Goal: Task Accomplishment & Management: Complete application form

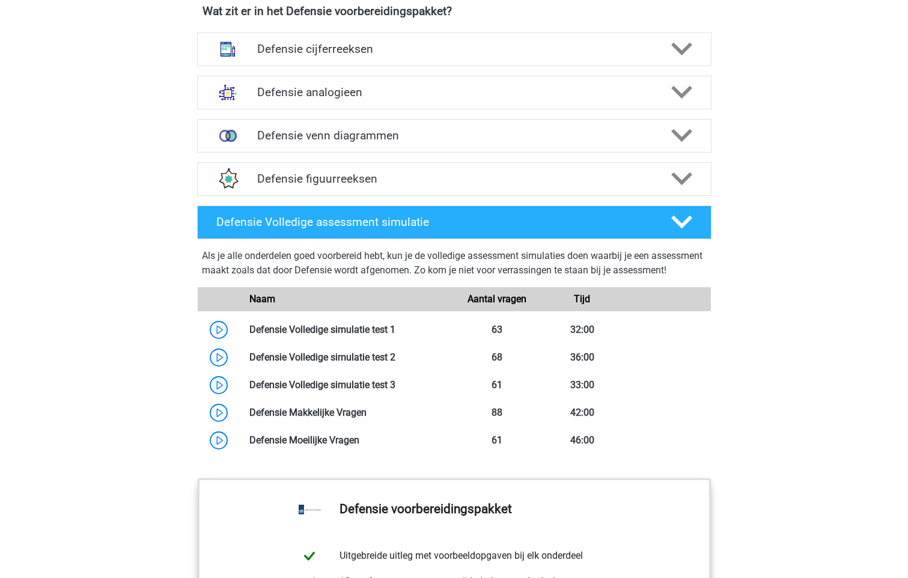
scroll to position [1081, 0]
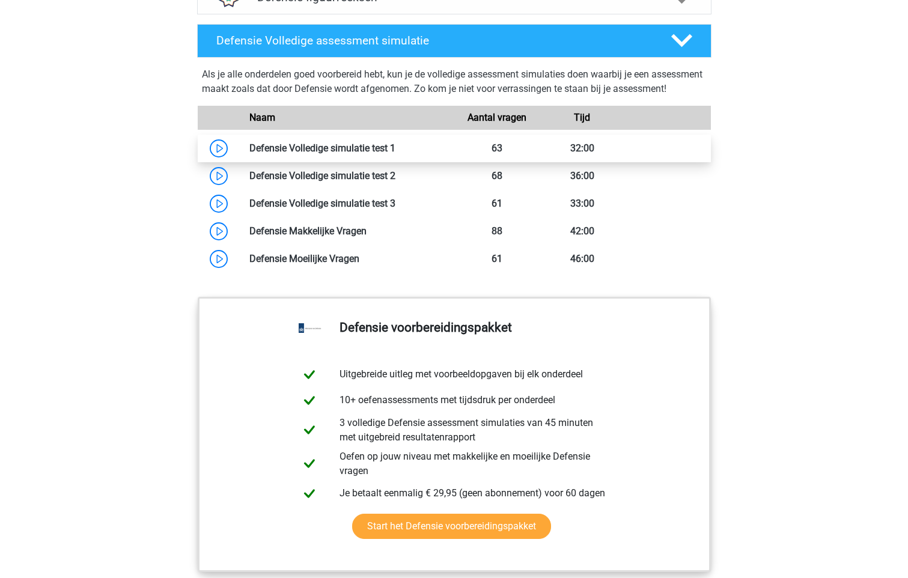
click at [395, 154] on link at bounding box center [395, 147] width 0 height 11
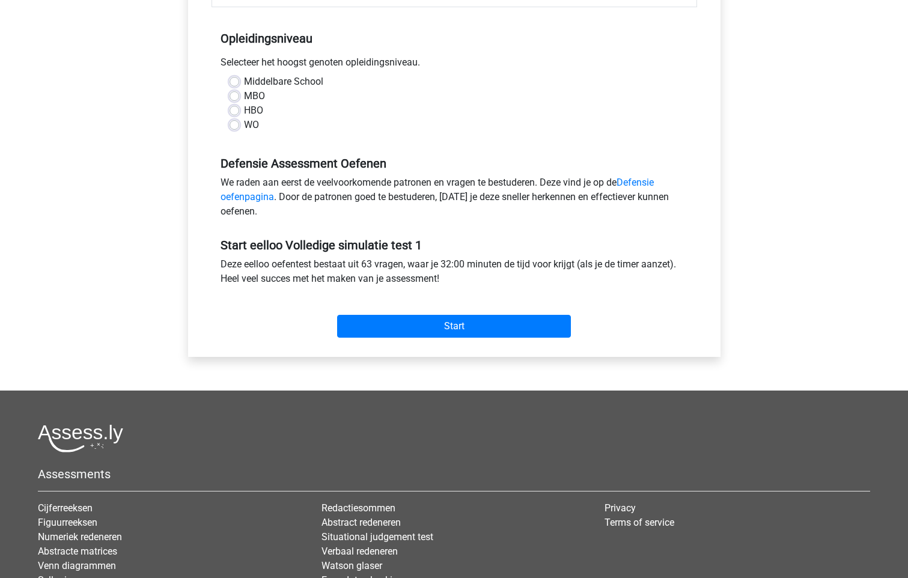
scroll to position [240, 0]
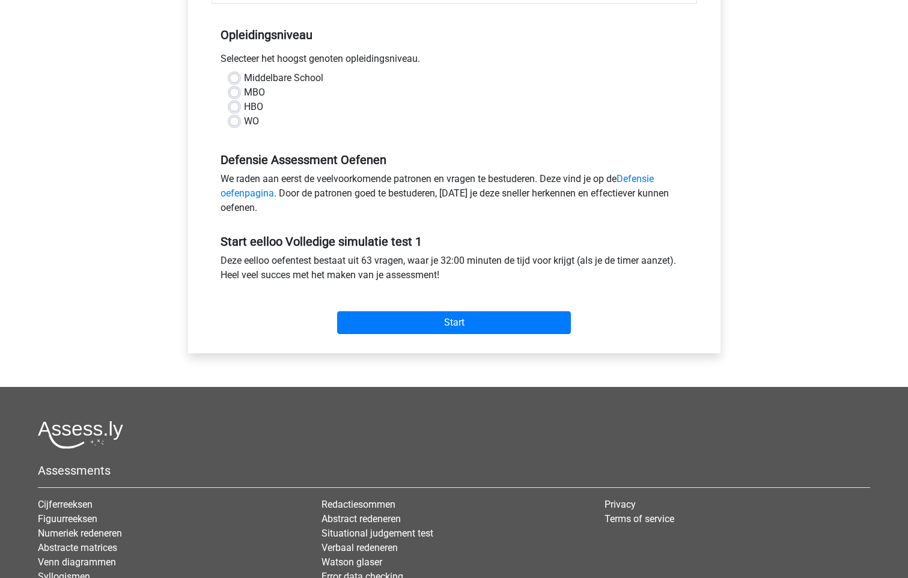
click at [250, 92] on label "MBO" at bounding box center [254, 92] width 21 height 14
click at [239, 92] on input "MBO" at bounding box center [234, 91] width 10 height 12
radio input "true"
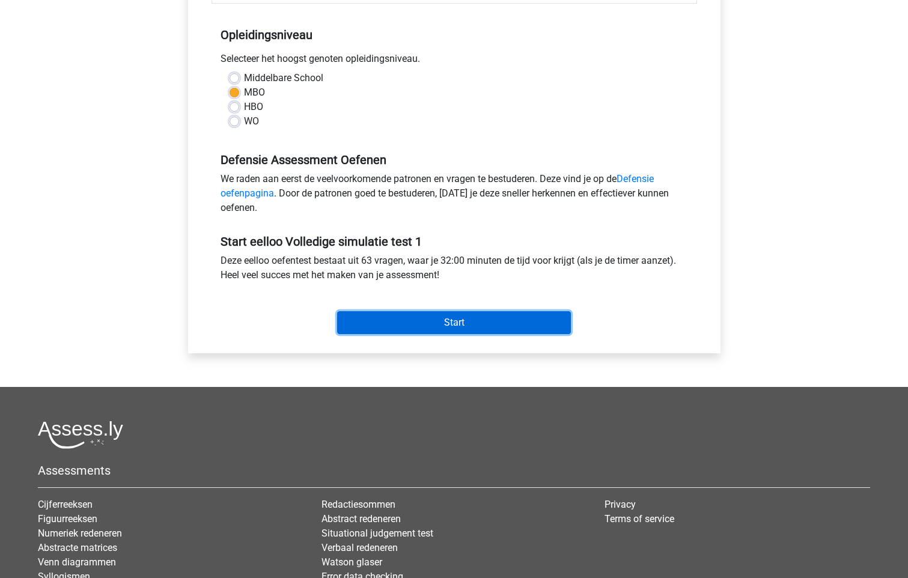
click at [467, 327] on input "Start" at bounding box center [454, 322] width 234 height 23
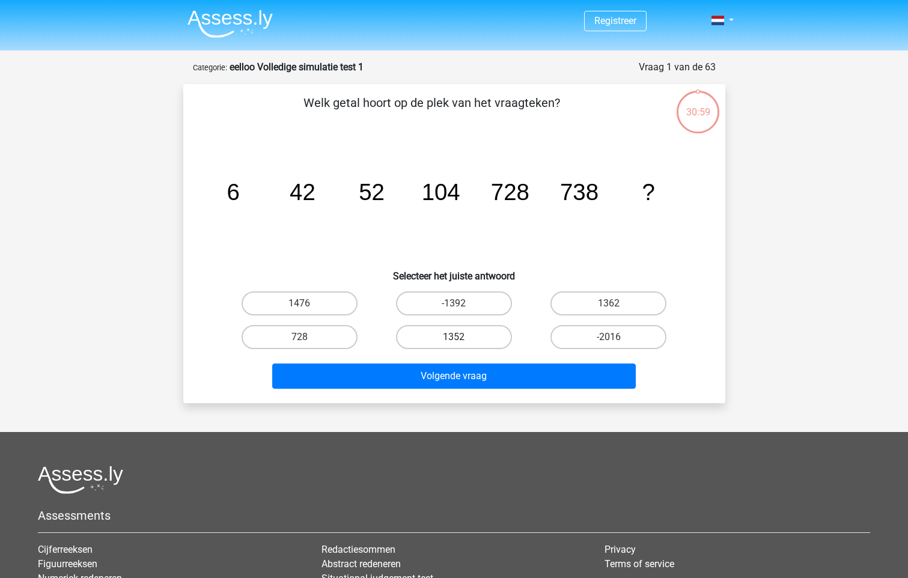
click at [484, 334] on label "1352" at bounding box center [454, 337] width 116 height 24
click at [461, 337] on input "1352" at bounding box center [458, 341] width 8 height 8
radio input "true"
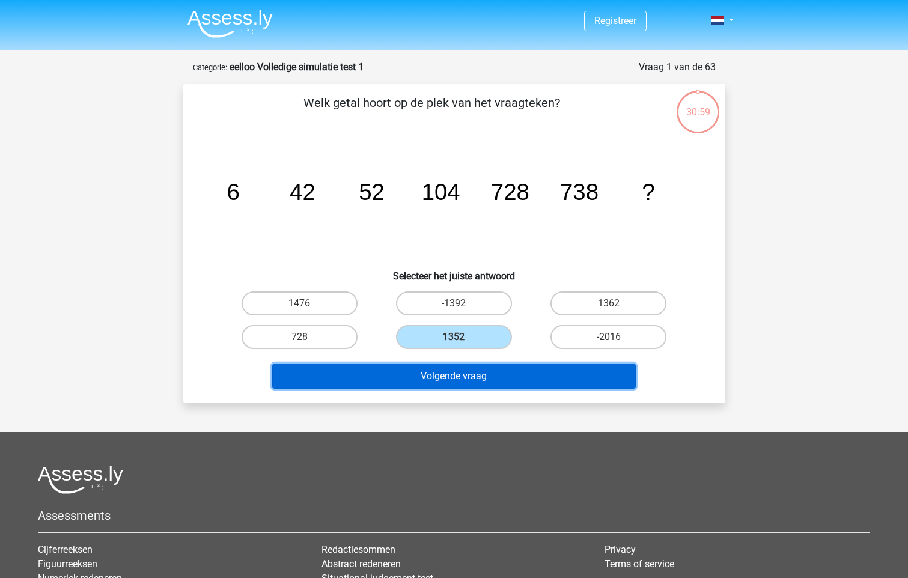
click at [502, 374] on button "Volgende vraag" at bounding box center [453, 375] width 363 height 25
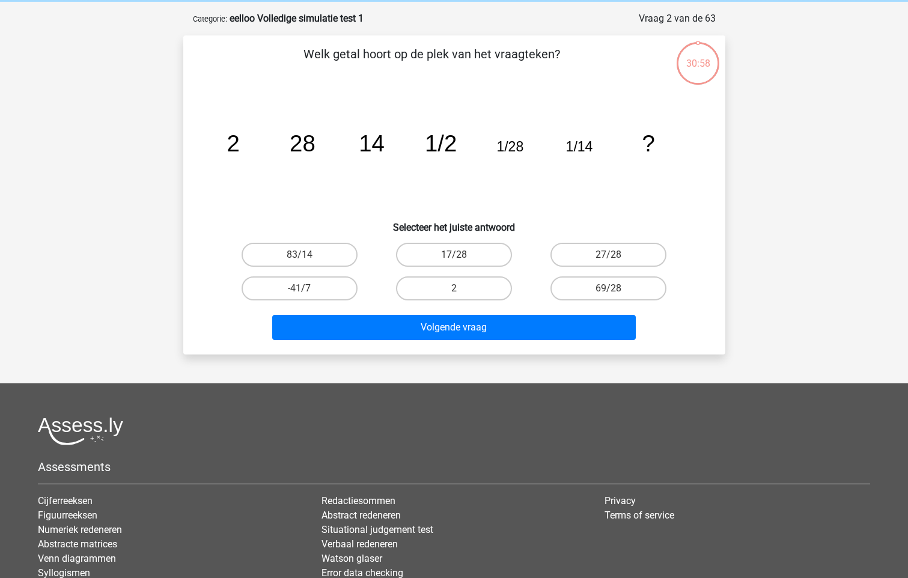
scroll to position [60, 0]
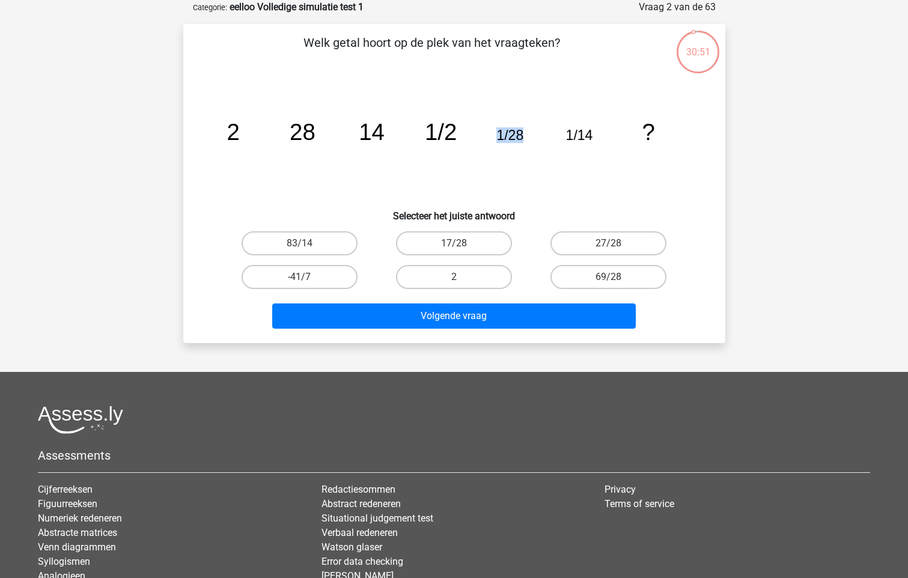
drag, startPoint x: 492, startPoint y: 135, endPoint x: 546, endPoint y: 136, distance: 54.1
click at [546, 136] on icon "image/svg+xml 2 28 14 1/2 1/28 1/14 ?" at bounding box center [454, 139] width 484 height 121
drag, startPoint x: 546, startPoint y: 136, endPoint x: 452, endPoint y: 193, distance: 109.7
click at [452, 193] on icon "image/svg+xml 2 28 14 1/2 1/28 1/14 ?" at bounding box center [454, 139] width 484 height 121
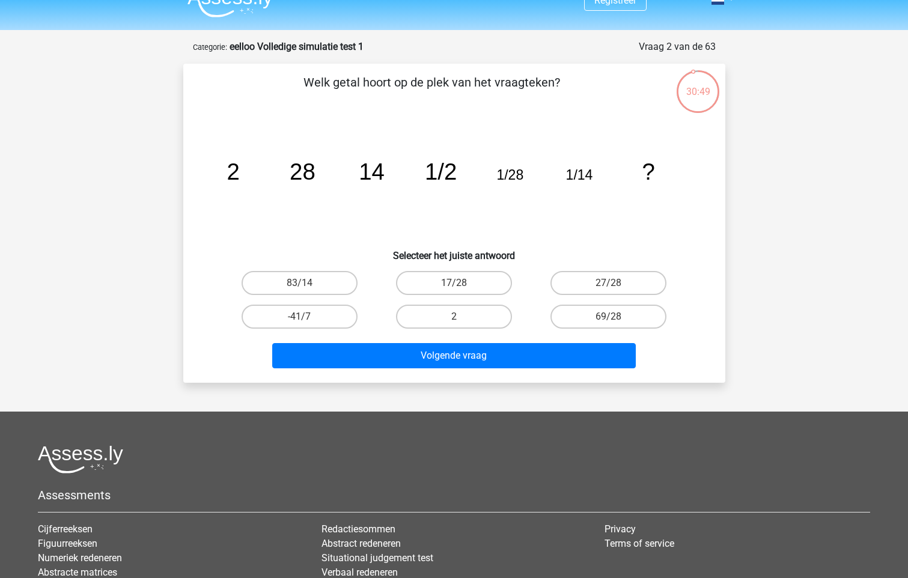
scroll to position [0, 0]
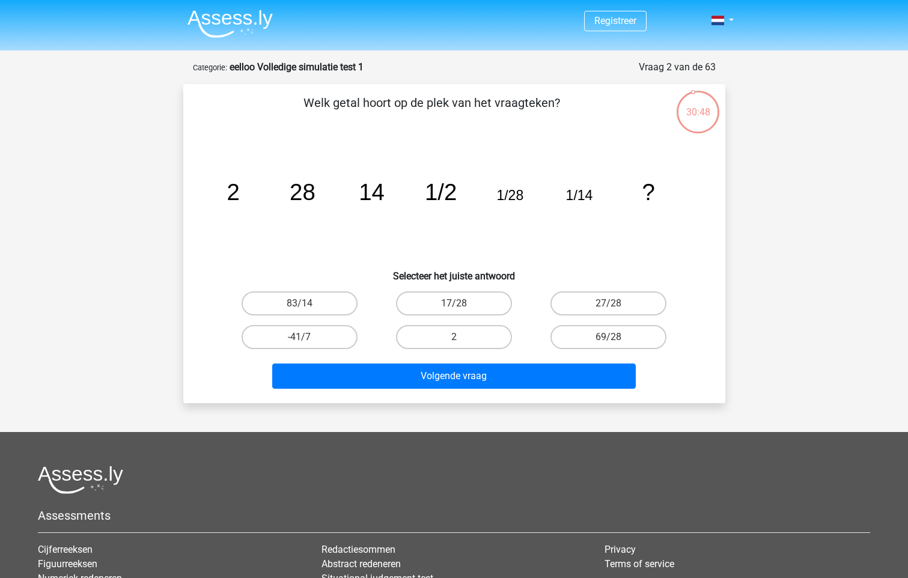
click at [645, 186] on tspan "?" at bounding box center [648, 192] width 13 height 26
click at [645, 187] on tspan "?" at bounding box center [648, 192] width 13 height 26
click at [724, 19] on link at bounding box center [718, 20] width 24 height 14
click at [722, 24] on span at bounding box center [717, 21] width 13 height 10
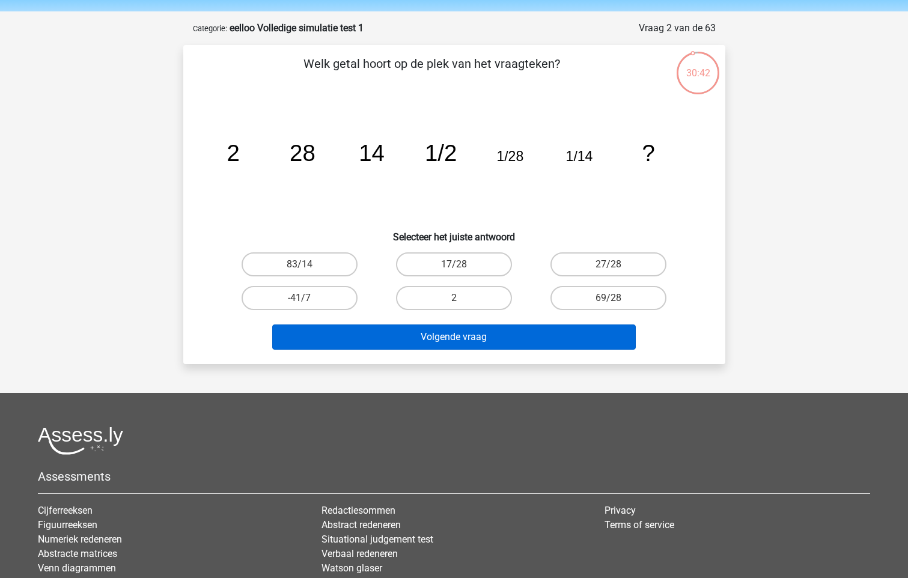
scroll to position [60, 0]
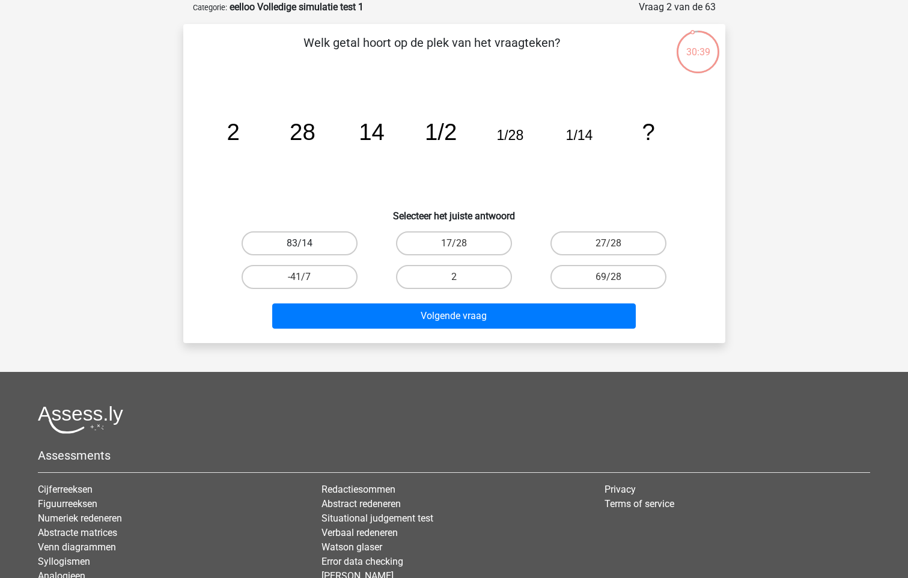
click at [306, 232] on label "83/14" at bounding box center [299, 243] width 116 height 24
click at [306, 243] on input "83/14" at bounding box center [303, 247] width 8 height 8
radio input "true"
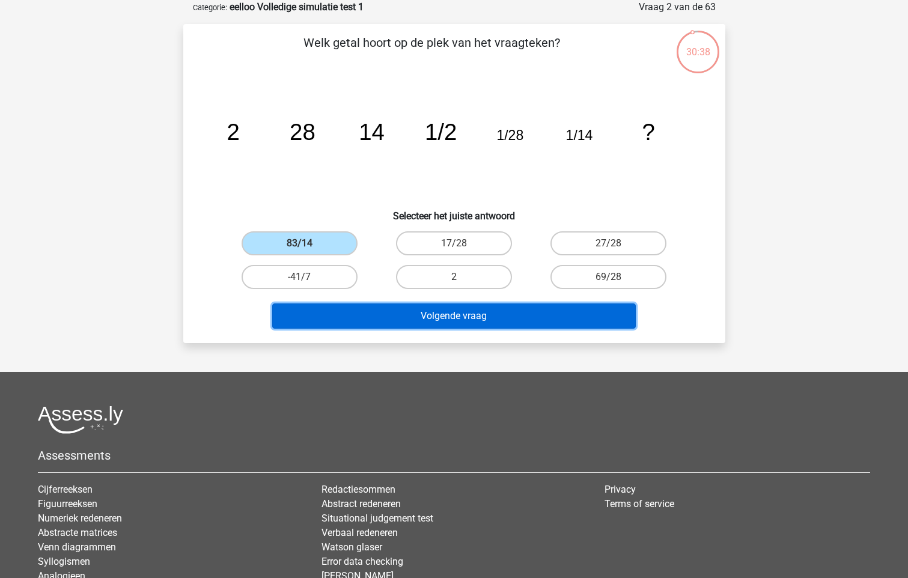
click at [350, 312] on button "Volgende vraag" at bounding box center [453, 315] width 363 height 25
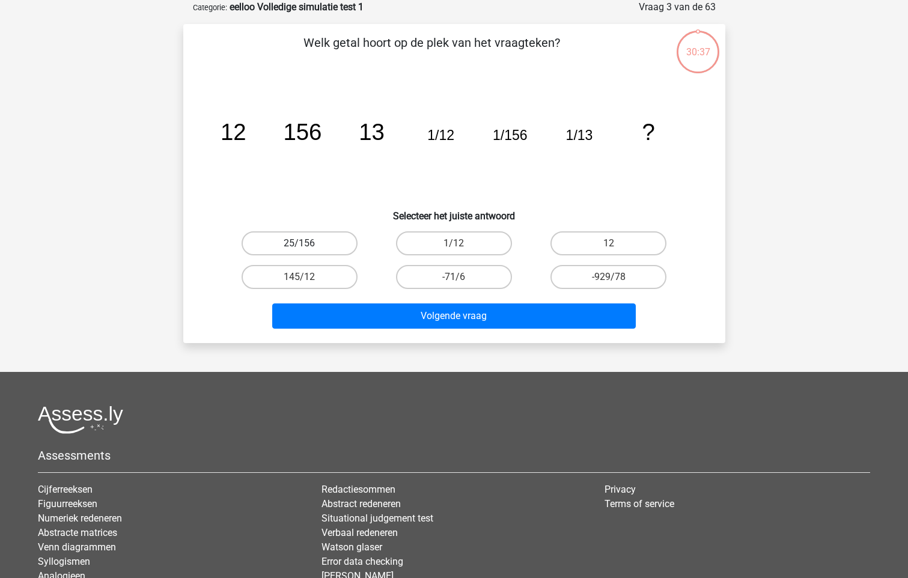
click at [305, 242] on label "25/156" at bounding box center [299, 243] width 116 height 24
click at [305, 243] on input "25/156" at bounding box center [303, 247] width 8 height 8
radio input "true"
click at [392, 286] on div "-71/6" at bounding box center [453, 277] width 145 height 24
click at [419, 302] on div "Volgende vraag" at bounding box center [453, 314] width 503 height 40
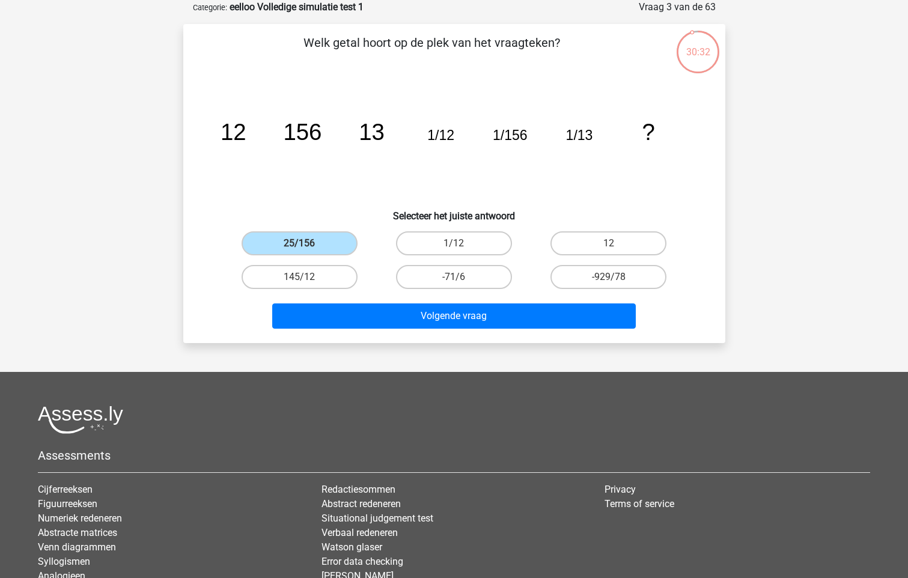
drag, startPoint x: 485, startPoint y: 43, endPoint x: 537, endPoint y: 40, distance: 52.3
click at [537, 40] on p "Welk getal hoort op de plek van het vraagteken?" at bounding box center [431, 52] width 458 height 36
drag, startPoint x: 537, startPoint y: 40, endPoint x: 579, endPoint y: 70, distance: 51.7
click at [588, 73] on div "Welk getal hoort op de plek van het vraagteken? image/svg+xml 12 156 13 1/12 1/…" at bounding box center [454, 184] width 532 height 300
drag, startPoint x: 577, startPoint y: 46, endPoint x: 307, endPoint y: 52, distance: 269.8
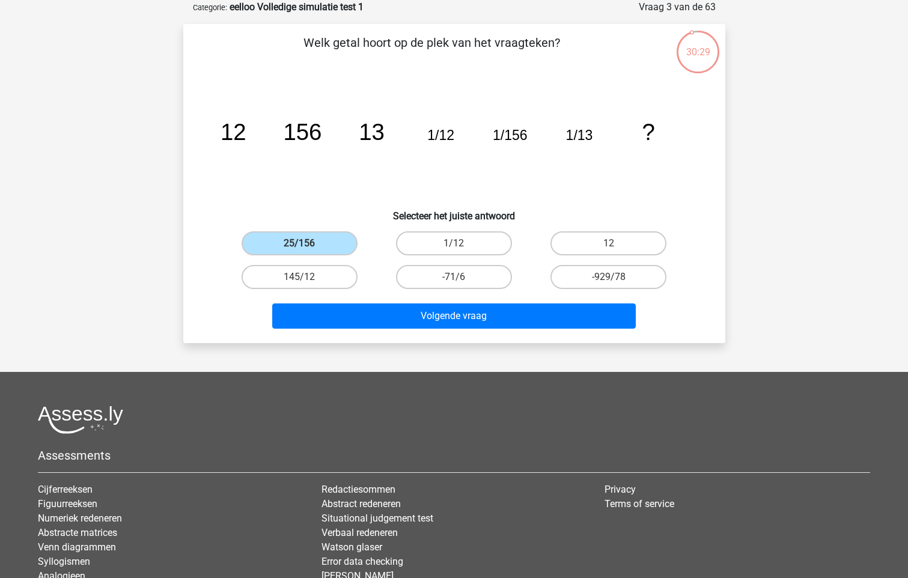
click at [307, 52] on p "Welk getal hoort op de plek van het vraagteken?" at bounding box center [431, 52] width 458 height 36
drag, startPoint x: 205, startPoint y: 132, endPoint x: 627, endPoint y: 132, distance: 422.3
click at [627, 132] on div "image/svg+xml 12 156 13 1/12 1/156 1/13 ?" at bounding box center [453, 139] width 503 height 121
drag, startPoint x: 627, startPoint y: 132, endPoint x: 619, endPoint y: 132, distance: 7.8
click at [619, 132] on icon "image/svg+xml 12 156 13 1/12 1/156 1/13 ?" at bounding box center [454, 139] width 484 height 121
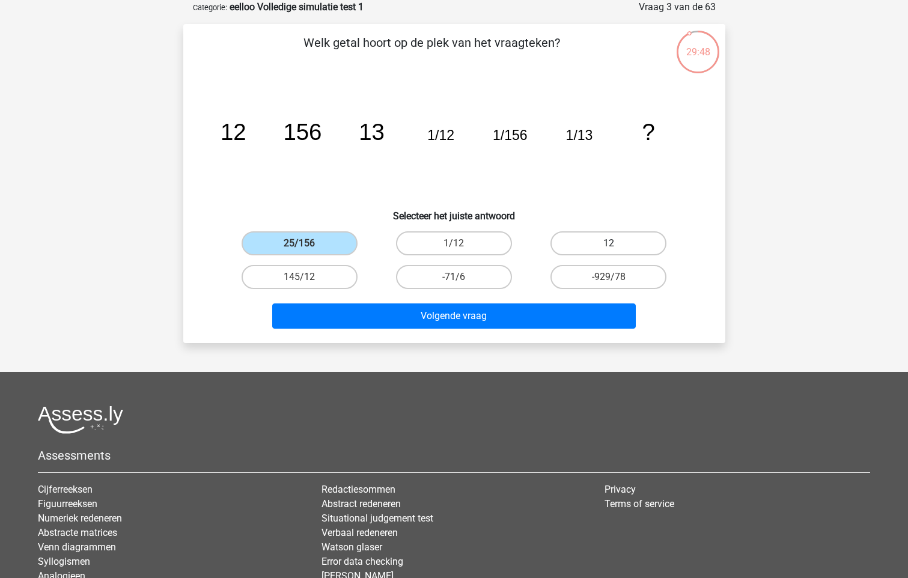
click at [599, 237] on label "12" at bounding box center [608, 243] width 116 height 24
click at [609, 243] on input "12" at bounding box center [613, 247] width 8 height 8
radio input "true"
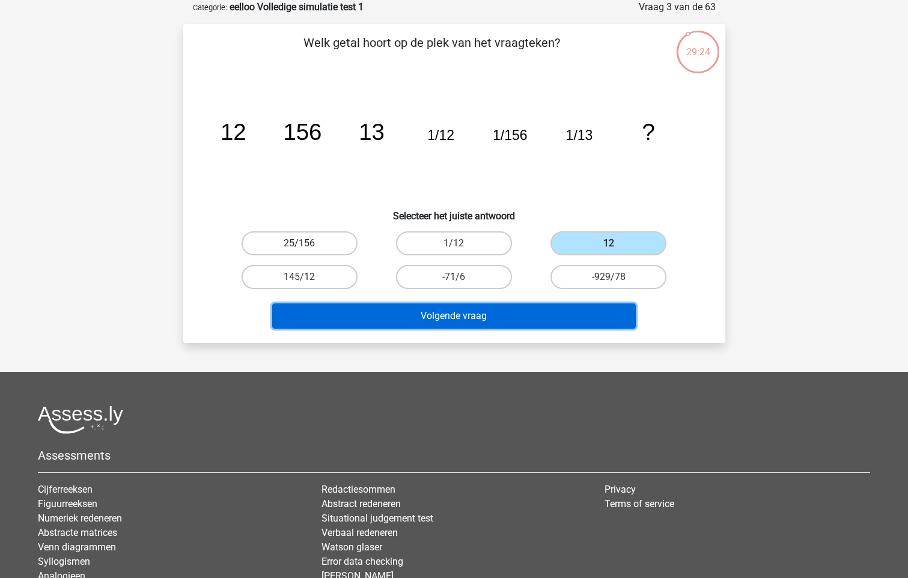
drag, startPoint x: 566, startPoint y: 314, endPoint x: 346, endPoint y: 244, distance: 231.2
click at [346, 244] on div "Welk getal hoort op de plek van het vraagteken? image/svg+xml 12 156 13 1/12 1/…" at bounding box center [454, 184] width 532 height 300
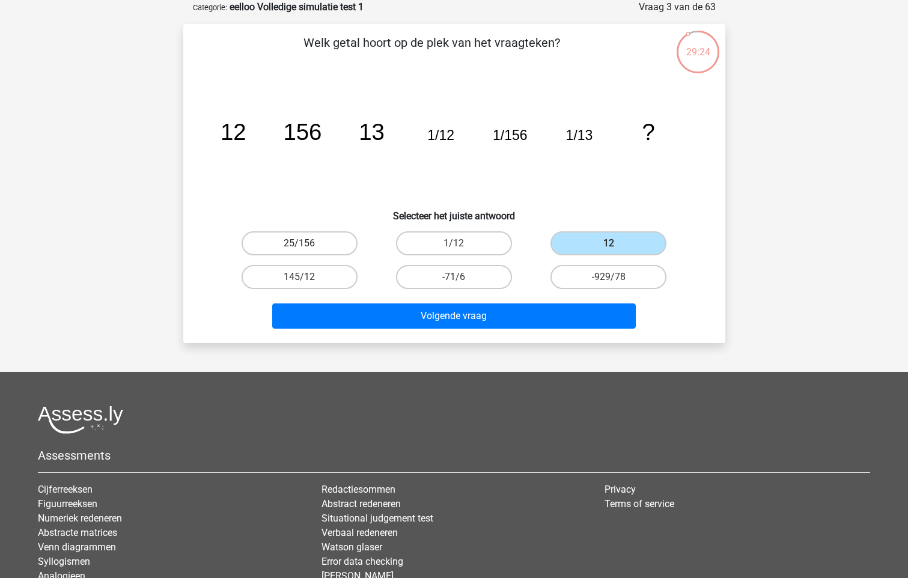
click at [332, 242] on label "25/156" at bounding box center [299, 243] width 116 height 24
click at [307, 243] on input "25/156" at bounding box center [303, 247] width 8 height 8
radio input "true"
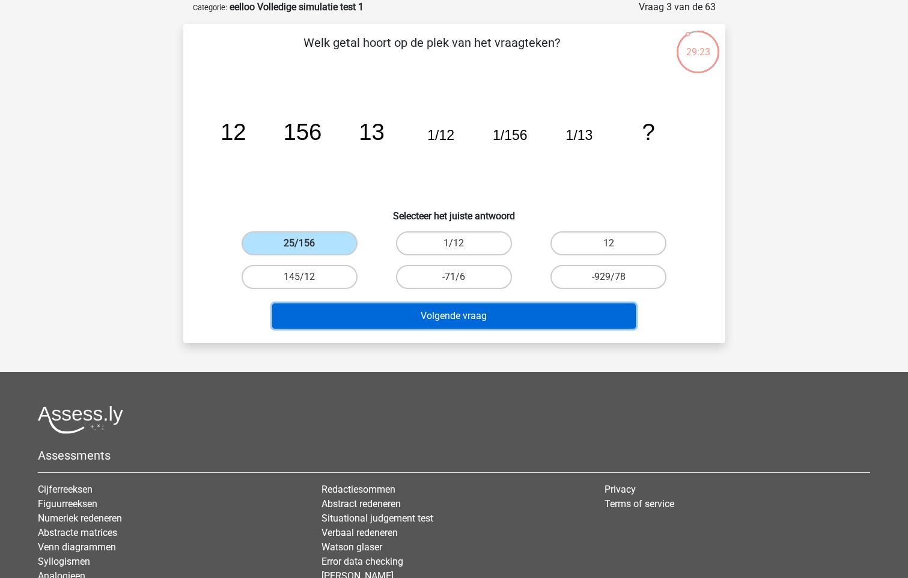
click at [431, 318] on button "Volgende vraag" at bounding box center [453, 315] width 363 height 25
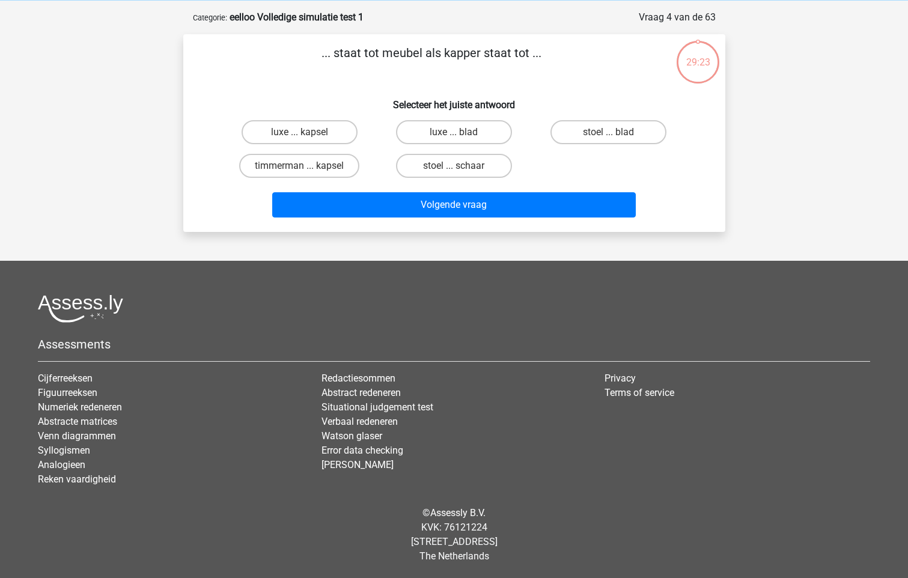
scroll to position [50, 0]
drag, startPoint x: 336, startPoint y: 58, endPoint x: 525, endPoint y: 67, distance: 189.5
click at [525, 67] on p "... staat tot meubel als kapper staat tot ..." at bounding box center [431, 62] width 458 height 36
drag, startPoint x: 525, startPoint y: 67, endPoint x: 350, endPoint y: 91, distance: 176.4
click at [350, 91] on h6 "Selecteer het juiste antwoord" at bounding box center [453, 100] width 503 height 21
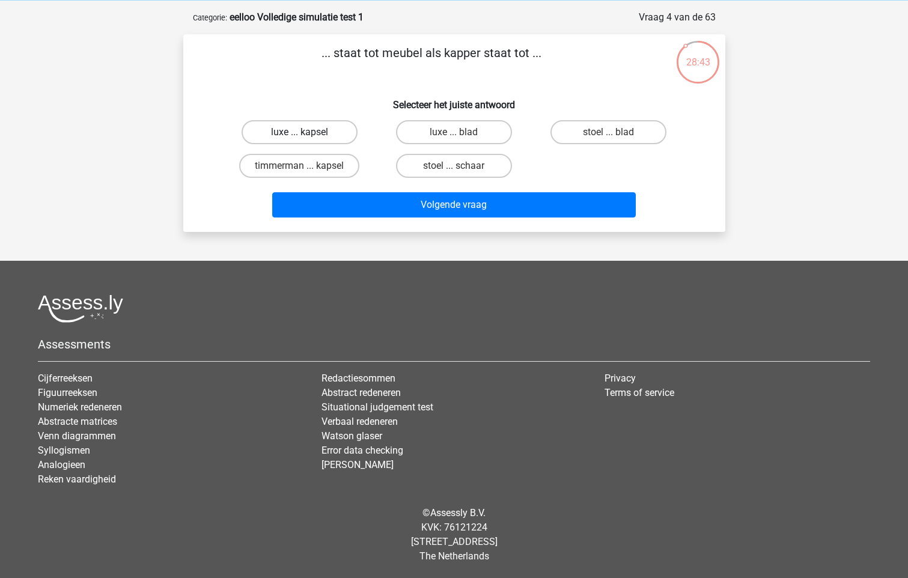
click at [339, 128] on label "luxe ... kapsel" at bounding box center [299, 132] width 116 height 24
click at [307, 132] on input "luxe ... kapsel" at bounding box center [303, 136] width 8 height 8
radio input "true"
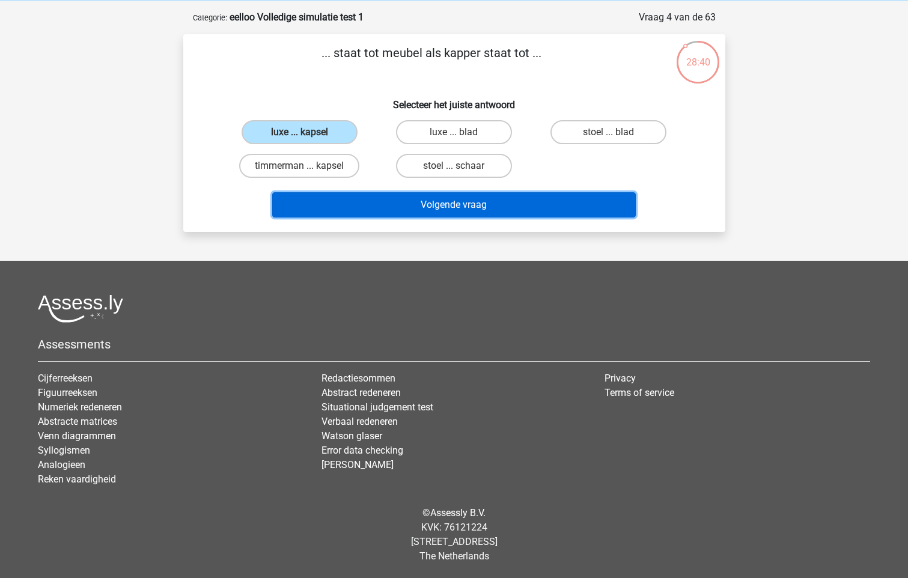
click at [364, 207] on button "Volgende vraag" at bounding box center [453, 204] width 363 height 25
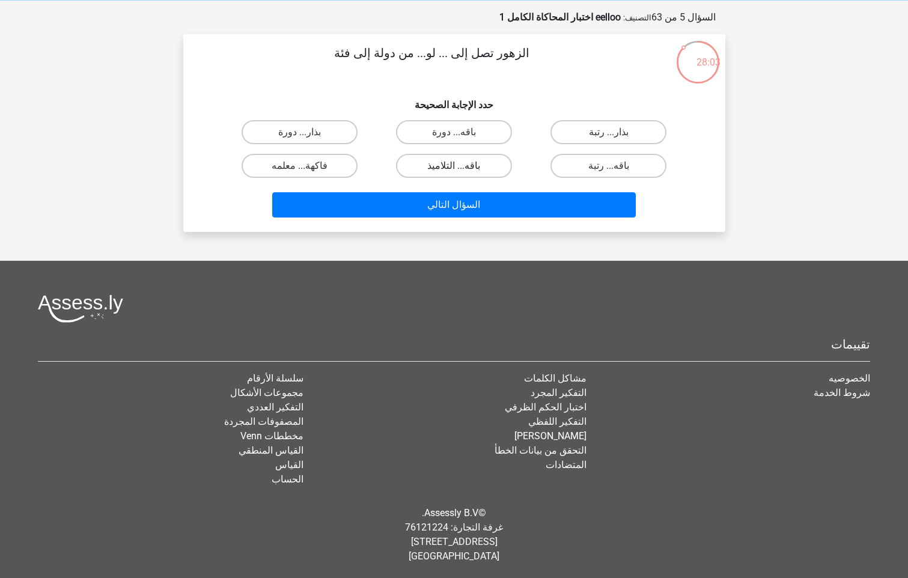
click at [484, 162] on label "باقه... التلاميذ" at bounding box center [454, 166] width 116 height 24
click at [461, 166] on input "باقه... التلاميذ" at bounding box center [458, 170] width 8 height 8
radio input "true"
drag, startPoint x: 95, startPoint y: 268, endPoint x: 55, endPoint y: 204, distance: 75.8
click at [94, 266] on footer "تقييمات سلسلة الأرقام مجموعات الأشكال التفكير العددي المصفوفات المجردة مخططات V…" at bounding box center [454, 419] width 908 height 317
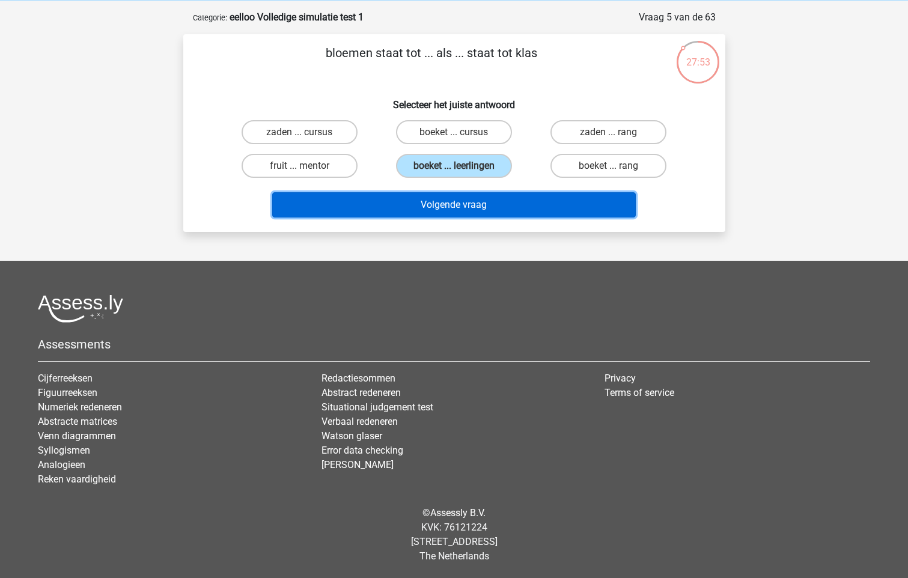
click at [354, 205] on button "Volgende vraag" at bounding box center [453, 204] width 363 height 25
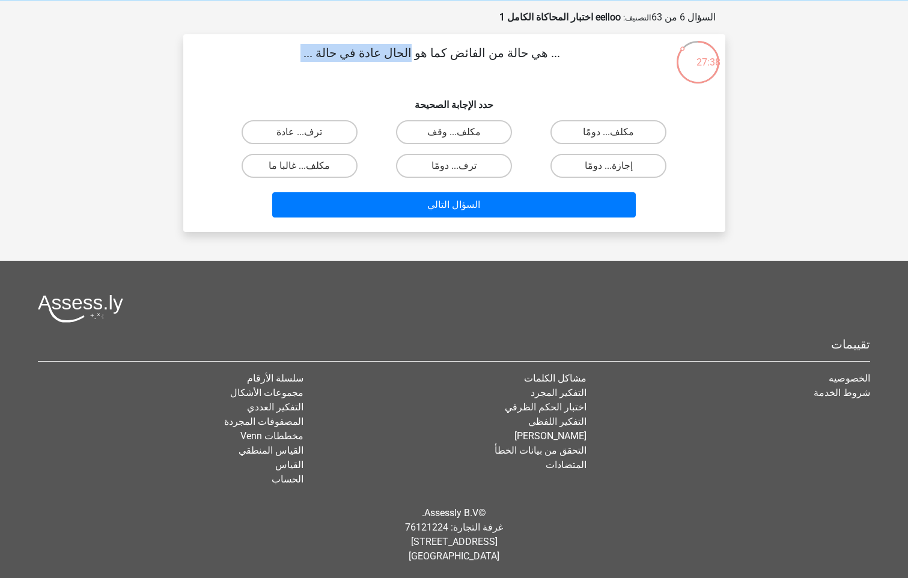
drag, startPoint x: 416, startPoint y: 63, endPoint x: 509, endPoint y: 84, distance: 96.0
click at [509, 84] on div "... هي حالة من الفائض كما هو الحال عادة في حالة ... حدد الإجابة الصحيحة ترف... …" at bounding box center [454, 133] width 532 height 178
drag, startPoint x: 509, startPoint y: 84, endPoint x: 535, endPoint y: 102, distance: 31.5
click at [535, 102] on h6 "حدد الإجابة الصحيحة" at bounding box center [453, 100] width 503 height 21
drag, startPoint x: 300, startPoint y: 147, endPoint x: 305, endPoint y: 138, distance: 10.5
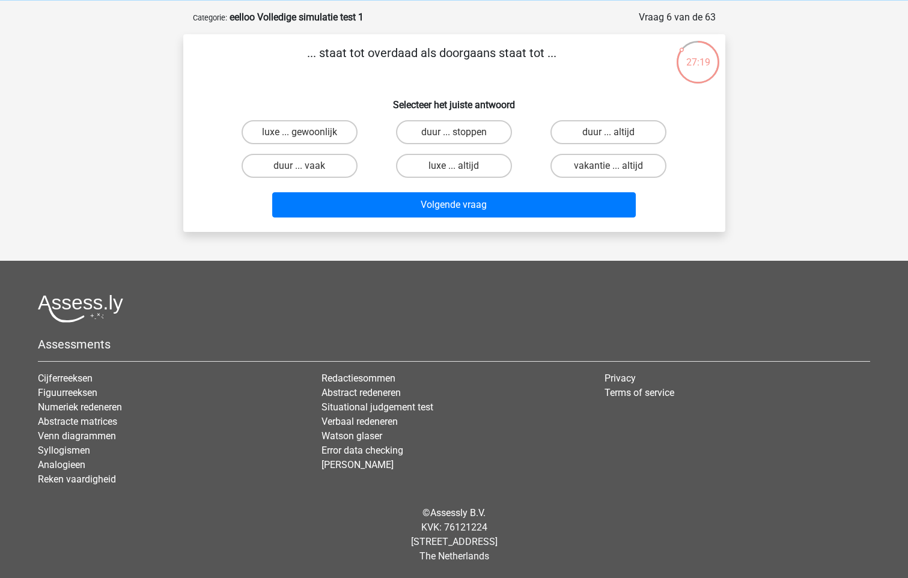
drag, startPoint x: 350, startPoint y: 59, endPoint x: 565, endPoint y: 62, distance: 215.7
click at [565, 62] on p "... staat tot overdaad als doorgaans staat tot ..." at bounding box center [431, 62] width 458 height 36
click at [352, 76] on p "... staat tot overdaad als doorgaans staat tot ..." at bounding box center [431, 62] width 458 height 36
click at [383, 73] on p "... staat tot overdaad als doorgaans staat tot ..." at bounding box center [431, 62] width 458 height 36
click at [389, 54] on p "... staat tot overdaad als doorgaans staat tot ..." at bounding box center [431, 62] width 458 height 36
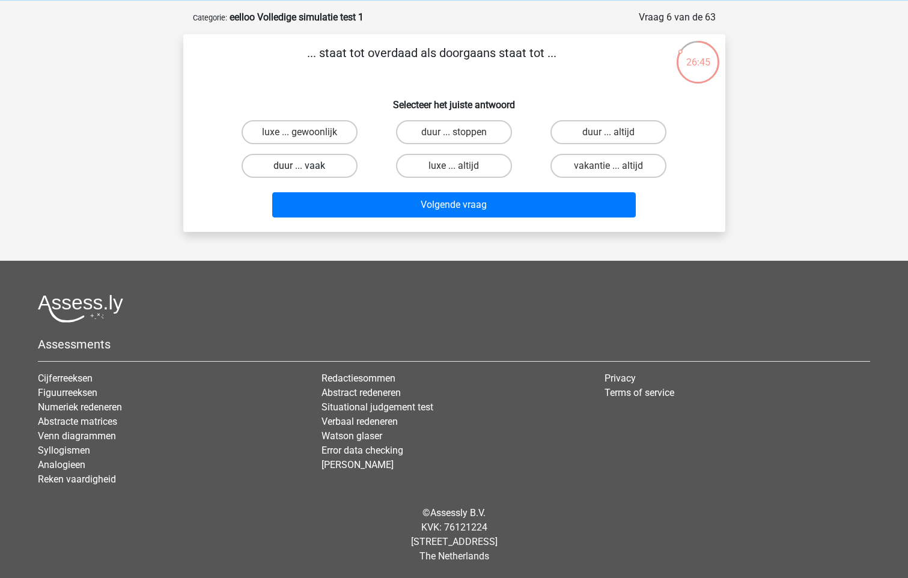
click at [349, 174] on label "duur ... vaak" at bounding box center [299, 166] width 116 height 24
click at [307, 174] on input "duur ... vaak" at bounding box center [303, 170] width 8 height 8
radio input "true"
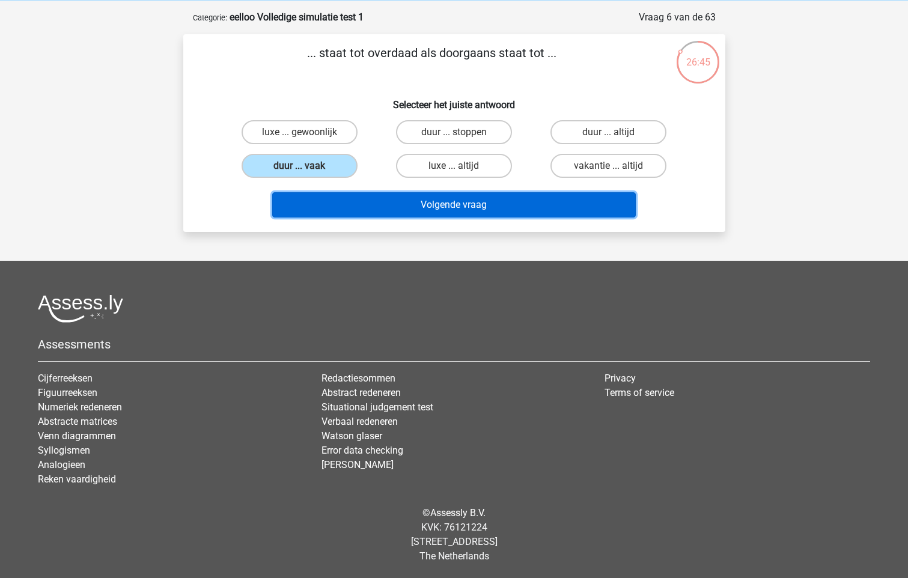
click at [410, 202] on button "Volgende vraag" at bounding box center [453, 204] width 363 height 25
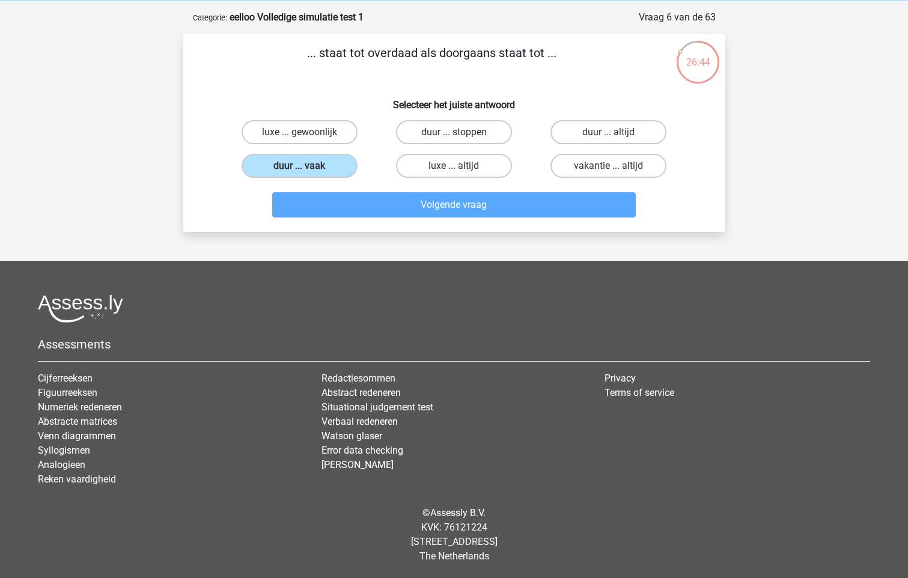
scroll to position [60, 0]
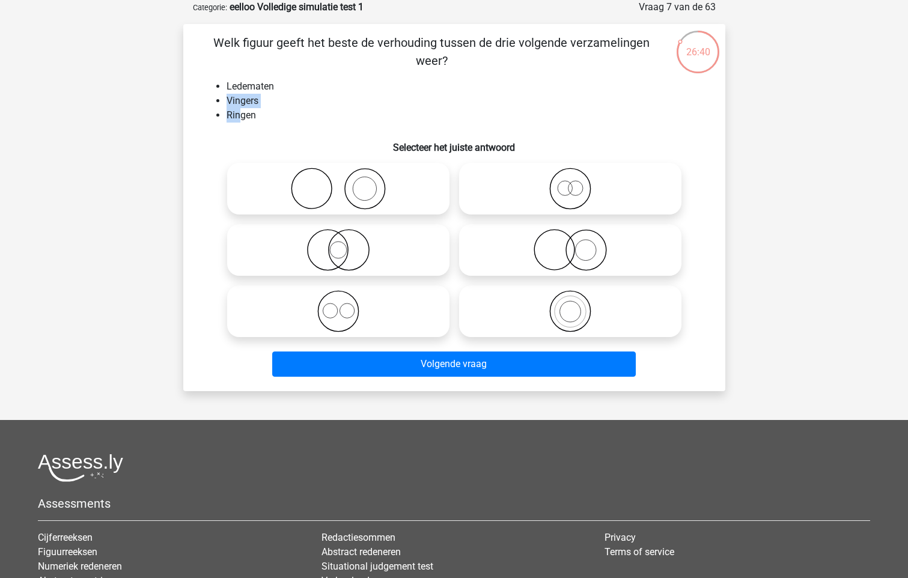
drag, startPoint x: 238, startPoint y: 120, endPoint x: 408, endPoint y: 82, distance: 174.2
click at [409, 82] on ul "Ledematen Vingers Ringen" at bounding box center [453, 100] width 503 height 43
drag, startPoint x: 408, startPoint y: 82, endPoint x: 269, endPoint y: 68, distance: 139.4
click at [269, 68] on p "Welk figuur geeft het beste de verhouding tussen de drie volgende verzamelingen…" at bounding box center [431, 52] width 458 height 36
drag, startPoint x: 297, startPoint y: 32, endPoint x: 263, endPoint y: 74, distance: 54.3
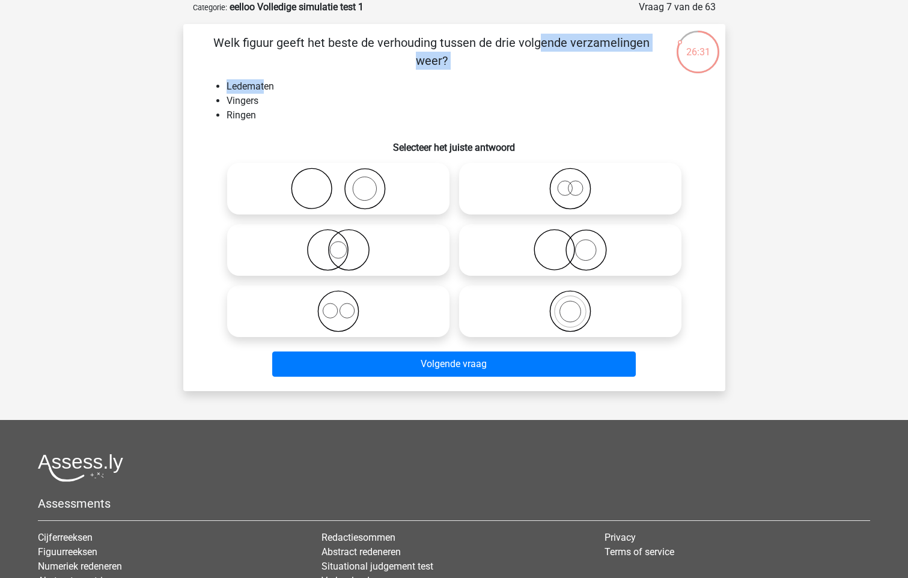
click at [263, 74] on div "Welk figuur geeft het beste de verhouding tussen de drie volgende verzamelingen…" at bounding box center [454, 207] width 542 height 367
drag, startPoint x: 263, startPoint y: 74, endPoint x: 398, endPoint y: 91, distance: 136.1
click at [399, 91] on ul "Ledematen Vingers Ringen" at bounding box center [453, 100] width 503 height 43
drag, startPoint x: 398, startPoint y: 91, endPoint x: 309, endPoint y: 99, distance: 89.2
click at [309, 99] on li "Vingers" at bounding box center [465, 101] width 479 height 14
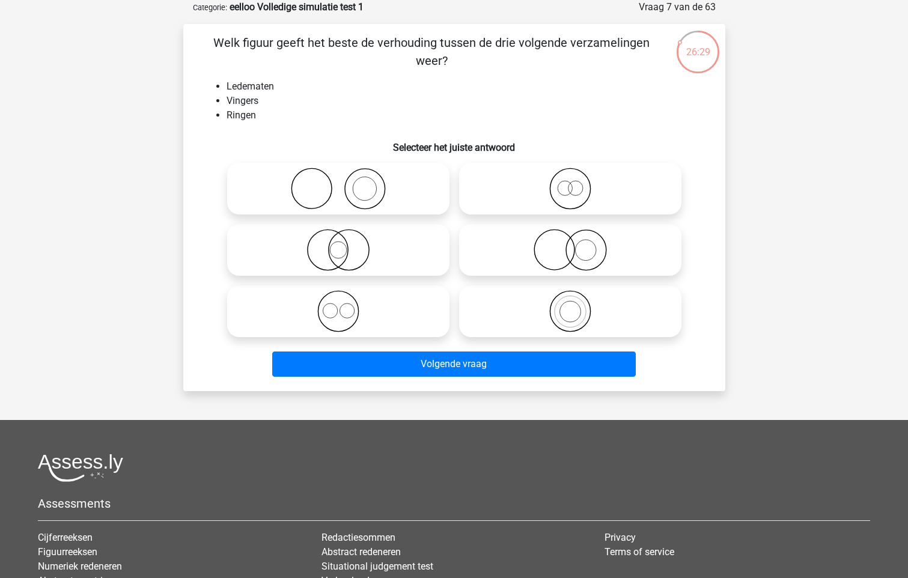
click at [244, 91] on li "Ledematen" at bounding box center [465, 86] width 479 height 14
click at [355, 184] on icon at bounding box center [338, 189] width 213 height 42
click at [346, 183] on input "radio" at bounding box center [342, 179] width 8 height 8
radio input "true"
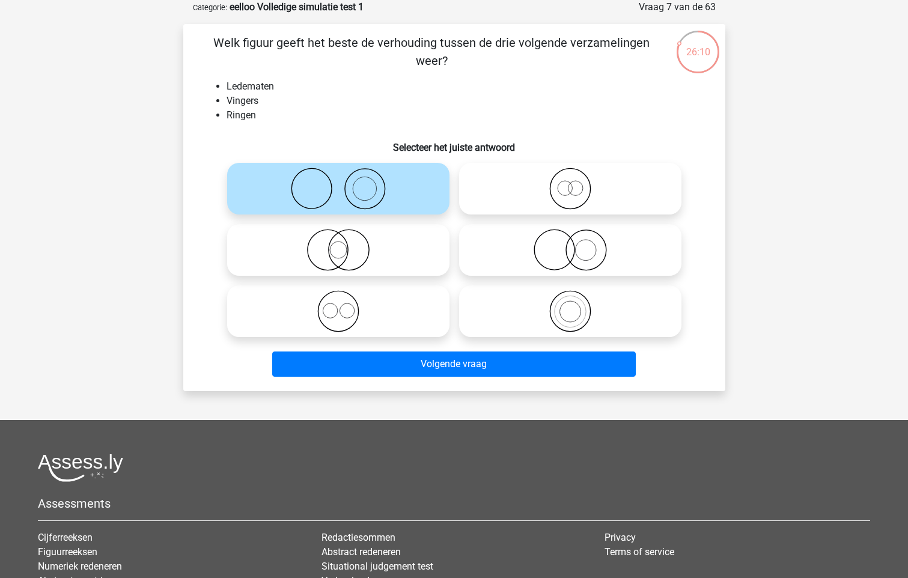
click at [544, 202] on icon at bounding box center [570, 189] width 213 height 42
click at [570, 183] on input "radio" at bounding box center [574, 179] width 8 height 8
radio input "true"
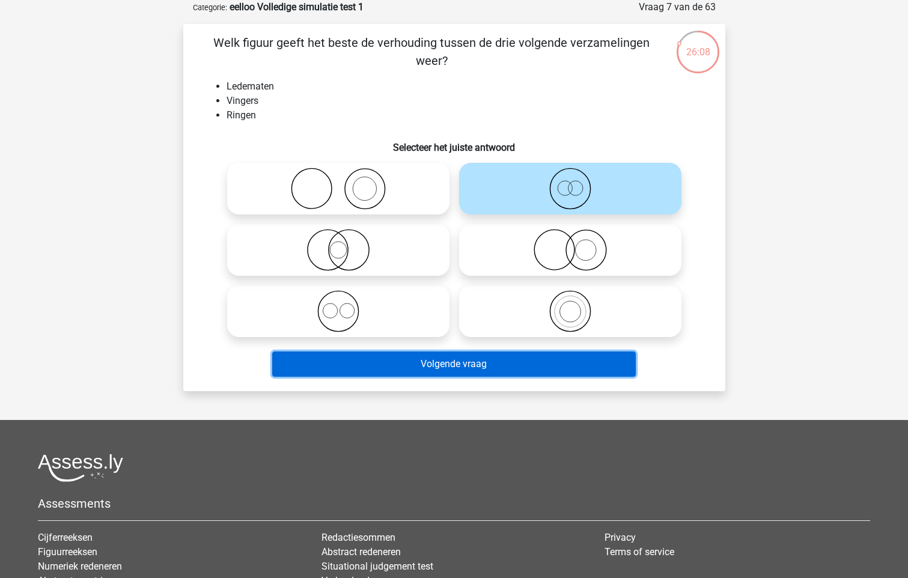
click at [500, 369] on button "Volgende vraag" at bounding box center [453, 363] width 363 height 25
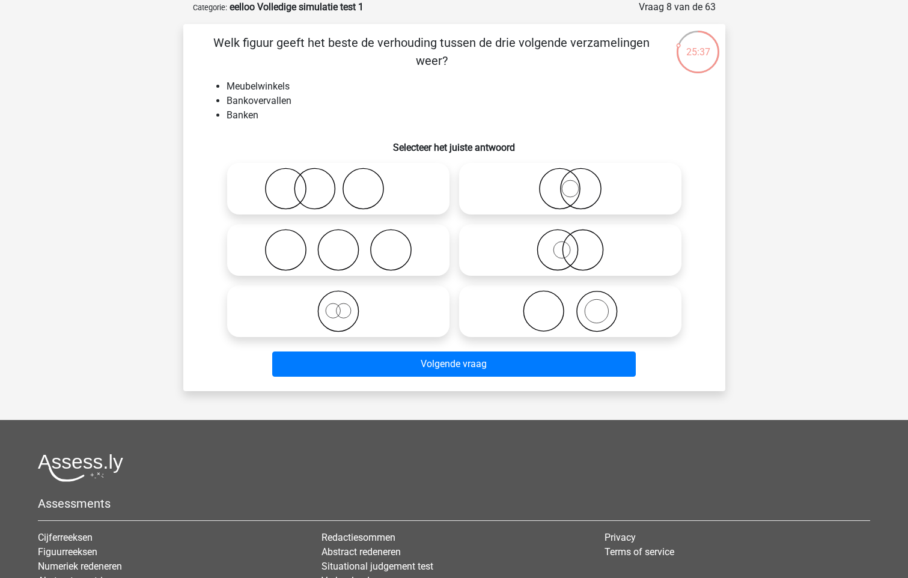
click at [555, 194] on icon at bounding box center [570, 189] width 213 height 42
click at [570, 183] on input "radio" at bounding box center [574, 179] width 8 height 8
radio input "true"
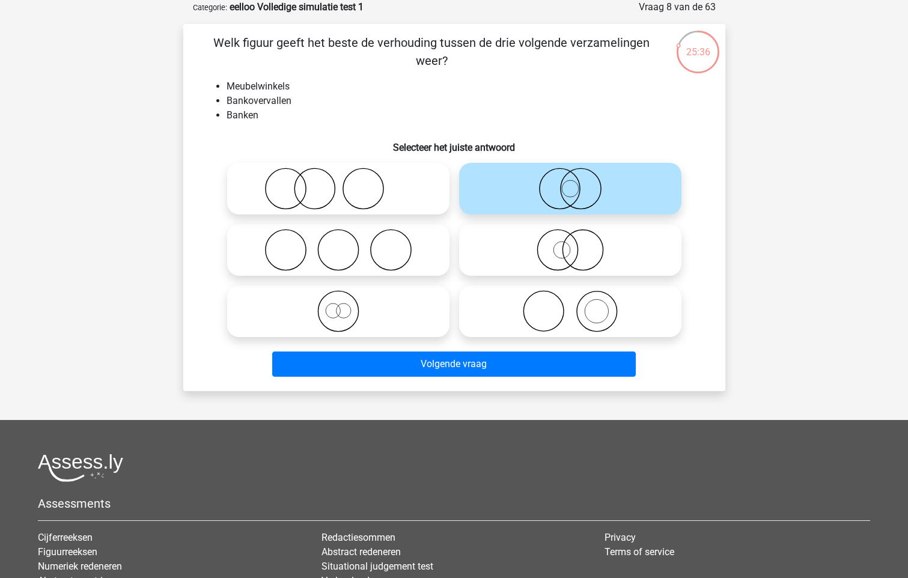
click at [544, 377] on div "Volgende vraag" at bounding box center [454, 366] width 464 height 30
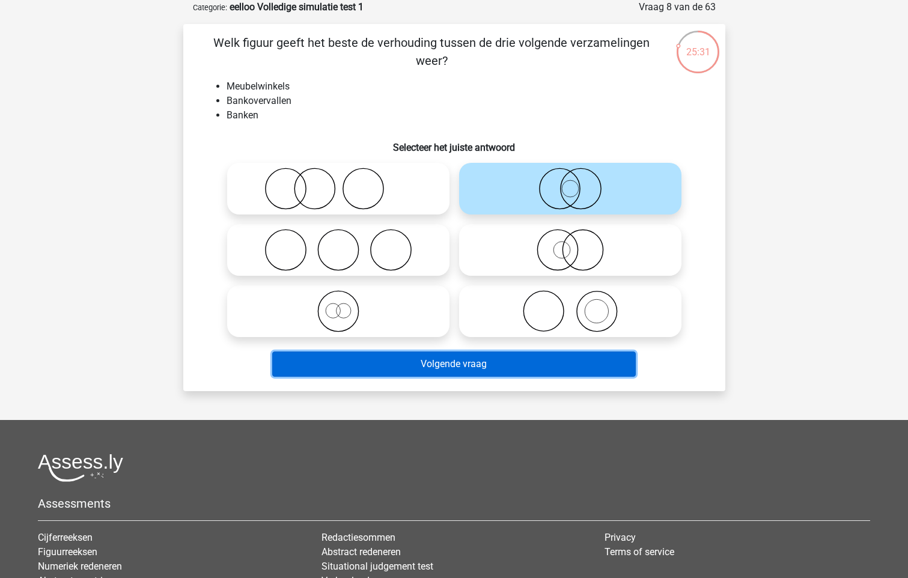
click at [541, 362] on button "Volgende vraag" at bounding box center [453, 363] width 363 height 25
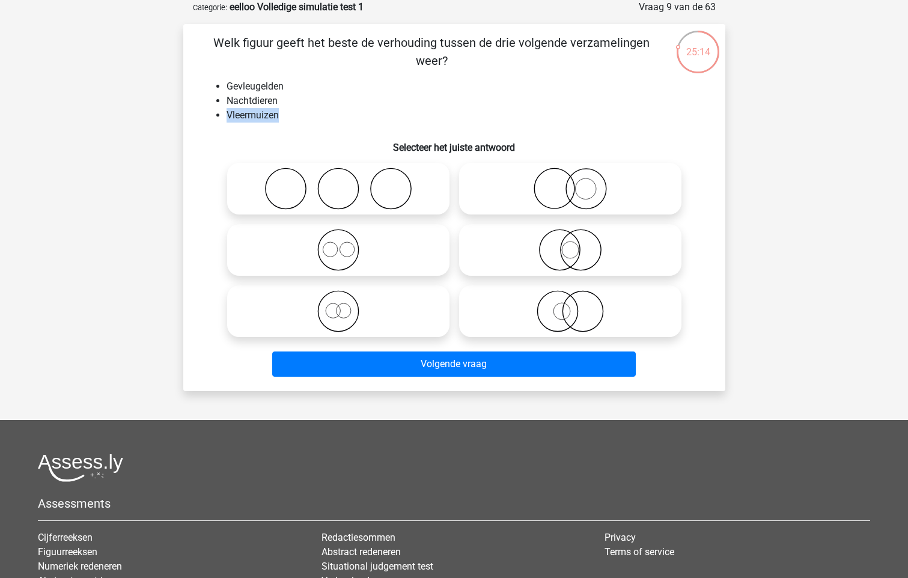
drag, startPoint x: 213, startPoint y: 113, endPoint x: 282, endPoint y: 115, distance: 69.1
click at [282, 115] on ul "Gevleugelden Nachtdieren Vleermuizen" at bounding box center [453, 100] width 503 height 43
drag, startPoint x: 282, startPoint y: 115, endPoint x: 327, endPoint y: 118, distance: 44.6
click at [327, 118] on li "Vleermuizen" at bounding box center [465, 115] width 479 height 14
click at [361, 253] on icon at bounding box center [338, 250] width 213 height 42
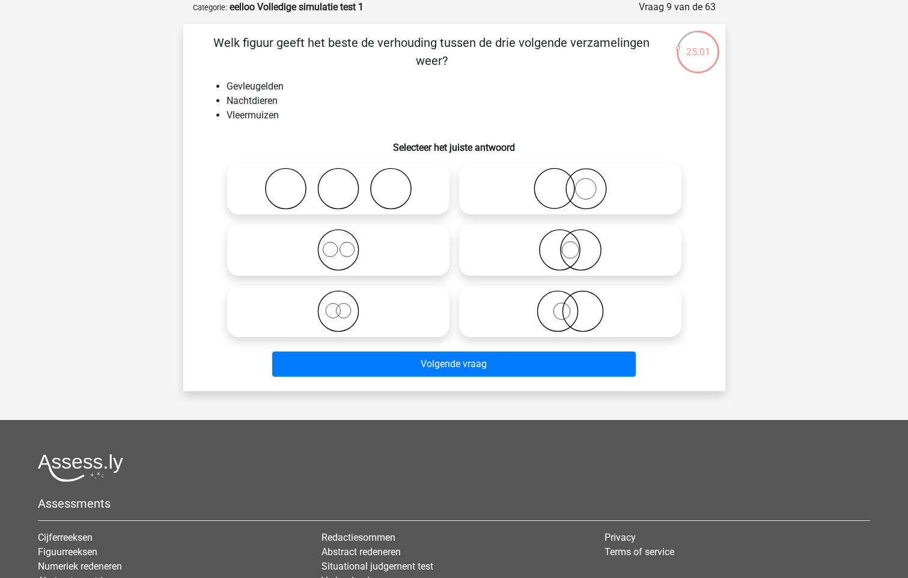
click at [346, 244] on input "radio" at bounding box center [342, 240] width 8 height 8
radio input "true"
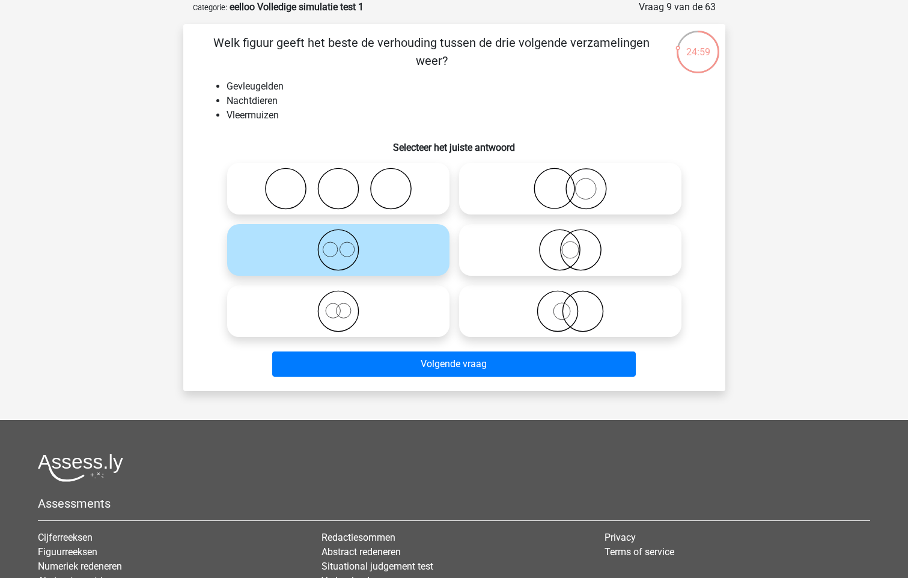
click at [554, 253] on icon at bounding box center [570, 250] width 213 height 42
click at [570, 244] on input "radio" at bounding box center [574, 240] width 8 height 8
radio input "true"
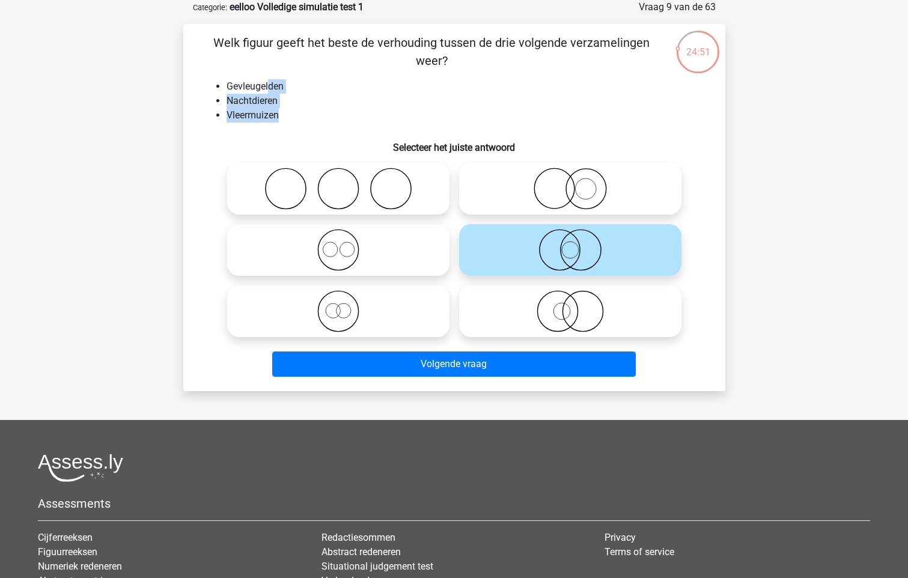
drag, startPoint x: 272, startPoint y: 93, endPoint x: 327, endPoint y: 111, distance: 57.6
click at [327, 111] on ul "Gevleugelden Nachtdieren Vleermuizen" at bounding box center [453, 100] width 503 height 43
click at [327, 111] on li "Vleermuizen" at bounding box center [465, 115] width 479 height 14
click at [534, 194] on icon at bounding box center [570, 189] width 213 height 42
click at [570, 183] on input "radio" at bounding box center [574, 179] width 8 height 8
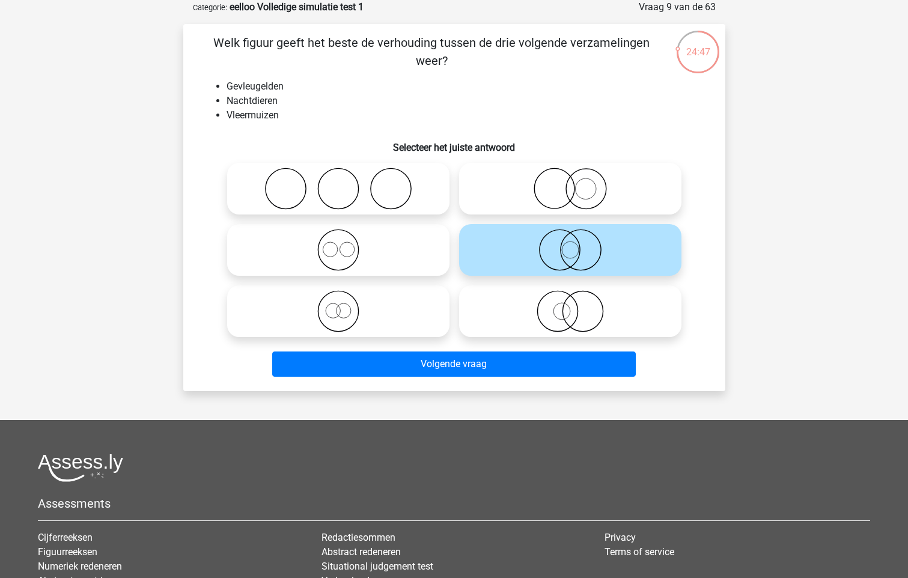
radio input "true"
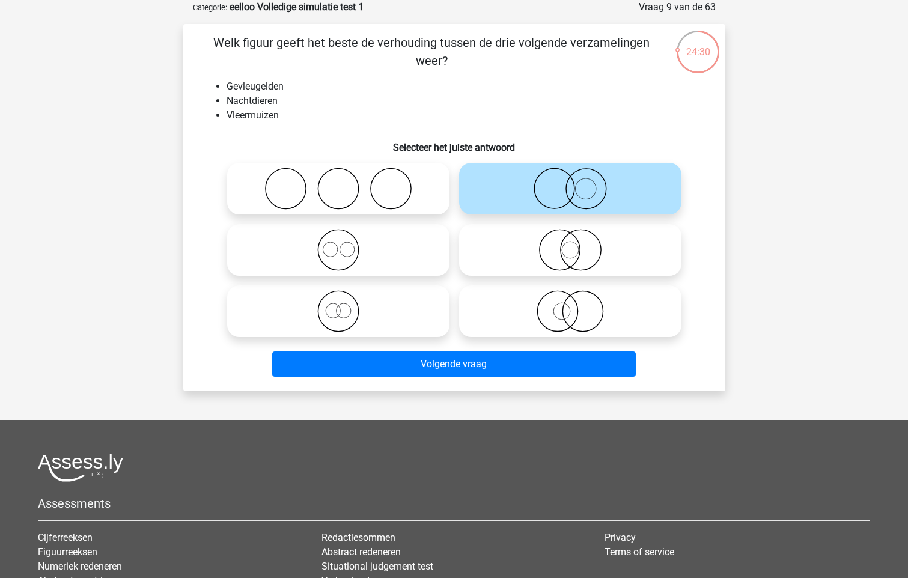
click at [577, 260] on circle at bounding box center [559, 250] width 40 height 40
click at [577, 244] on input "radio" at bounding box center [574, 240] width 8 height 8
radio input "true"
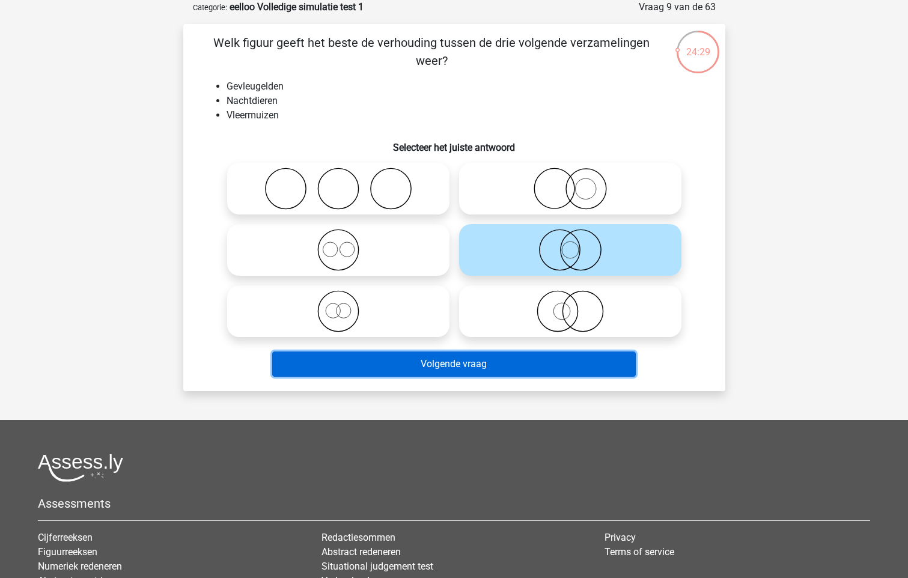
click at [551, 360] on button "Volgende vraag" at bounding box center [453, 363] width 363 height 25
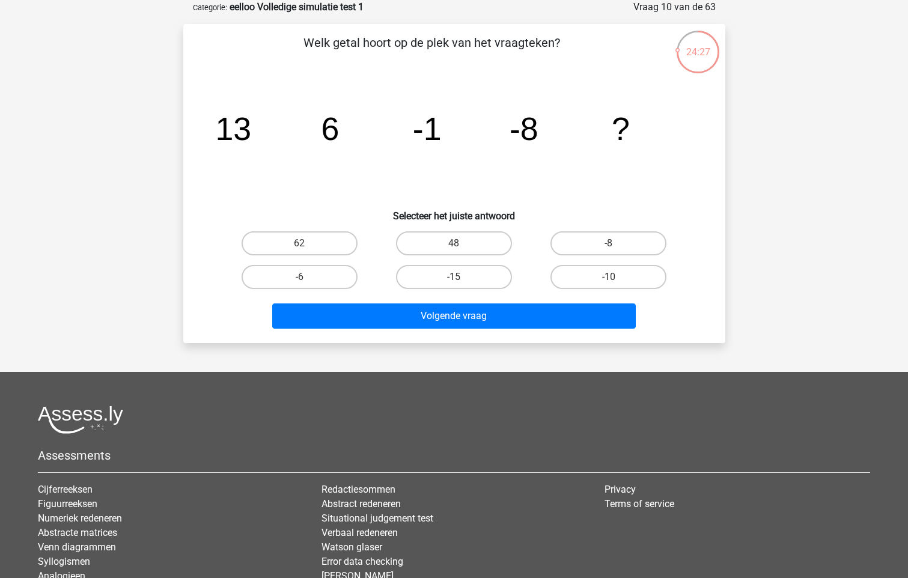
click at [249, 142] on tspan "13" at bounding box center [233, 129] width 36 height 36
drag, startPoint x: 327, startPoint y: 151, endPoint x: 378, endPoint y: 144, distance: 51.1
click at [329, 151] on icon "image/svg+xml 13 6 -1 -8 ?" at bounding box center [454, 139] width 484 height 121
drag, startPoint x: 399, startPoint y: 136, endPoint x: 336, endPoint y: 92, distance: 76.3
click at [351, 105] on icon "image/svg+xml 13 6 -1 -8 ?" at bounding box center [454, 139] width 484 height 121
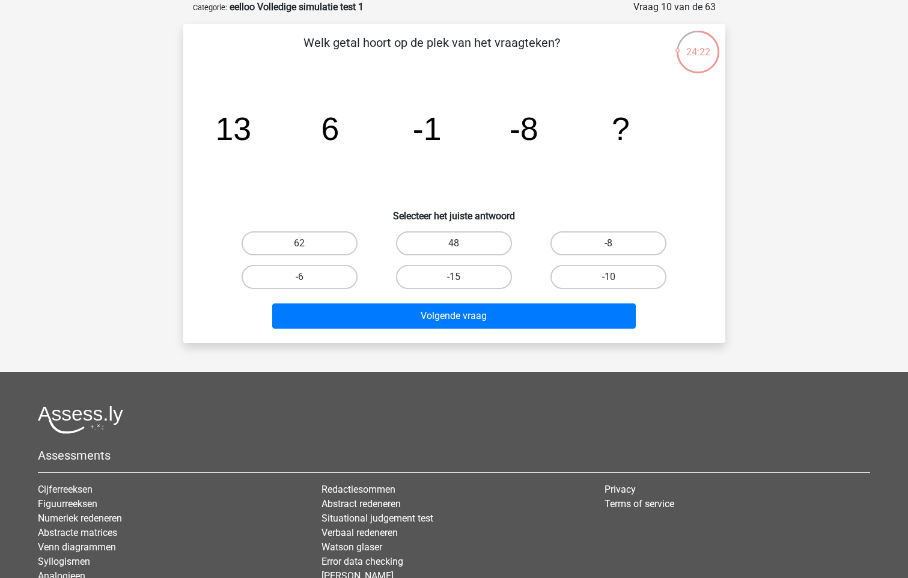
drag, startPoint x: 339, startPoint y: 59, endPoint x: 554, endPoint y: 95, distance: 217.4
click at [554, 95] on div "Welk getal hoort op de plek van het vraagteken? image/svg+xml 13 6 -1 -8 ? Sele…" at bounding box center [454, 184] width 532 height 300
click at [238, 155] on icon "image/svg+xml 13 6 -1 -8 ?" at bounding box center [454, 139] width 484 height 121
click at [484, 265] on label "-15" at bounding box center [454, 277] width 116 height 24
click at [461, 277] on input "-15" at bounding box center [458, 281] width 8 height 8
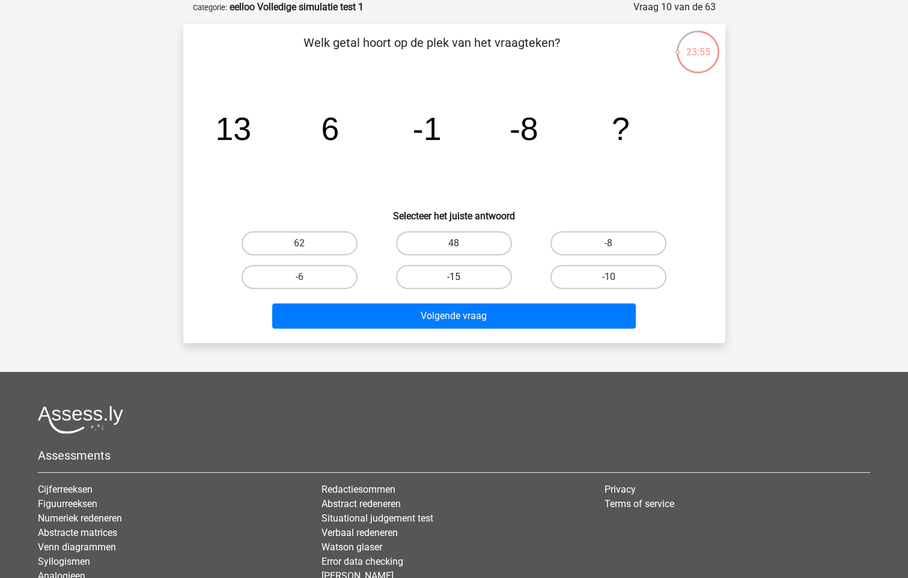
radio input "true"
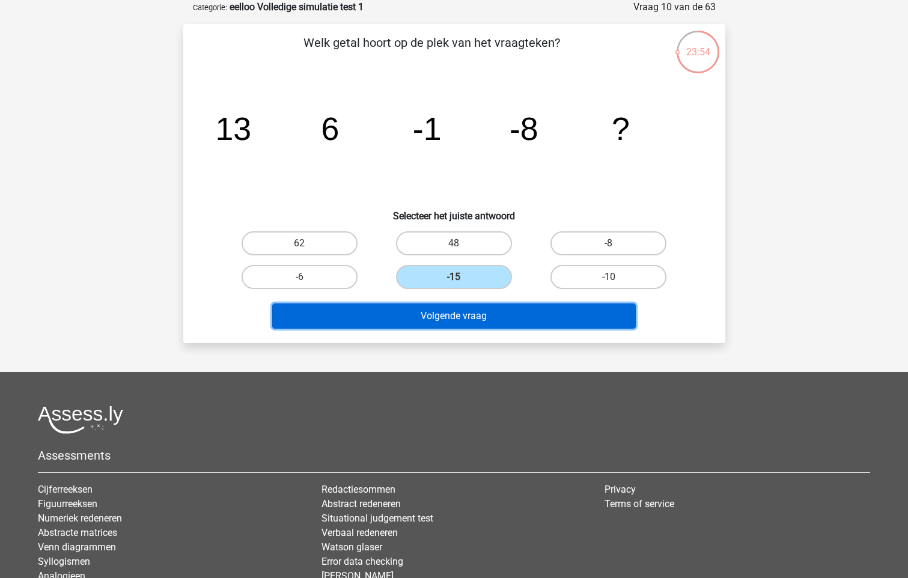
click at [504, 320] on button "Volgende vraag" at bounding box center [453, 315] width 363 height 25
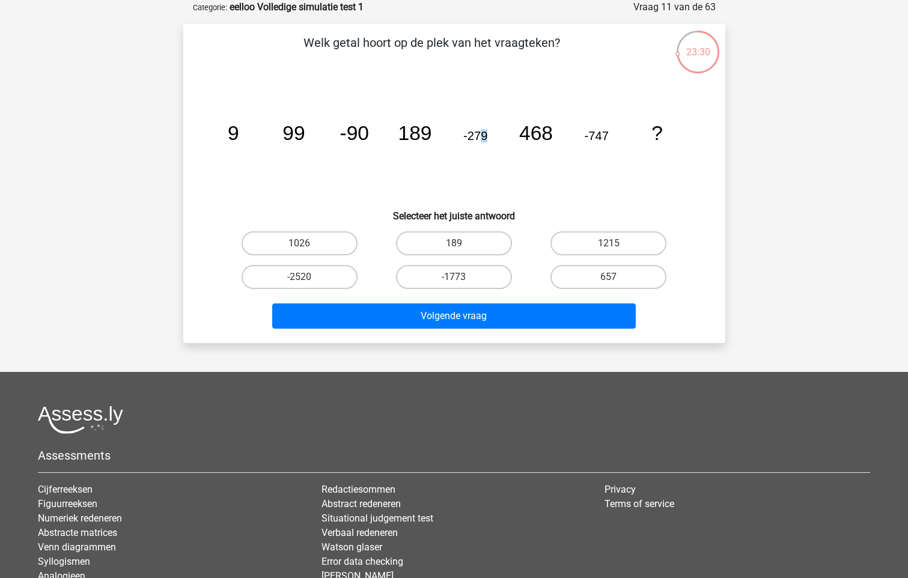
click at [479, 139] on tspan "-279" at bounding box center [475, 135] width 24 height 13
drag, startPoint x: 479, startPoint y: 139, endPoint x: 468, endPoint y: 135, distance: 12.0
click at [468, 135] on tspan "-279" at bounding box center [475, 135] width 24 height 13
drag, startPoint x: 468, startPoint y: 135, endPoint x: 441, endPoint y: 146, distance: 29.1
click at [441, 146] on icon "image/svg+xml 9 99 -90 189 -279 468 -747 ?" at bounding box center [454, 139] width 484 height 121
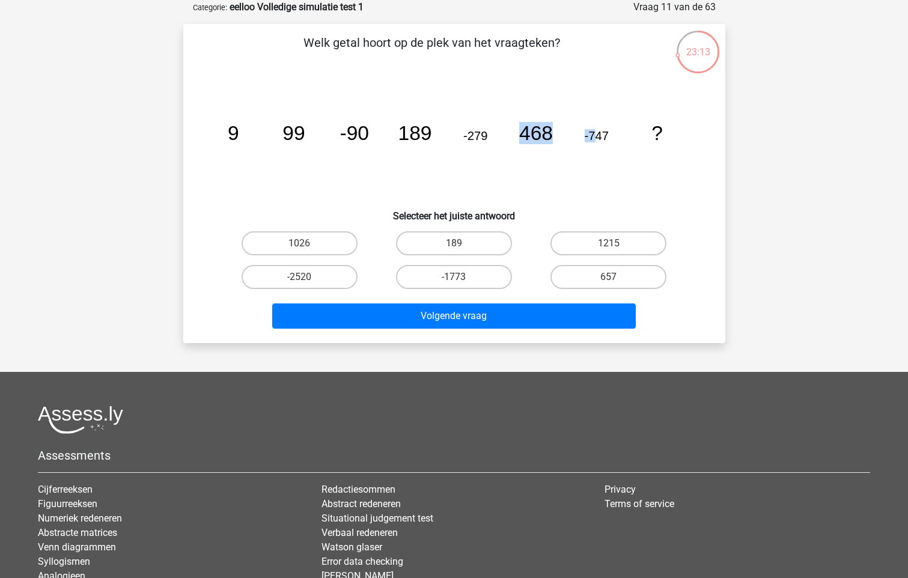
drag, startPoint x: 520, startPoint y: 127, endPoint x: 594, endPoint y: 155, distance: 78.9
click at [594, 155] on icon "image/svg+xml 9 99 -90 189 -279 468 -747 ?" at bounding box center [454, 139] width 484 height 121
drag, startPoint x: 594, startPoint y: 155, endPoint x: 583, endPoint y: 173, distance: 21.0
click at [583, 173] on icon "image/svg+xml 9 99 -90 189 -279 468 -747 ?" at bounding box center [454, 139] width 484 height 121
drag, startPoint x: 583, startPoint y: 130, endPoint x: 618, endPoint y: 144, distance: 37.5
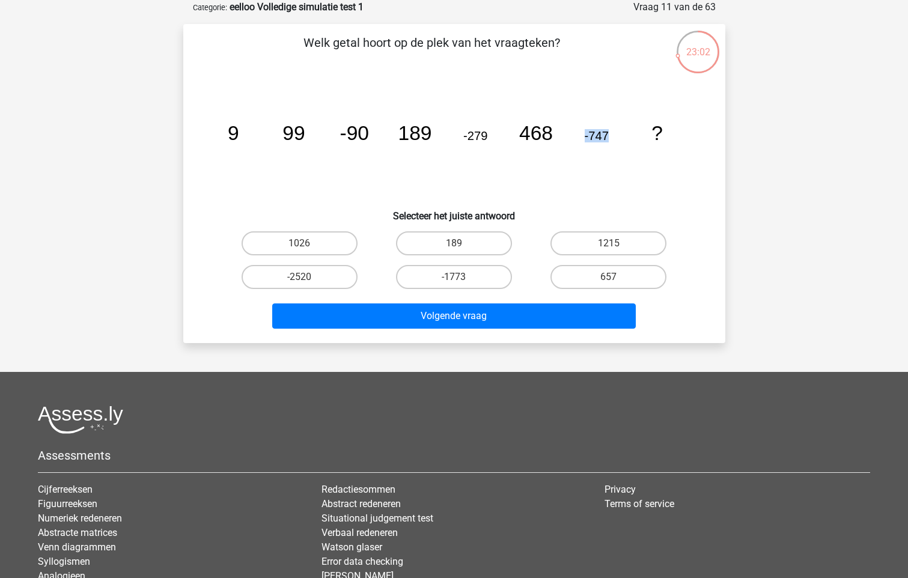
click at [618, 144] on icon "image/svg+xml 9 99 -90 189 -279 468 -747 ?" at bounding box center [454, 139] width 484 height 121
drag, startPoint x: 618, startPoint y: 144, endPoint x: 620, endPoint y: 167, distance: 23.0
click at [620, 167] on icon "image/svg+xml 9 99 -90 189 -279 468 -747 ?" at bounding box center [454, 139] width 484 height 121
click at [646, 276] on label "657" at bounding box center [608, 277] width 116 height 24
click at [616, 277] on input "657" at bounding box center [613, 281] width 8 height 8
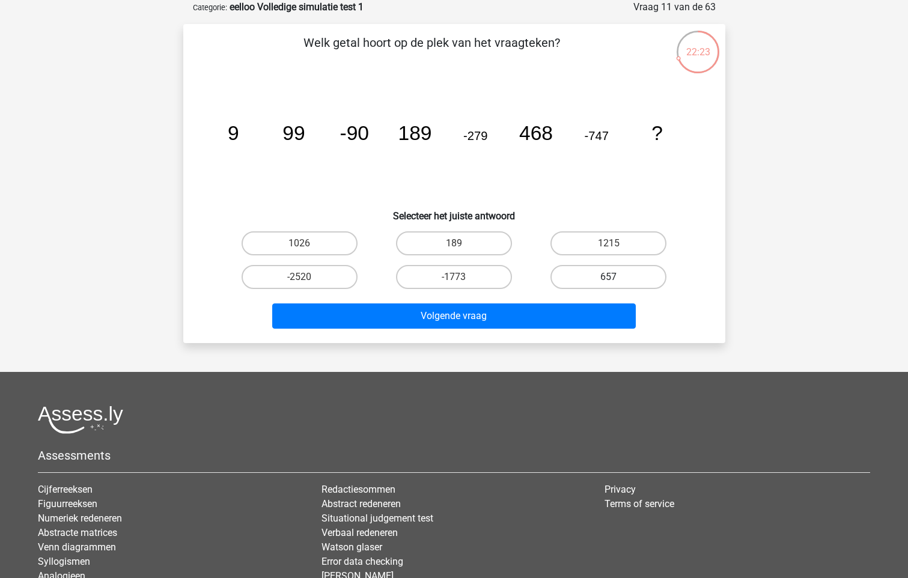
radio input "true"
click at [315, 236] on label "1026" at bounding box center [299, 243] width 116 height 24
click at [307, 243] on input "1026" at bounding box center [303, 247] width 8 height 8
radio input "true"
click at [590, 241] on label "1215" at bounding box center [608, 243] width 116 height 24
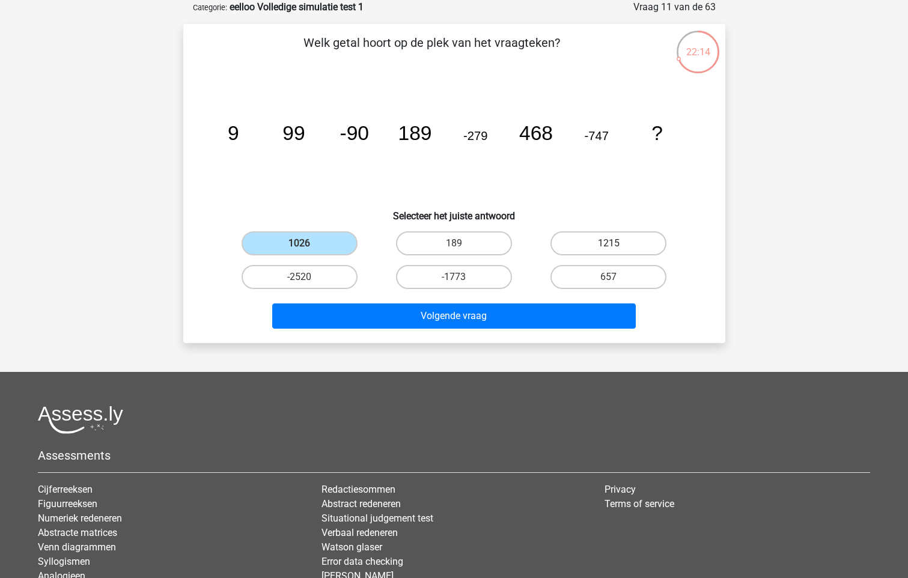
click at [609, 243] on input "1215" at bounding box center [613, 247] width 8 height 8
radio input "true"
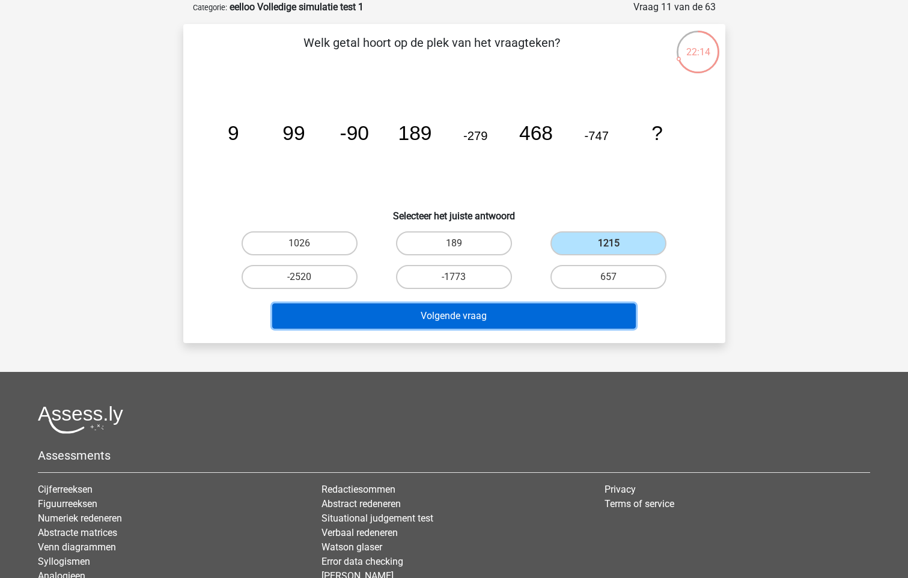
click at [575, 313] on button "Volgende vraag" at bounding box center [453, 315] width 363 height 25
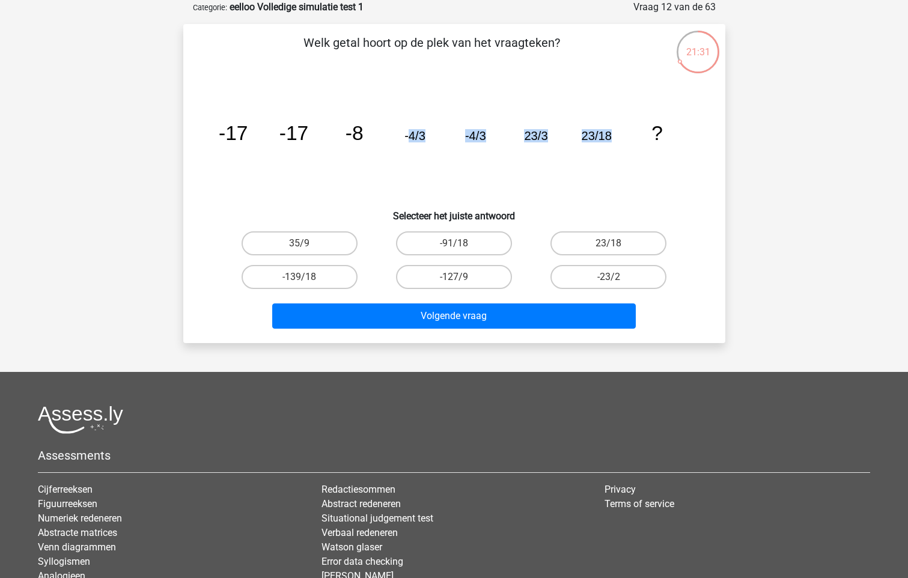
drag, startPoint x: 611, startPoint y: 131, endPoint x: 409, endPoint y: 136, distance: 201.9
click at [409, 136] on g "-17 -17 -8 -4/3 -4/3 23/3 23/18 ?" at bounding box center [440, 133] width 444 height 22
drag, startPoint x: 409, startPoint y: 136, endPoint x: 359, endPoint y: 168, distance: 60.0
click at [416, 160] on icon "image/svg+xml -17 -17 -8 -4/3 -4/3 23/3 23/18 ?" at bounding box center [454, 139] width 484 height 121
drag, startPoint x: 211, startPoint y: 128, endPoint x: 716, endPoint y: 145, distance: 505.5
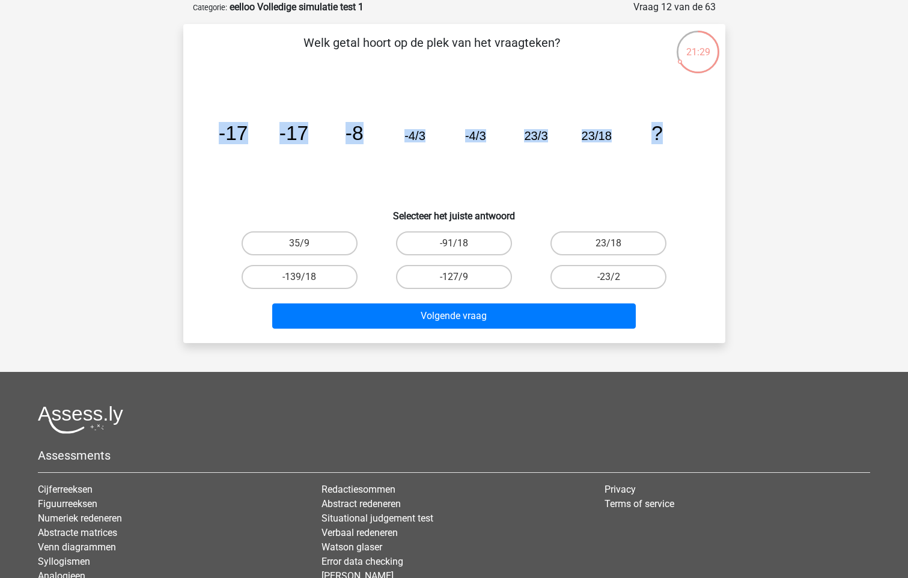
click at [716, 145] on div "Welk getal hoort op de plek van het vraagteken? image/svg+xml -17 -17 -8 -4/3 -…" at bounding box center [454, 184] width 532 height 300
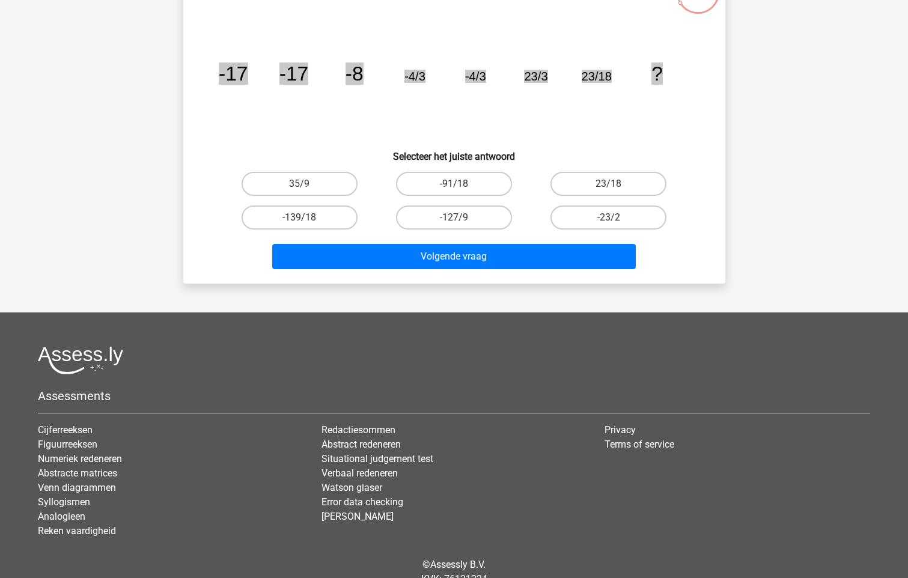
scroll to position [120, 0]
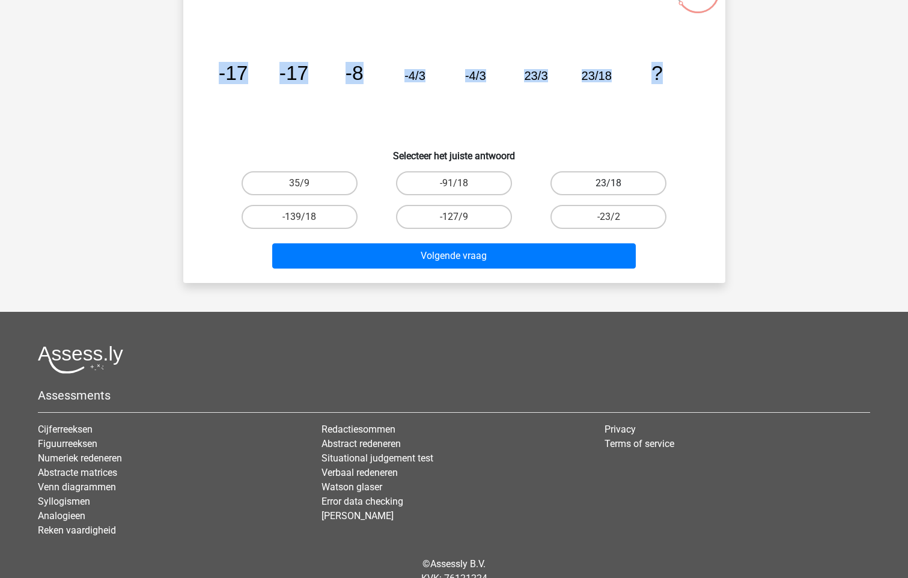
click at [568, 183] on label "23/18" at bounding box center [608, 183] width 116 height 24
click at [609, 183] on input "23/18" at bounding box center [613, 187] width 8 height 8
radio input "true"
click at [631, 174] on label "23/18" at bounding box center [608, 183] width 116 height 24
click at [616, 183] on input "23/18" at bounding box center [613, 187] width 8 height 8
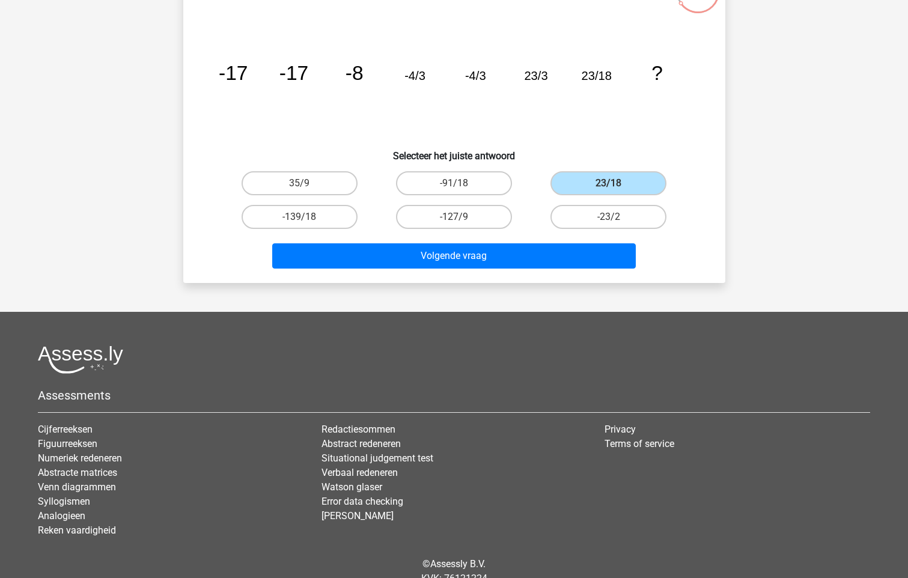
click at [775, 177] on div "Registreer" at bounding box center [454, 254] width 908 height 749
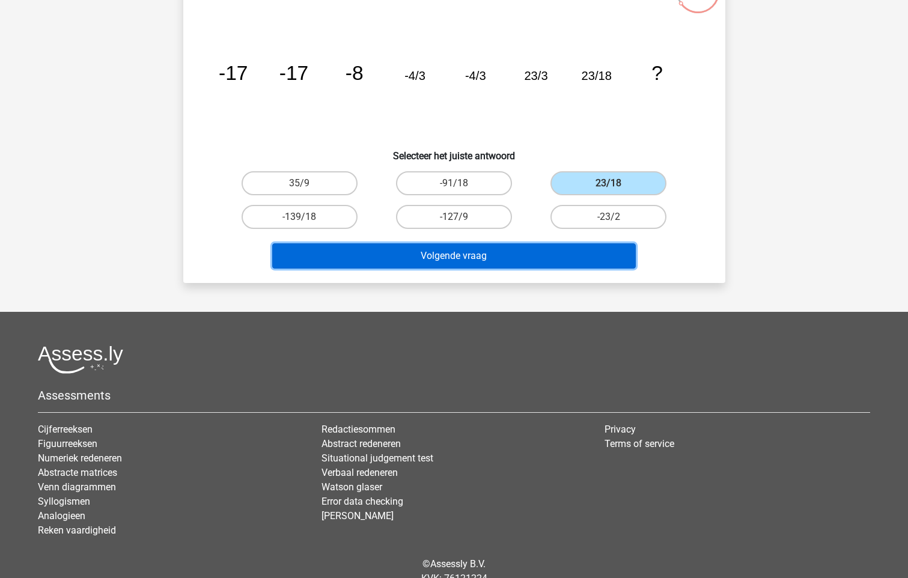
click at [541, 252] on button "Volgende vraag" at bounding box center [453, 255] width 363 height 25
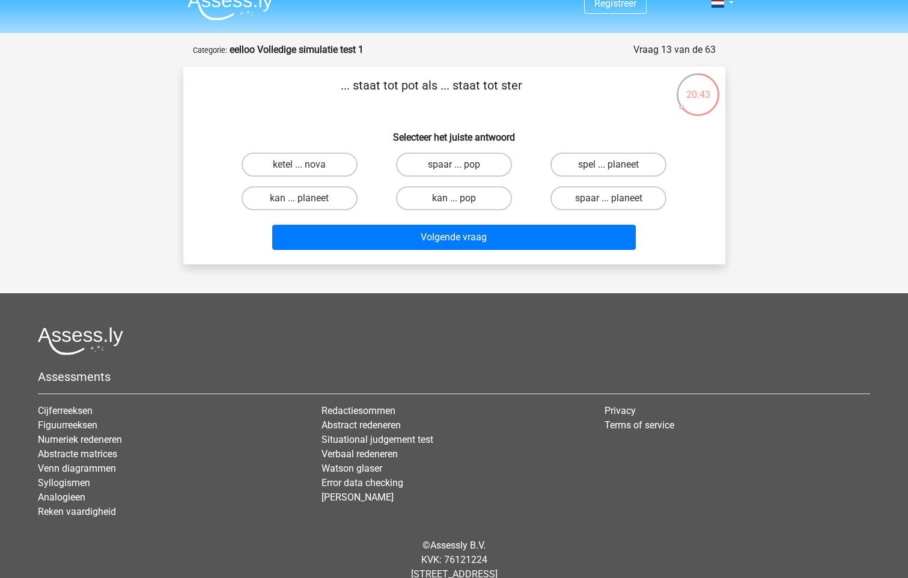
scroll to position [0, 0]
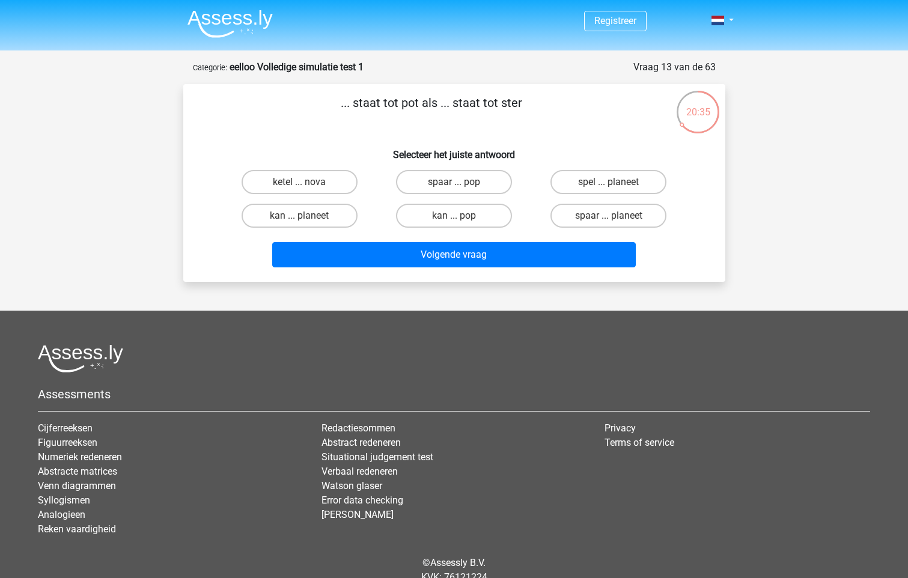
drag, startPoint x: 351, startPoint y: 96, endPoint x: 734, endPoint y: 198, distance: 396.0
click at [734, 198] on div "20:35 Vraag 13 van de 63 Categorie: eelloo Volledige simulatie test 1 ... staat…" at bounding box center [454, 171] width 561 height 222
click at [464, 180] on label "spaar ... pop" at bounding box center [454, 182] width 116 height 24
click at [461, 182] on input "spaar ... pop" at bounding box center [458, 186] width 8 height 8
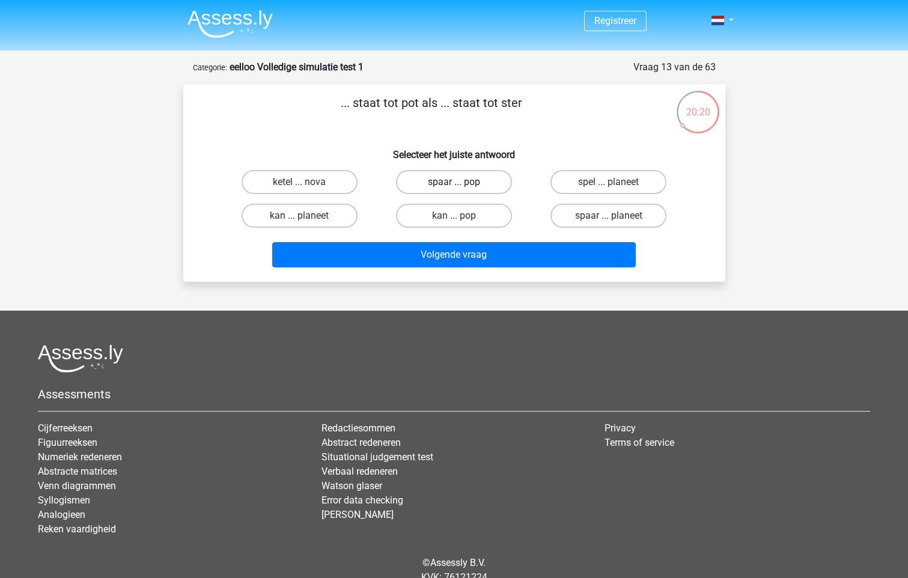
radio input "true"
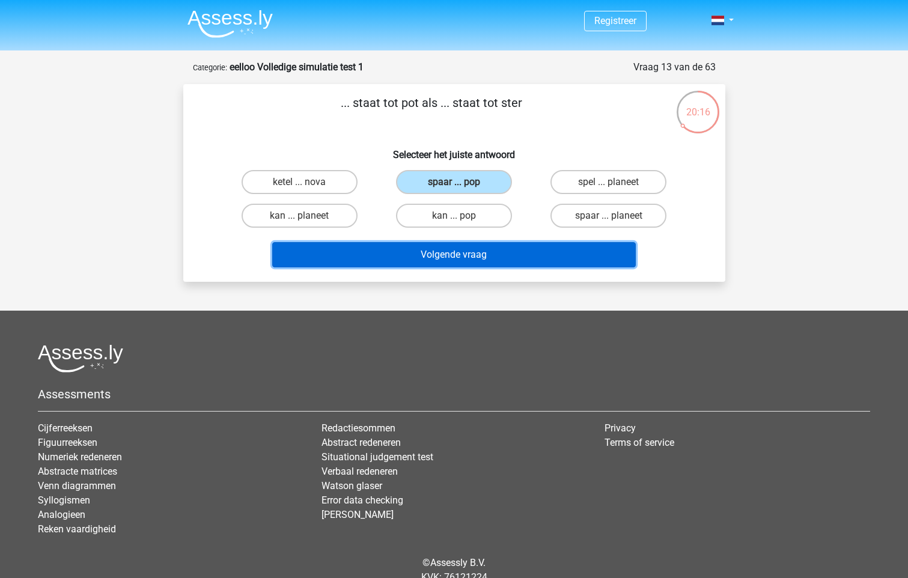
click at [461, 250] on button "Volgende vraag" at bounding box center [453, 254] width 363 height 25
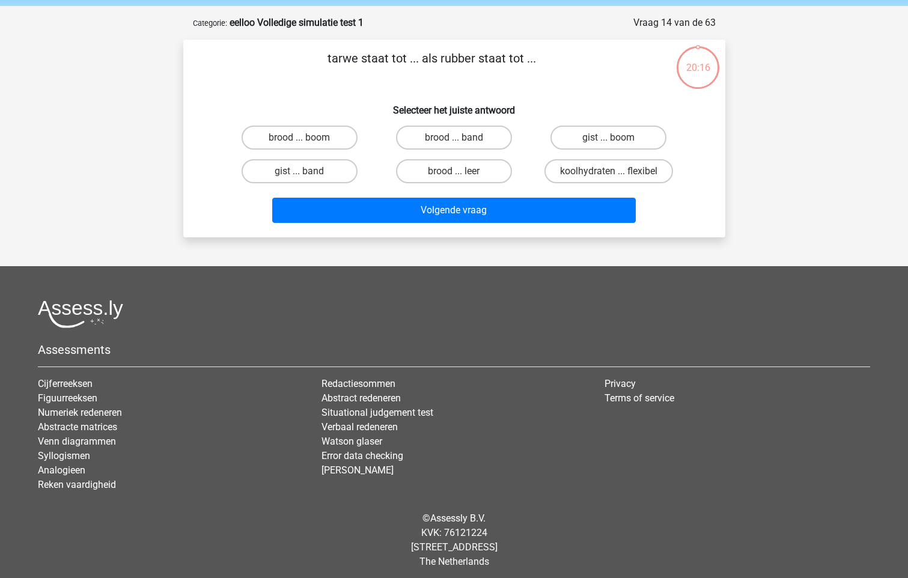
scroll to position [50, 0]
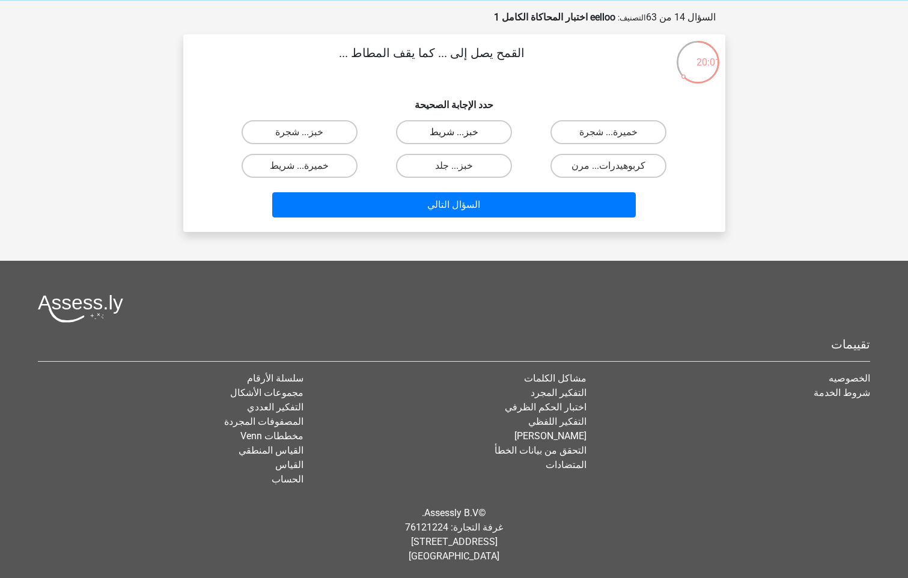
click at [431, 132] on label "خبز... شريط" at bounding box center [454, 132] width 116 height 24
click at [454, 132] on input "خبز... شريط" at bounding box center [458, 136] width 8 height 8
radio input "true"
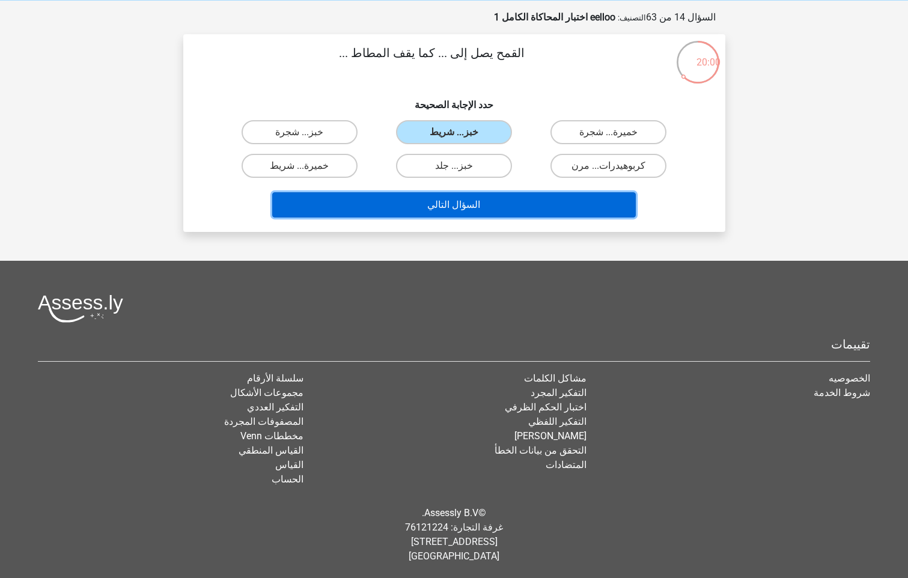
click at [431, 200] on button "السؤال التالي" at bounding box center [453, 204] width 363 height 25
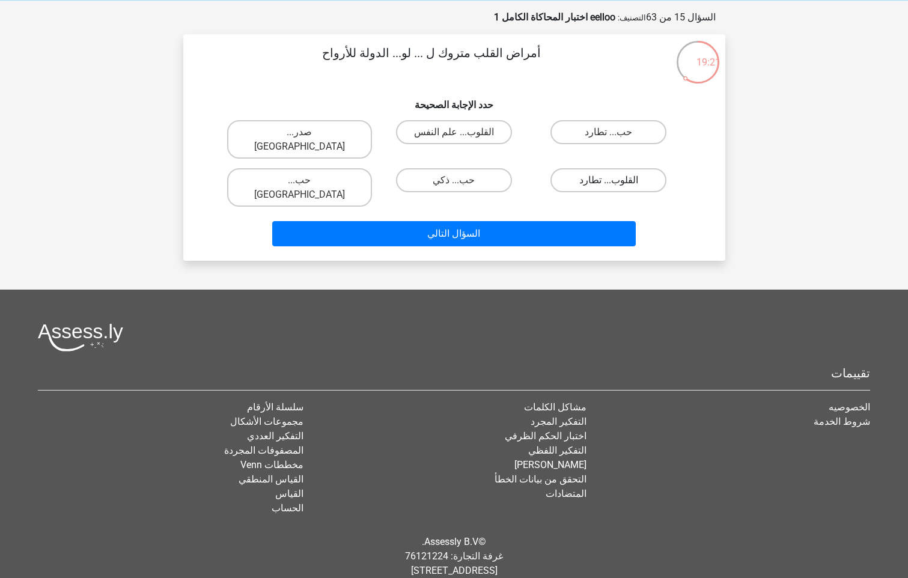
click at [570, 168] on label "القلوب... تطارد" at bounding box center [608, 180] width 116 height 24
click at [609, 180] on input "القلوب... تطارد" at bounding box center [613, 184] width 8 height 8
radio input "true"
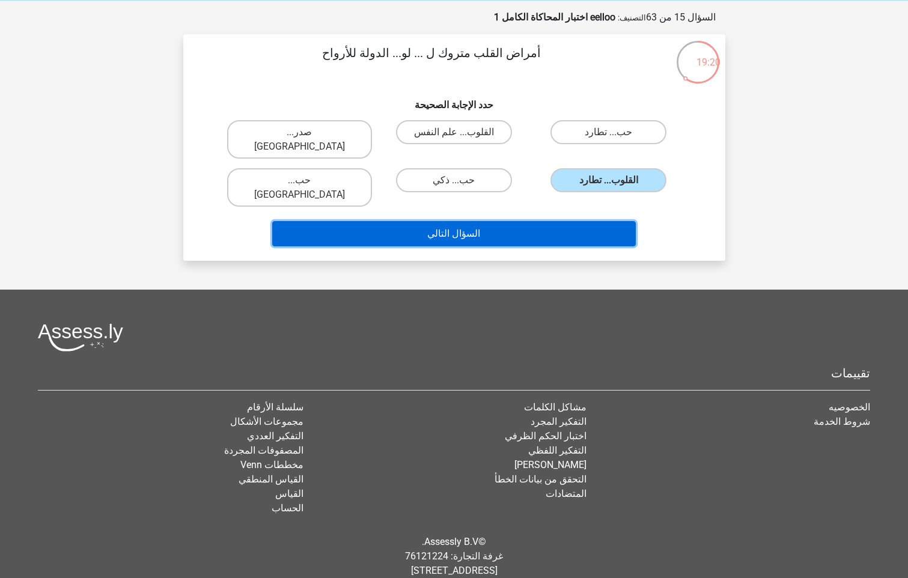
click at [539, 221] on button "السؤال التالي" at bounding box center [453, 233] width 363 height 25
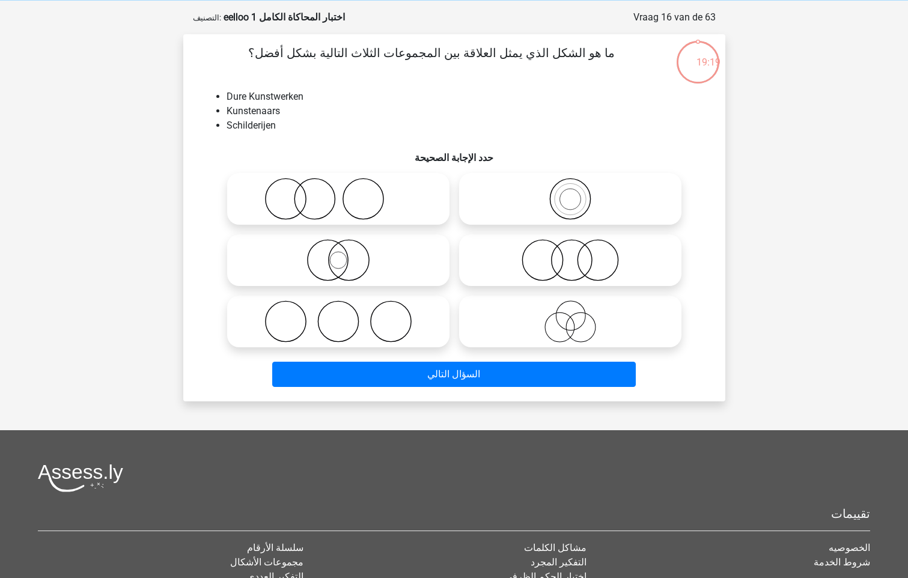
scroll to position [60, 0]
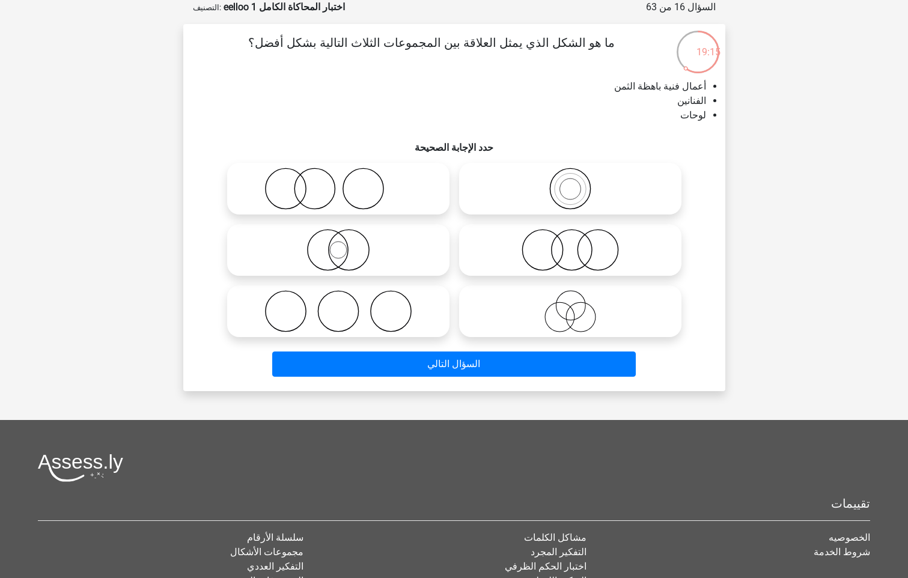
click at [136, 312] on div "Registreer" at bounding box center [454, 338] width 908 height 797
click at [560, 179] on icon at bounding box center [570, 189] width 213 height 42
click at [570, 179] on input "radio" at bounding box center [574, 179] width 8 height 8
radio input "true"
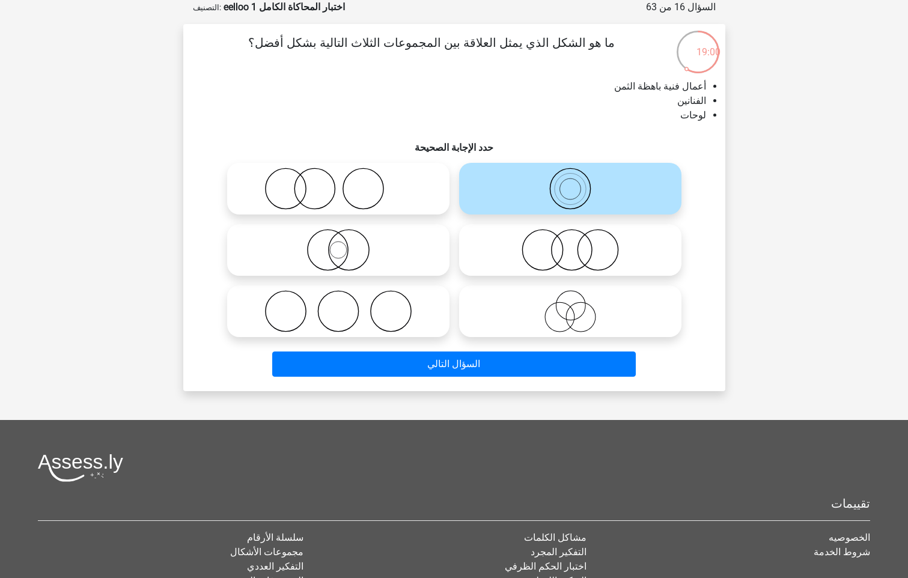
click at [560, 303] on icon at bounding box center [570, 311] width 213 height 42
click at [570, 303] on input "radio" at bounding box center [574, 301] width 8 height 8
radio input "true"
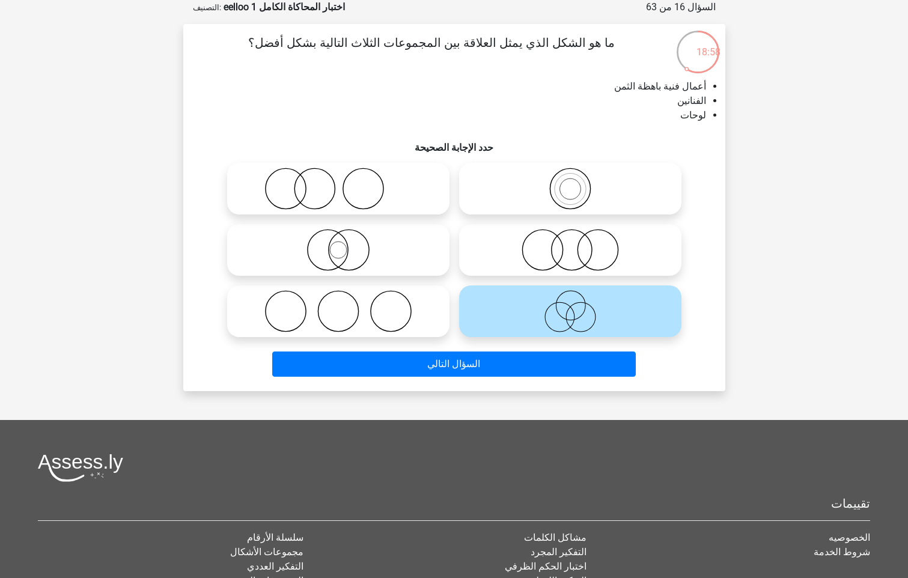
click at [550, 349] on div "السؤال التالي" at bounding box center [453, 362] width 503 height 40
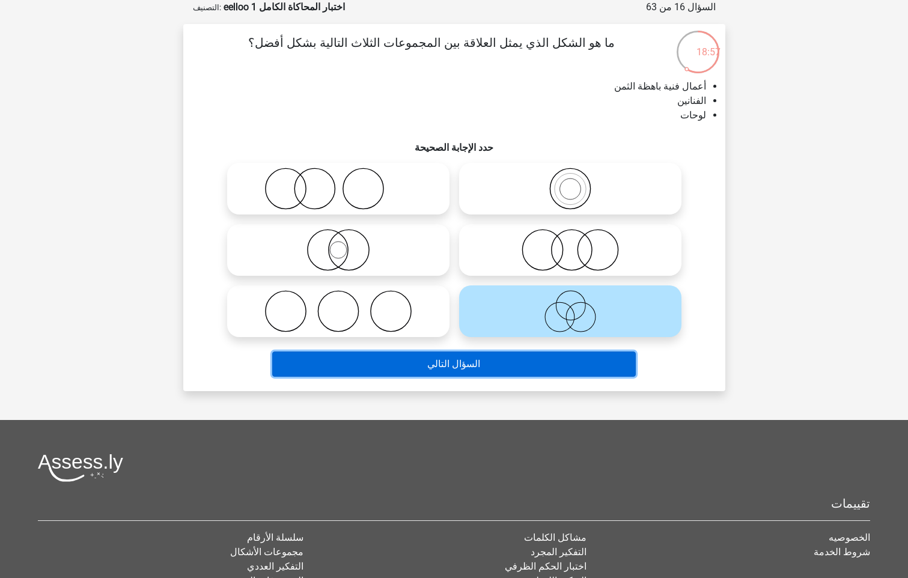
click at [548, 360] on button "السؤال التالي" at bounding box center [453, 363] width 363 height 25
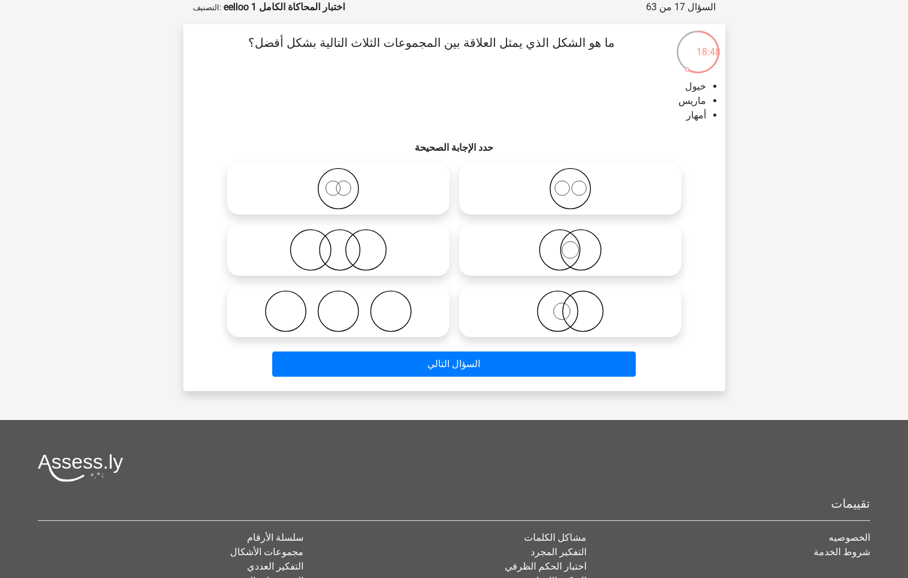
drag, startPoint x: 341, startPoint y: 297, endPoint x: 375, endPoint y: 297, distance: 33.6
click at [350, 297] on div at bounding box center [338, 311] width 222 height 52
drag, startPoint x: 150, startPoint y: 293, endPoint x: 103, endPoint y: 252, distance: 62.2
click at [149, 293] on div "Registreer" at bounding box center [454, 338] width 908 height 797
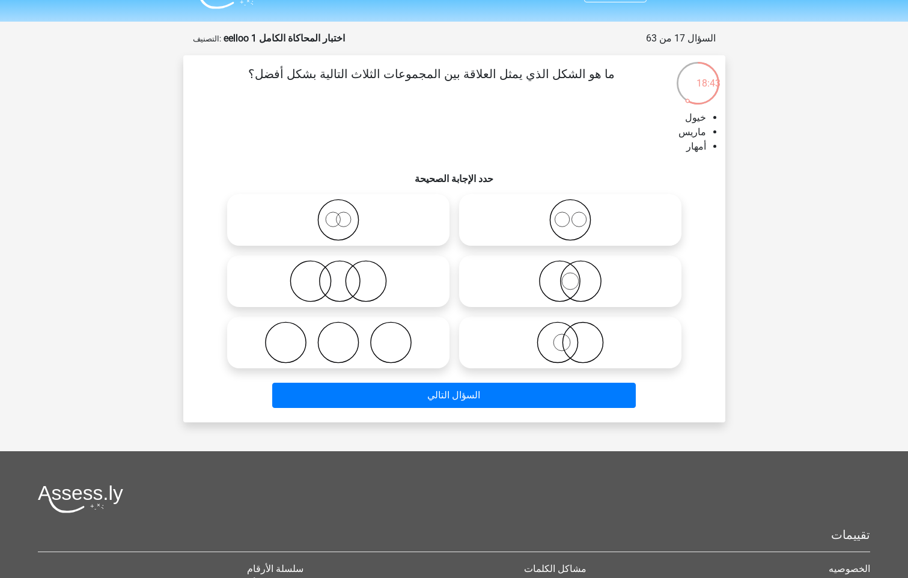
scroll to position [0, 0]
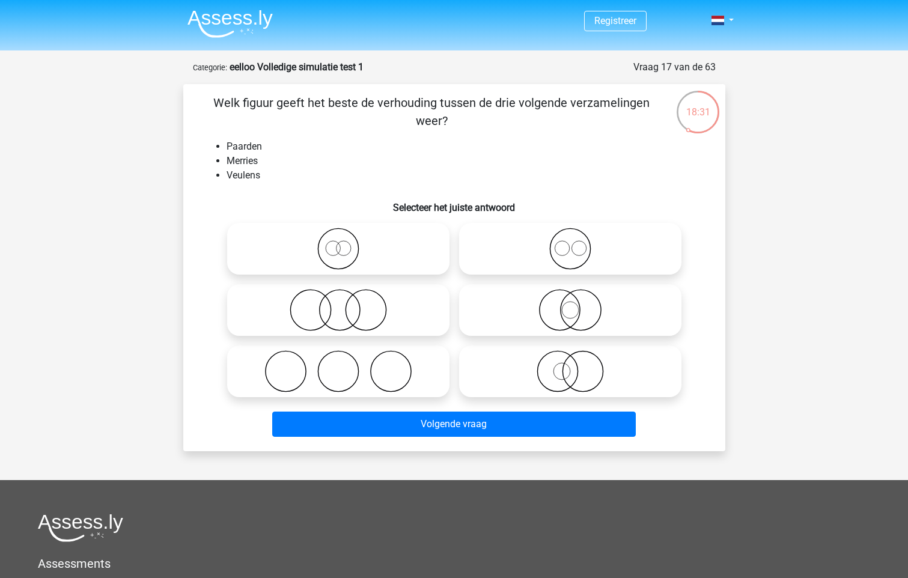
click at [297, 353] on icon at bounding box center [338, 371] width 213 height 42
click at [338, 357] on input "radio" at bounding box center [342, 361] width 8 height 8
radio input "true"
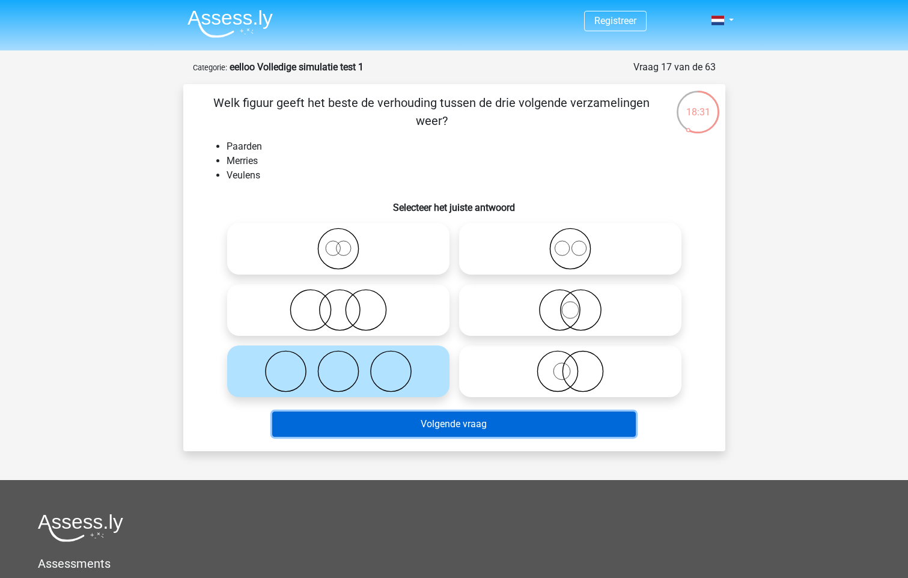
click at [374, 413] on button "Volgende vraag" at bounding box center [453, 423] width 363 height 25
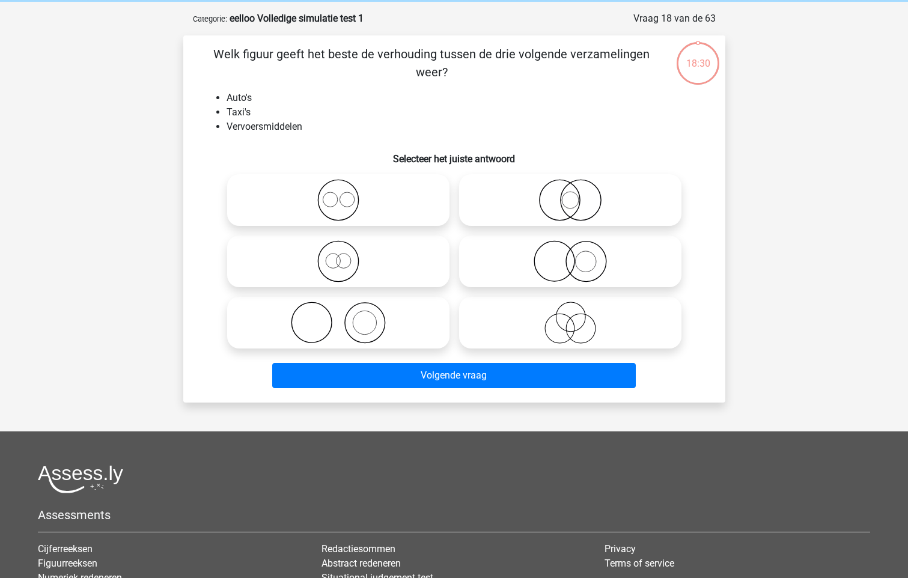
scroll to position [60, 0]
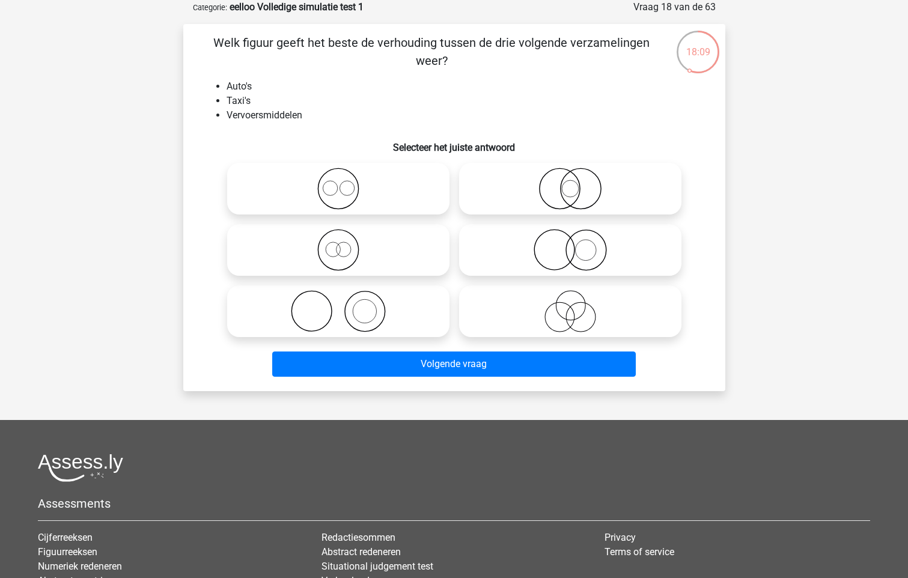
click at [380, 316] on icon at bounding box center [338, 311] width 213 height 42
click at [346, 305] on input "radio" at bounding box center [342, 301] width 8 height 8
radio input "true"
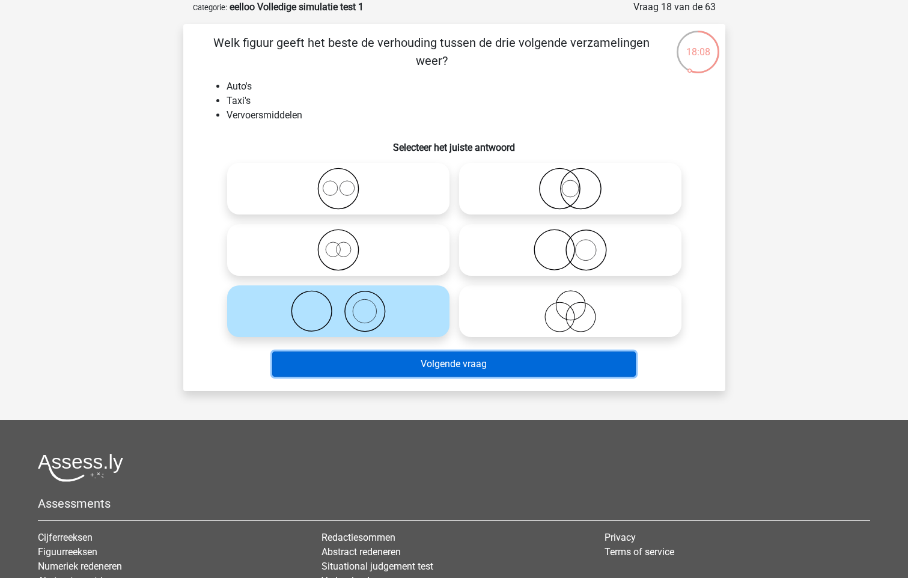
click at [409, 372] on button "Volgende vraag" at bounding box center [453, 363] width 363 height 25
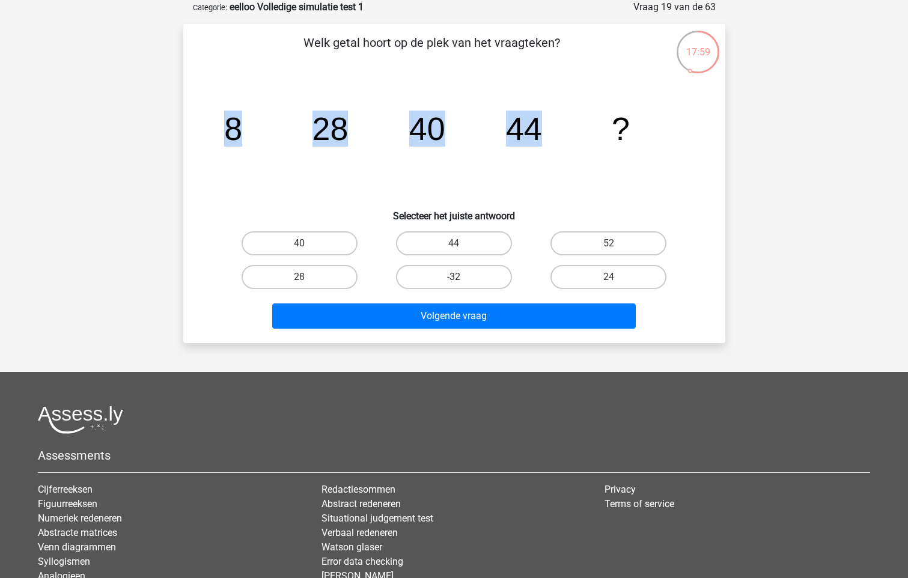
drag, startPoint x: 220, startPoint y: 128, endPoint x: 538, endPoint y: 138, distance: 317.9
click at [538, 138] on icon "image/svg+xml 8 28 40 44 ?" at bounding box center [454, 139] width 484 height 121
click at [472, 144] on icon "image/svg+xml 8 28 40 44 ?" at bounding box center [454, 139] width 484 height 121
drag, startPoint x: 465, startPoint y: 136, endPoint x: 511, endPoint y: 120, distance: 48.4
click at [511, 120] on icon "image/svg+xml 8 28 40 44 ?" at bounding box center [454, 139] width 484 height 121
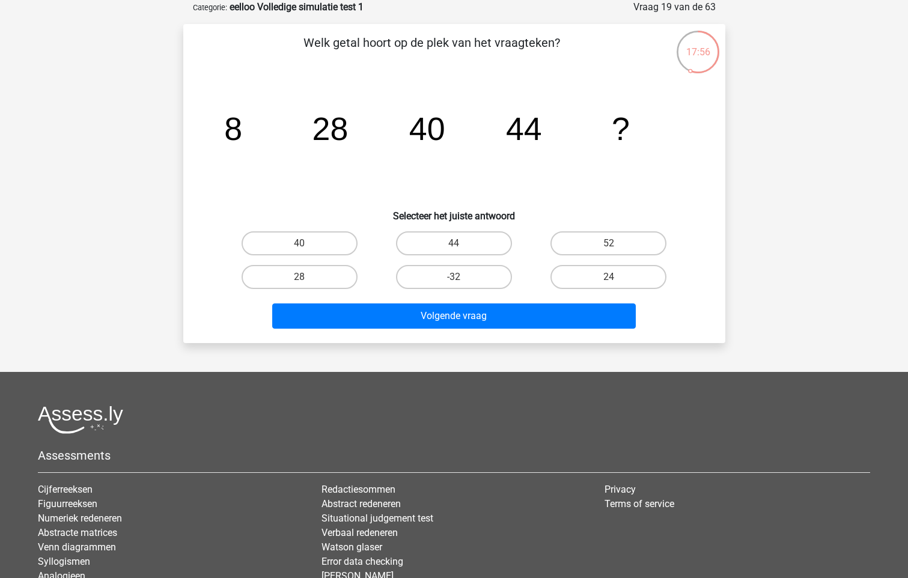
click at [237, 132] on tspan "8" at bounding box center [233, 129] width 18 height 36
click at [335, 121] on tspan "28" at bounding box center [330, 129] width 36 height 36
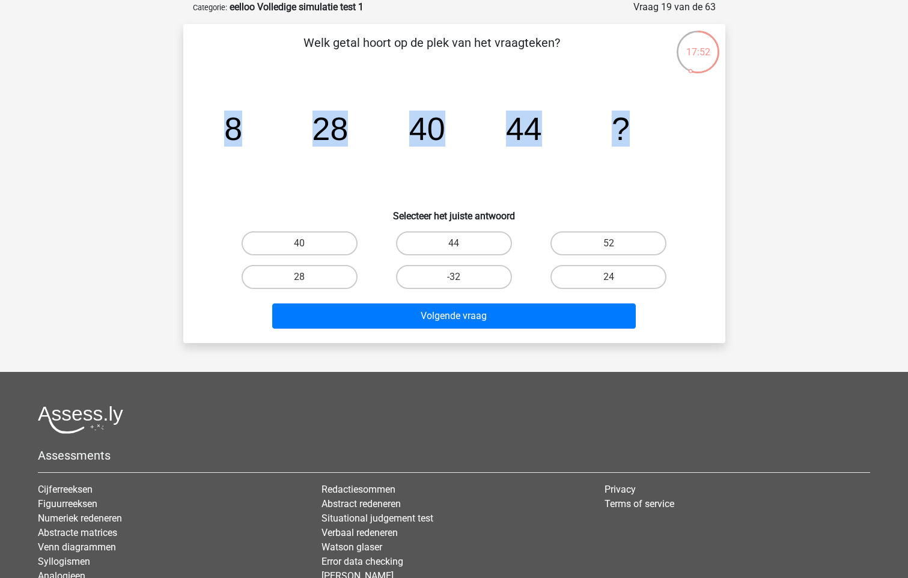
drag, startPoint x: 216, startPoint y: 124, endPoint x: 642, endPoint y: 133, distance: 426.6
click at [642, 133] on icon "image/svg+xml 8 28 40 44 ?" at bounding box center [454, 139] width 484 height 121
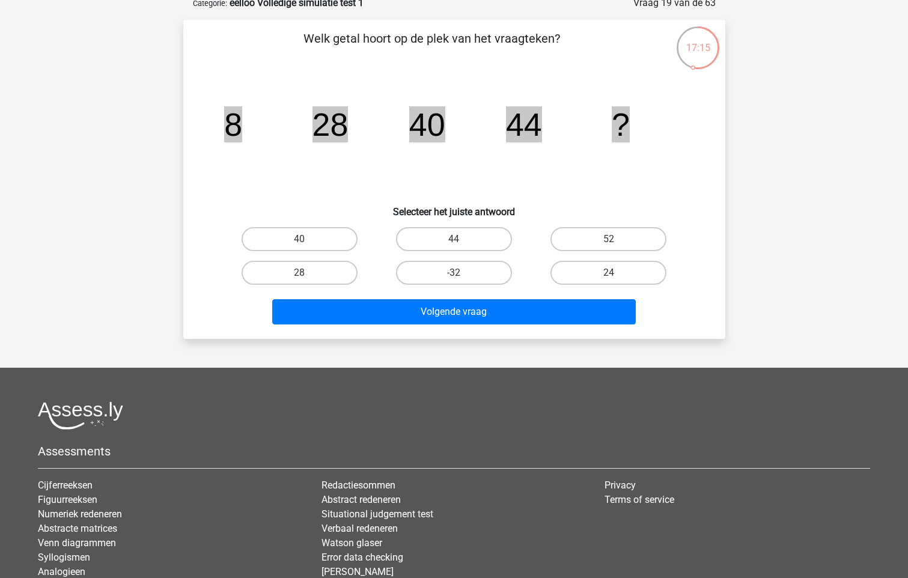
scroll to position [0, 0]
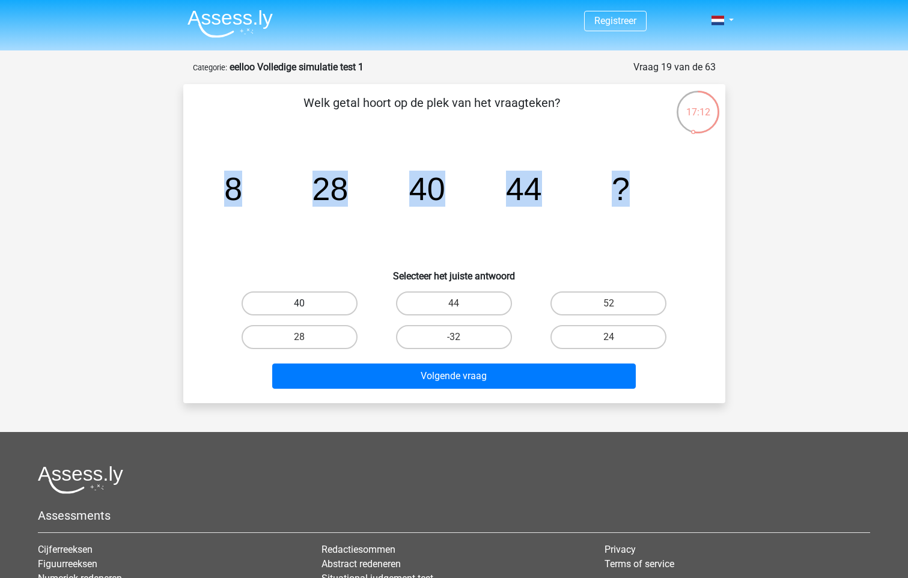
click at [339, 310] on label "40" at bounding box center [299, 303] width 116 height 24
click at [307, 310] on input "40" at bounding box center [303, 307] width 8 height 8
radio input "true"
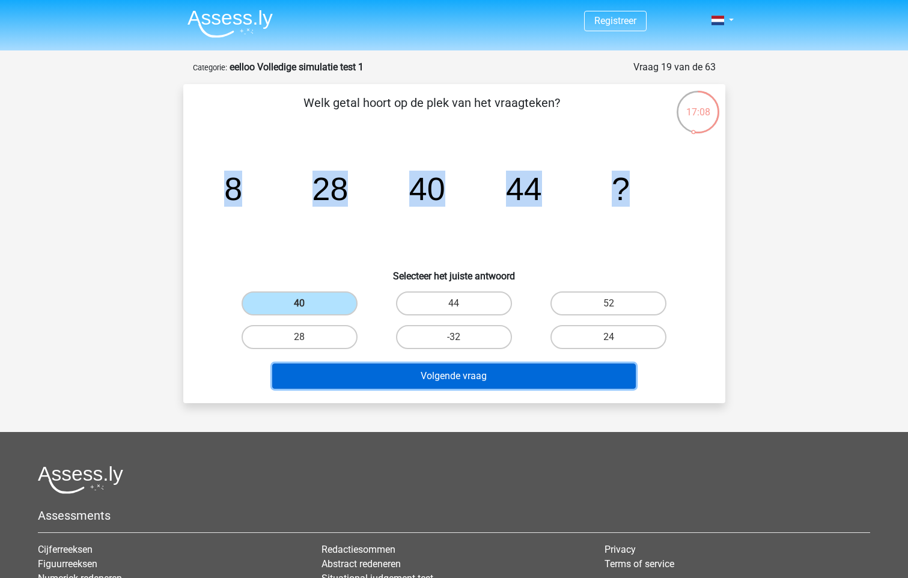
click at [306, 367] on button "Volgende vraag" at bounding box center [453, 375] width 363 height 25
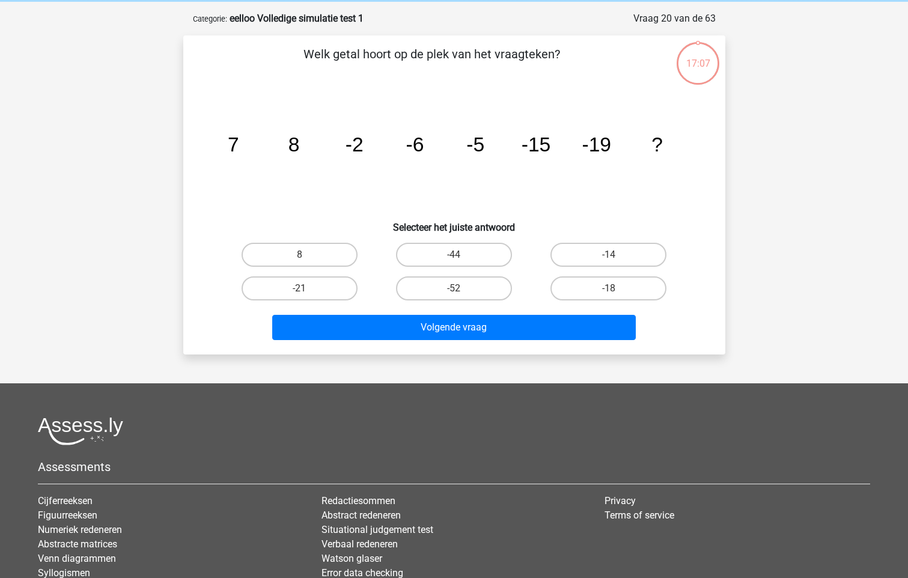
scroll to position [60, 0]
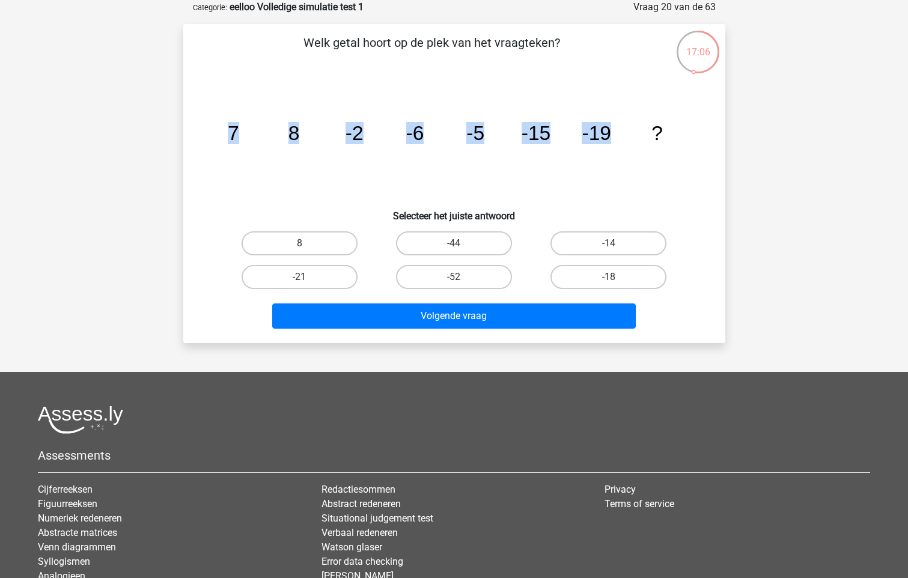
drag, startPoint x: 229, startPoint y: 127, endPoint x: 657, endPoint y: 129, distance: 427.7
click at [657, 129] on g "7 8 -2 -6 -5 -15 -19 ?" at bounding box center [444, 133] width 435 height 22
drag, startPoint x: 657, startPoint y: 129, endPoint x: 674, endPoint y: 141, distance: 20.8
click at [674, 141] on icon "image/svg+xml 7 8 -2 -6 -5 -15 -19 ?" at bounding box center [454, 139] width 484 height 121
drag, startPoint x: 673, startPoint y: 134, endPoint x: 177, endPoint y: 117, distance: 496.5
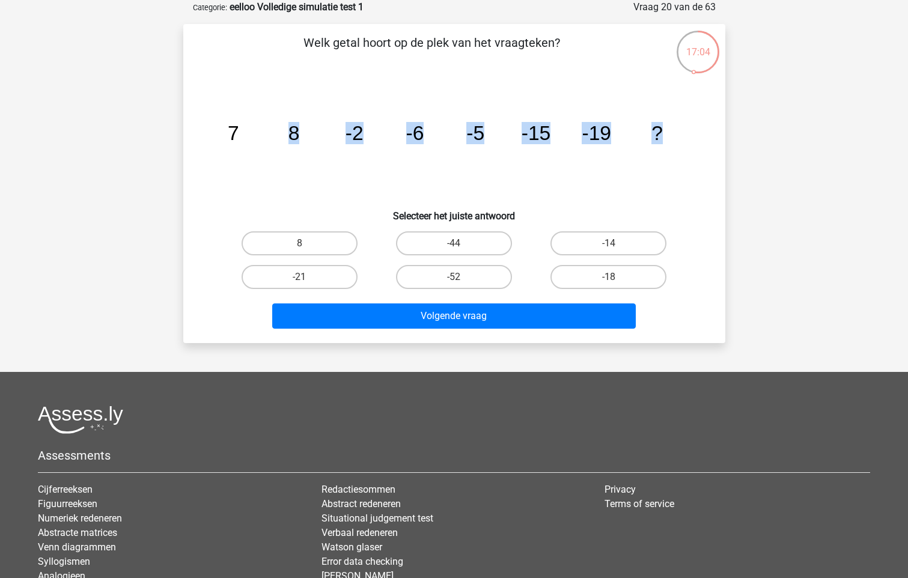
click at [177, 117] on div "17:04 Vraag 20 van de 63 Categorie: eelloo Volledige simulatie test 1 Welk geta…" at bounding box center [454, 171] width 561 height 343
click at [582, 273] on label "-18" at bounding box center [608, 277] width 116 height 24
click at [609, 277] on input "-18" at bounding box center [613, 281] width 8 height 8
radio input "true"
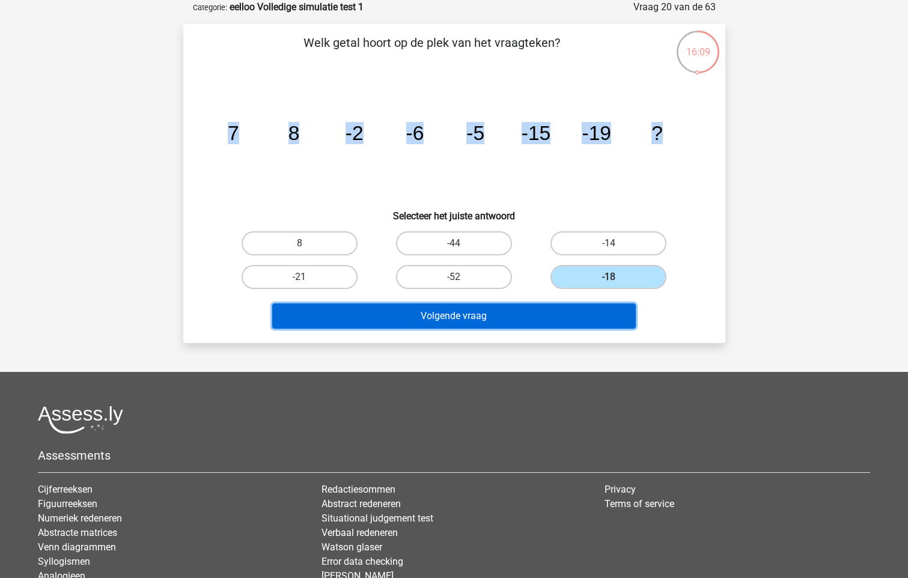
click at [545, 315] on button "Volgende vraag" at bounding box center [453, 315] width 363 height 25
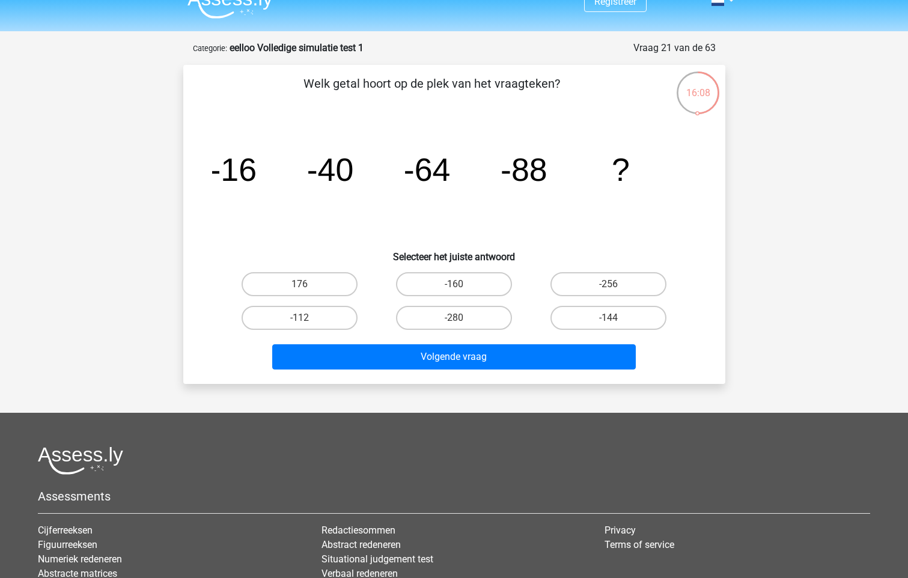
scroll to position [0, 0]
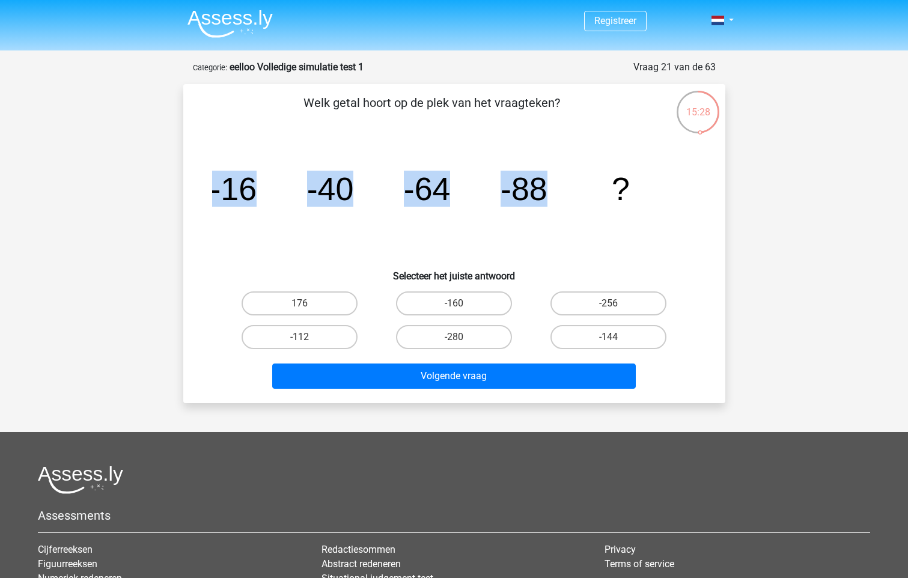
drag, startPoint x: 205, startPoint y: 187, endPoint x: 599, endPoint y: 218, distance: 395.3
click at [599, 218] on div "image/svg+xml -16 -40 -64 -88 ?" at bounding box center [453, 199] width 503 height 121
click at [315, 339] on label "-112" at bounding box center [299, 337] width 116 height 24
click at [307, 339] on input "-112" at bounding box center [303, 341] width 8 height 8
radio input "true"
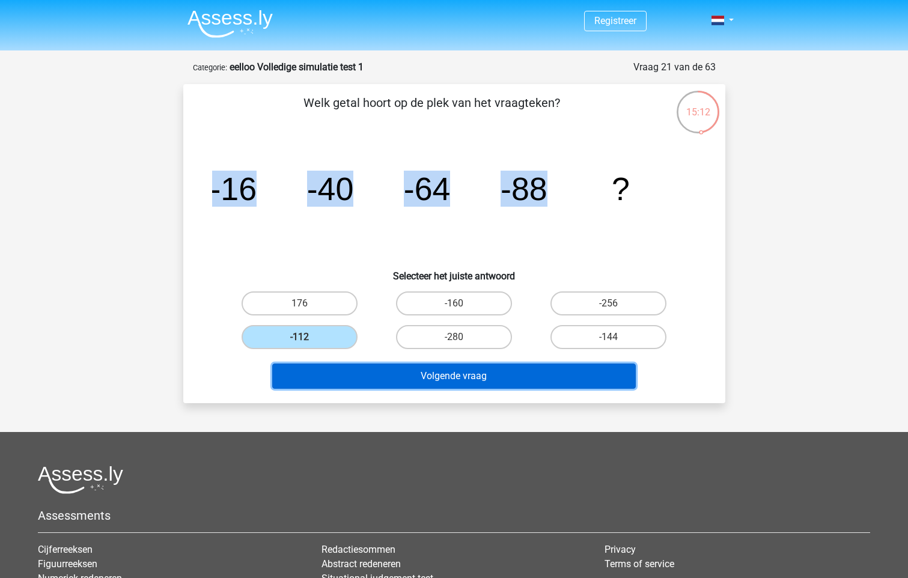
click at [293, 373] on button "Volgende vraag" at bounding box center [453, 375] width 363 height 25
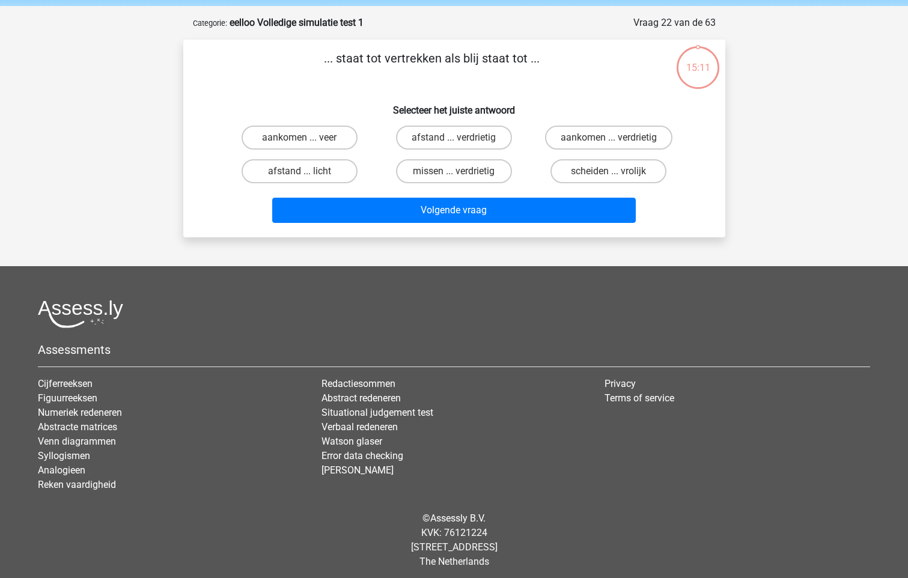
scroll to position [50, 0]
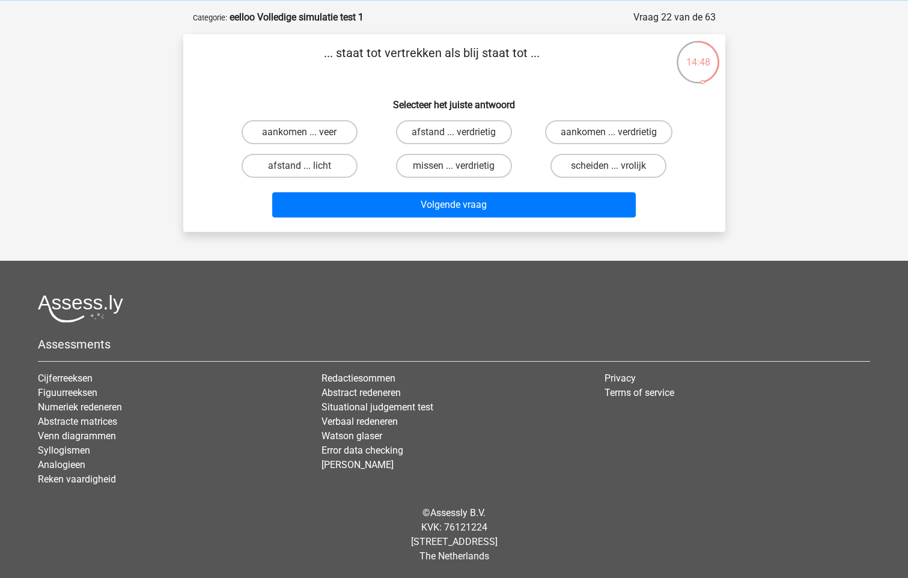
drag, startPoint x: 344, startPoint y: 56, endPoint x: 560, endPoint y: 55, distance: 216.3
click at [561, 55] on p "... staat tot vertrekken als blij staat tot ..." at bounding box center [431, 62] width 458 height 36
click at [328, 132] on label "aankomen ... veer" at bounding box center [299, 132] width 116 height 24
click at [307, 132] on input "aankomen ... veer" at bounding box center [303, 136] width 8 height 8
radio input "true"
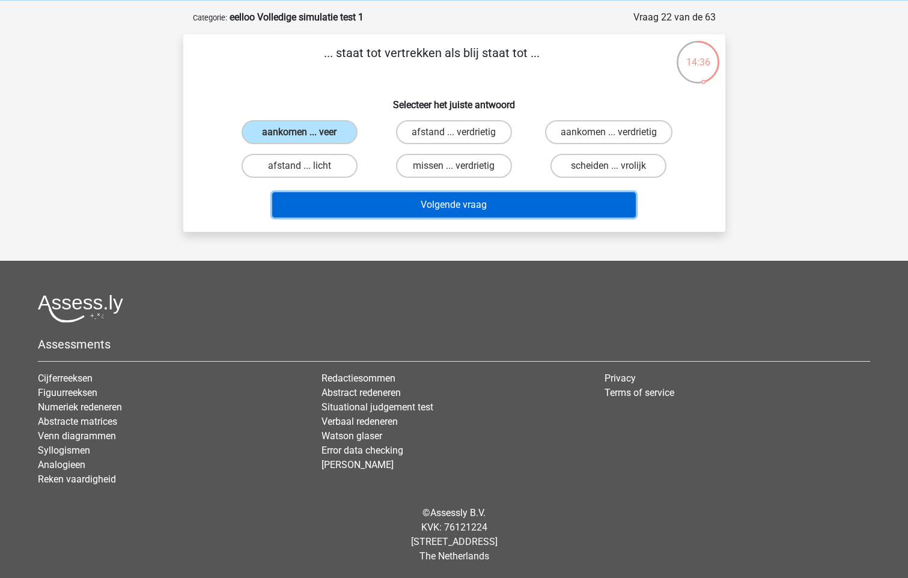
click at [364, 196] on button "Volgende vraag" at bounding box center [453, 204] width 363 height 25
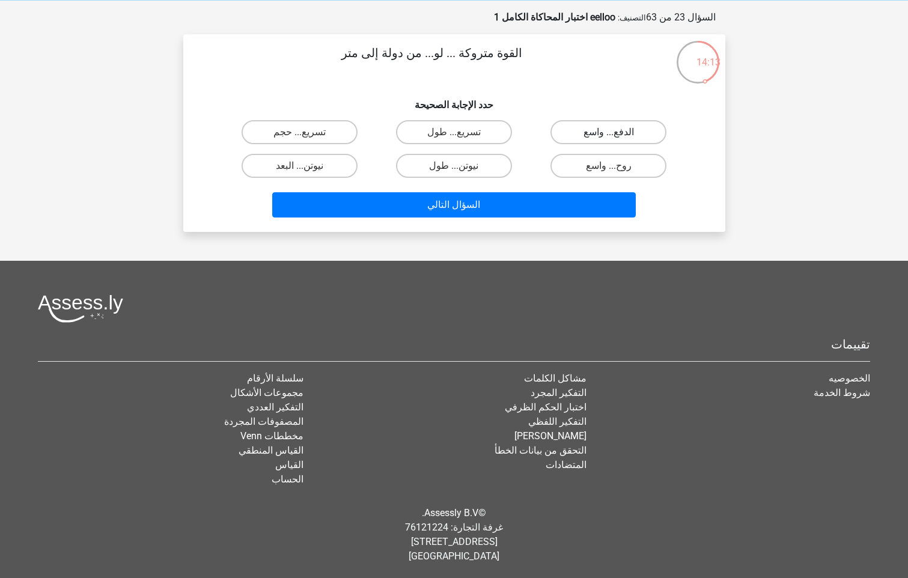
click at [578, 136] on label "الدفع... واسع" at bounding box center [608, 132] width 116 height 24
click at [609, 136] on input "الدفع... واسع" at bounding box center [613, 136] width 8 height 8
radio input "true"
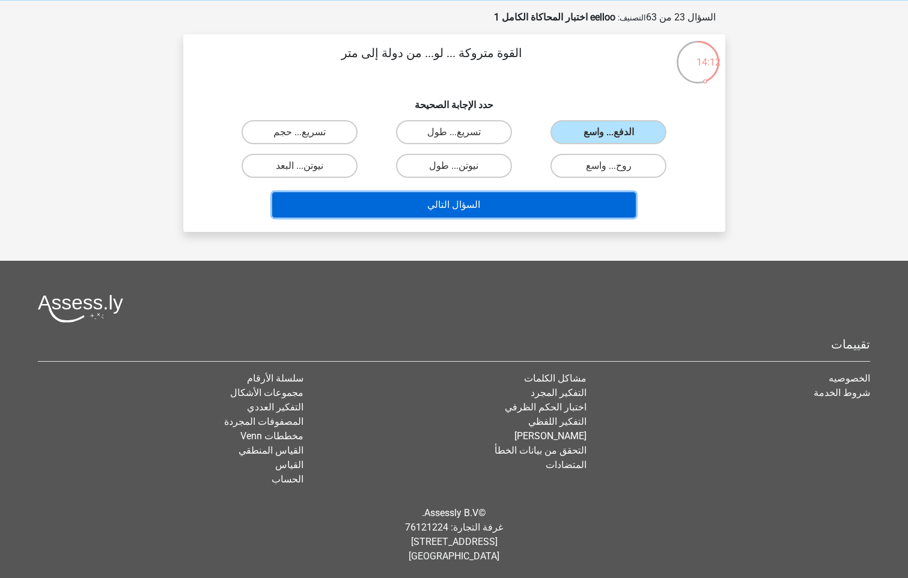
click at [486, 201] on button "السؤال التالي" at bounding box center [453, 204] width 363 height 25
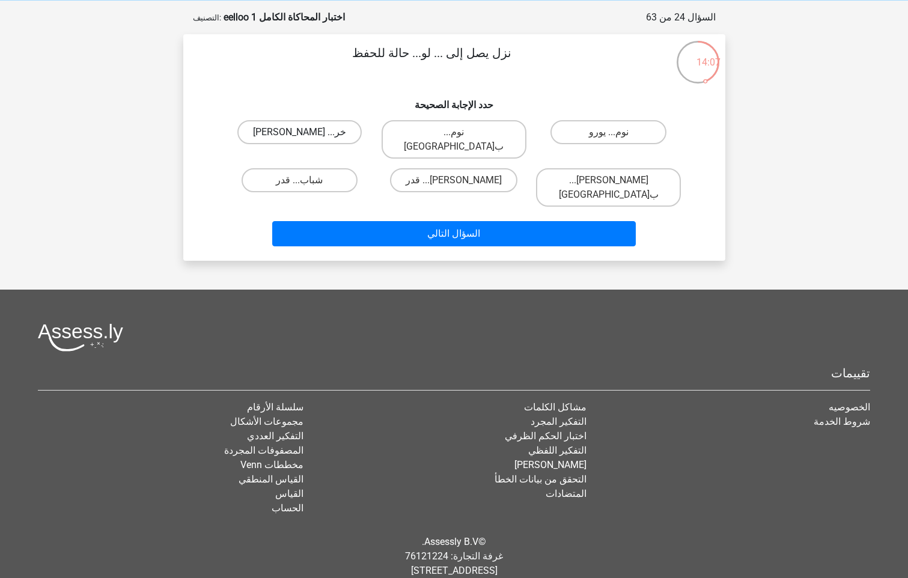
click at [270, 130] on label "خر... فضيل" at bounding box center [299, 132] width 124 height 24
click at [299, 132] on input "خر... فضيل" at bounding box center [303, 136] width 8 height 8
radio input "true"
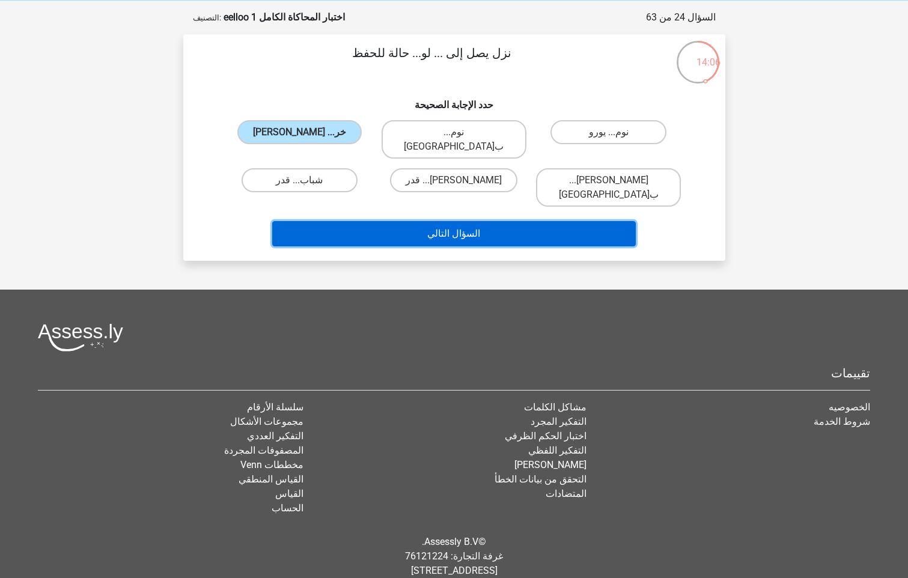
click at [357, 221] on button "السؤال التالي" at bounding box center [453, 233] width 363 height 25
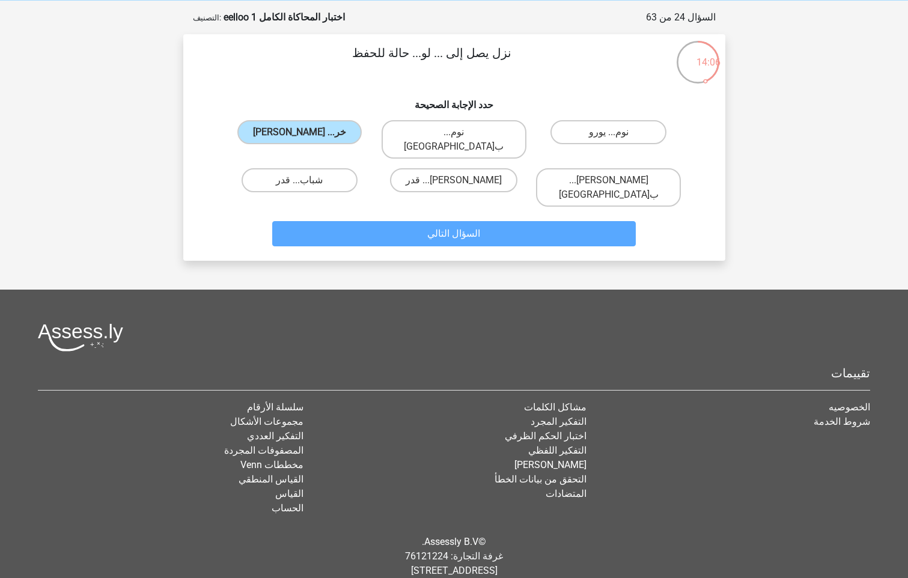
scroll to position [60, 0]
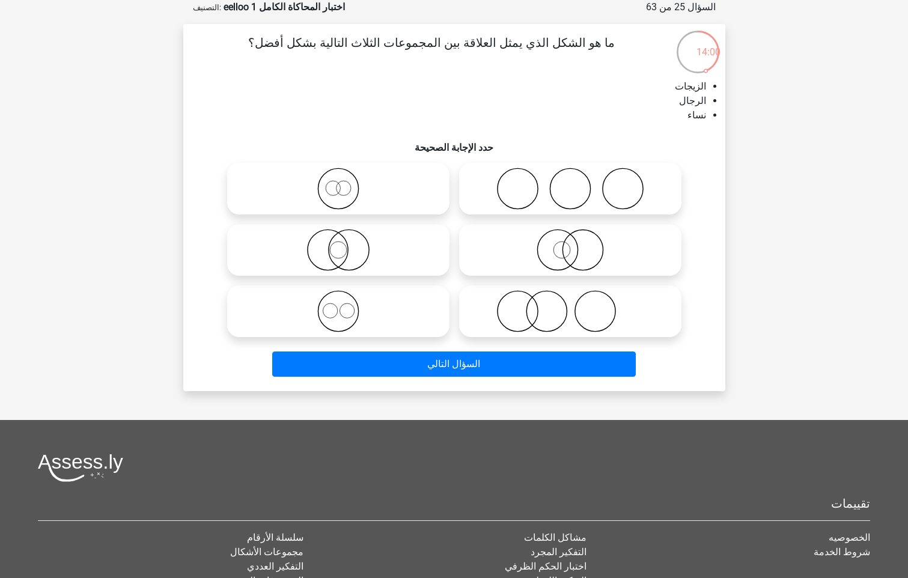
drag, startPoint x: 554, startPoint y: 115, endPoint x: 692, endPoint y: 83, distance: 141.2
click at [692, 83] on li "الزيجات" at bounding box center [465, 86] width 479 height 14
click at [693, 83] on li "الزيجات" at bounding box center [465, 86] width 479 height 14
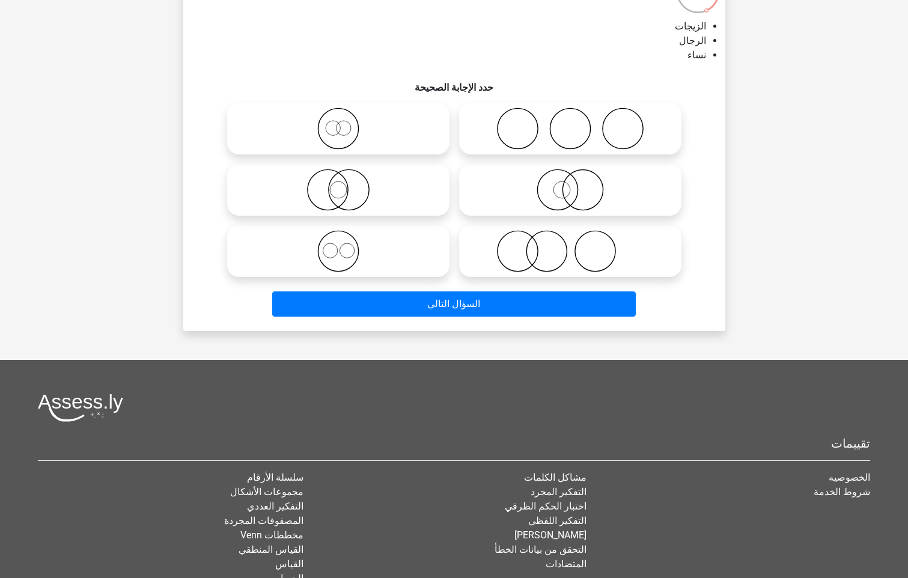
click at [491, 131] on icon at bounding box center [570, 129] width 213 height 42
click at [570, 123] on input "radio" at bounding box center [574, 119] width 8 height 8
radio input "true"
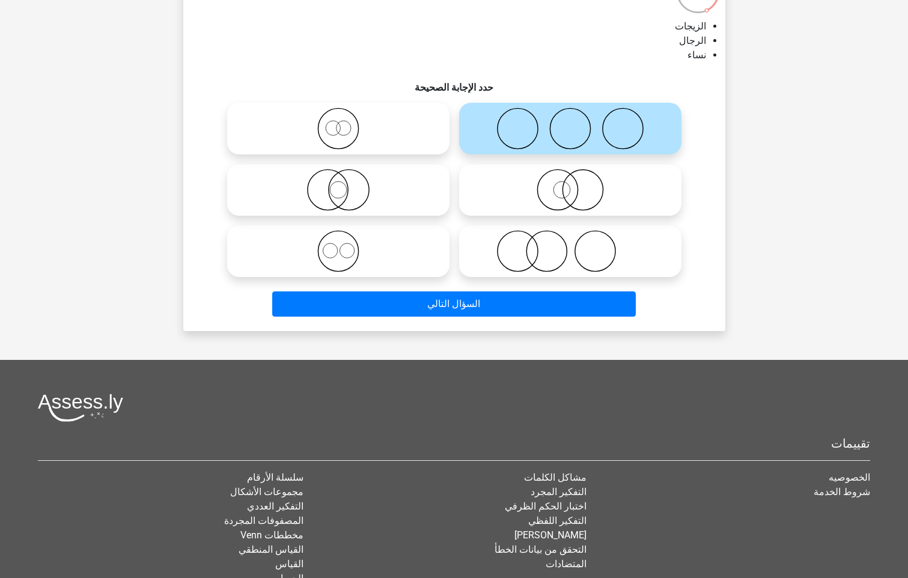
click at [377, 129] on icon at bounding box center [338, 129] width 213 height 42
click at [346, 123] on input "radio" at bounding box center [342, 119] width 8 height 8
radio input "true"
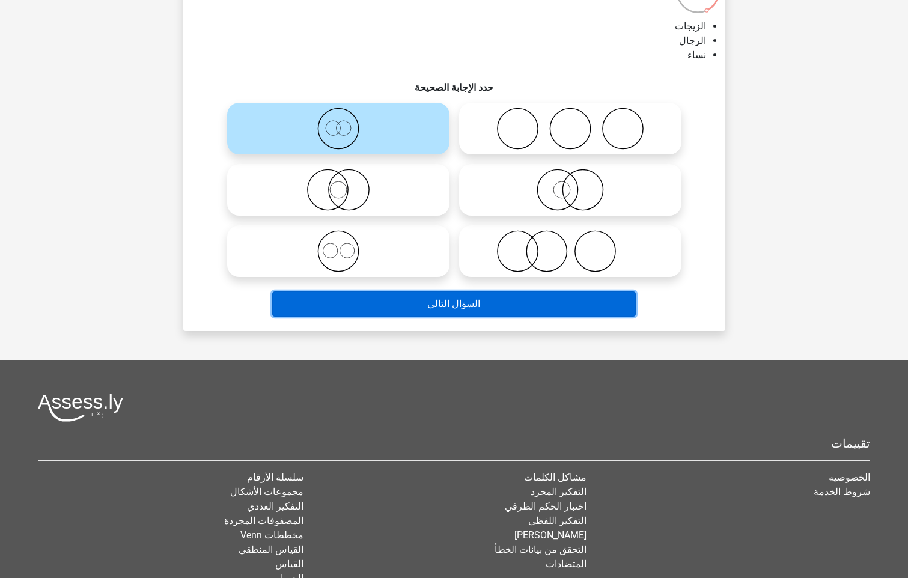
click at [416, 300] on button "السؤال التالي" at bounding box center [453, 303] width 363 height 25
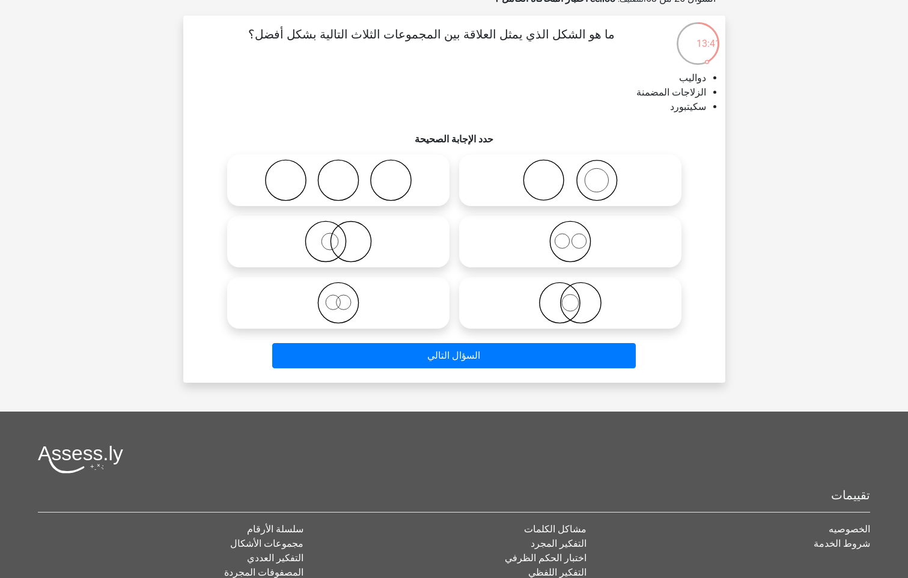
scroll to position [0, 0]
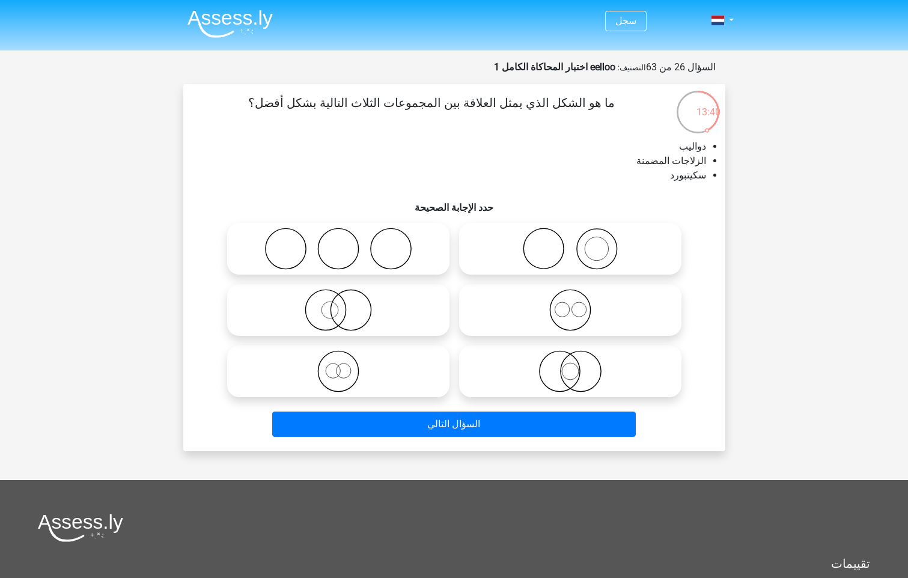
click at [399, 266] on icon at bounding box center [338, 249] width 213 height 42
click at [346, 243] on input "radio" at bounding box center [342, 239] width 8 height 8
radio input "true"
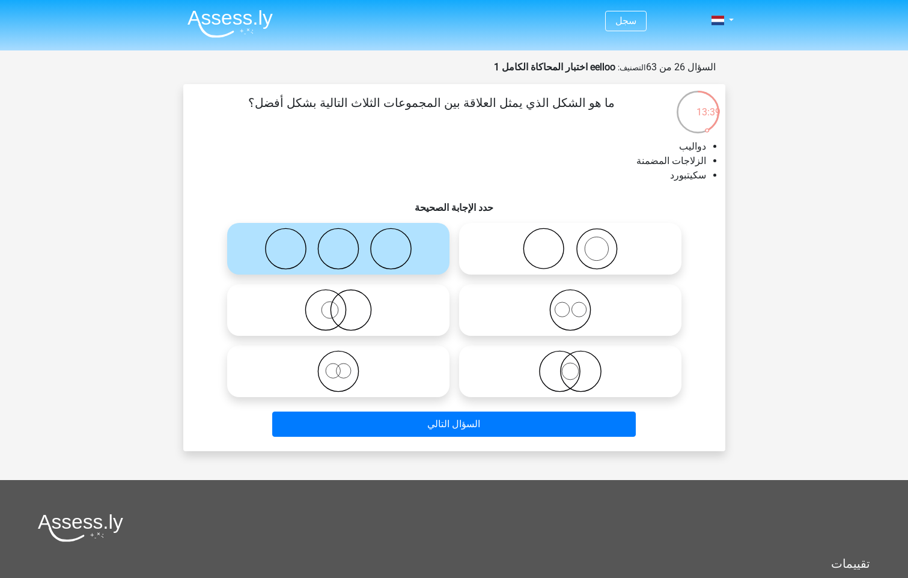
click at [400, 300] on icon at bounding box center [338, 310] width 213 height 42
click at [346, 300] on input "radio" at bounding box center [342, 300] width 8 height 8
radio input "true"
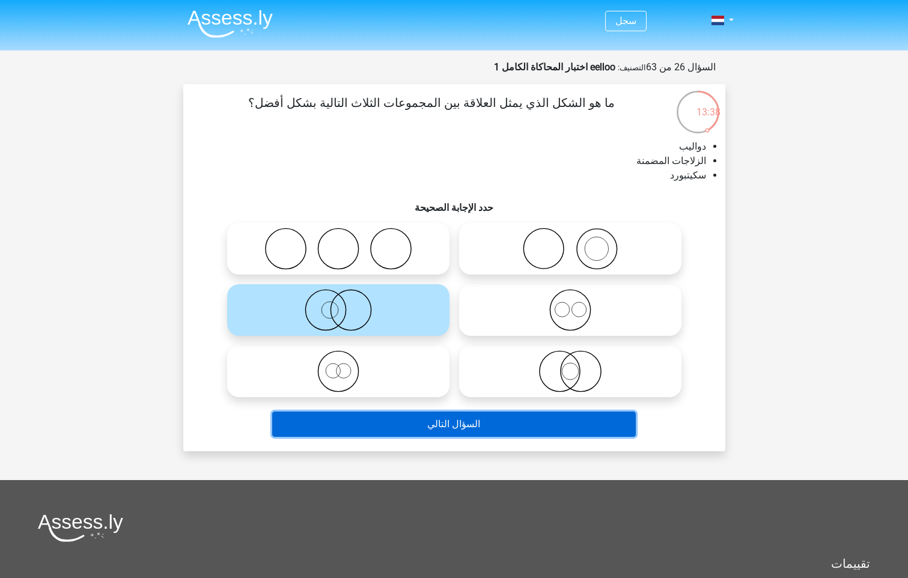
click at [411, 425] on button "السؤال التالي" at bounding box center [453, 423] width 363 height 25
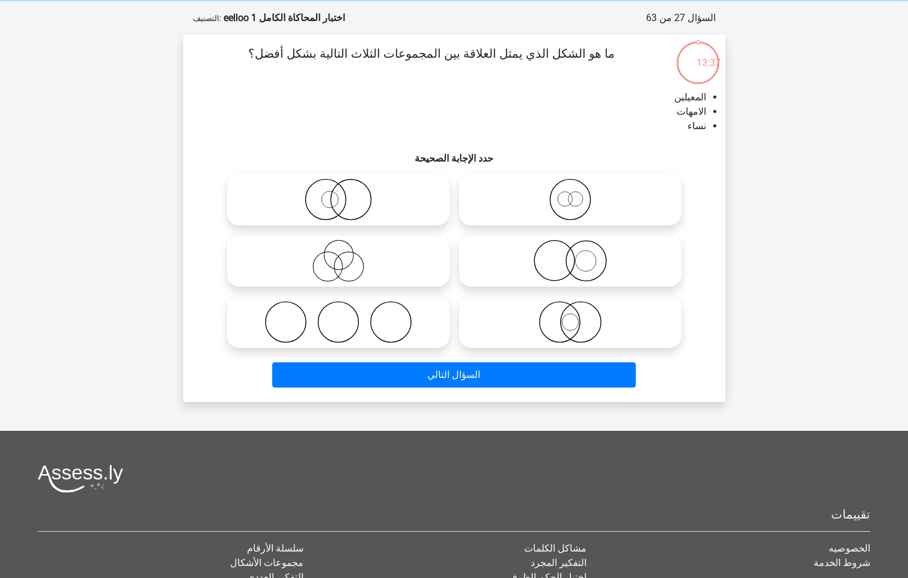
scroll to position [60, 0]
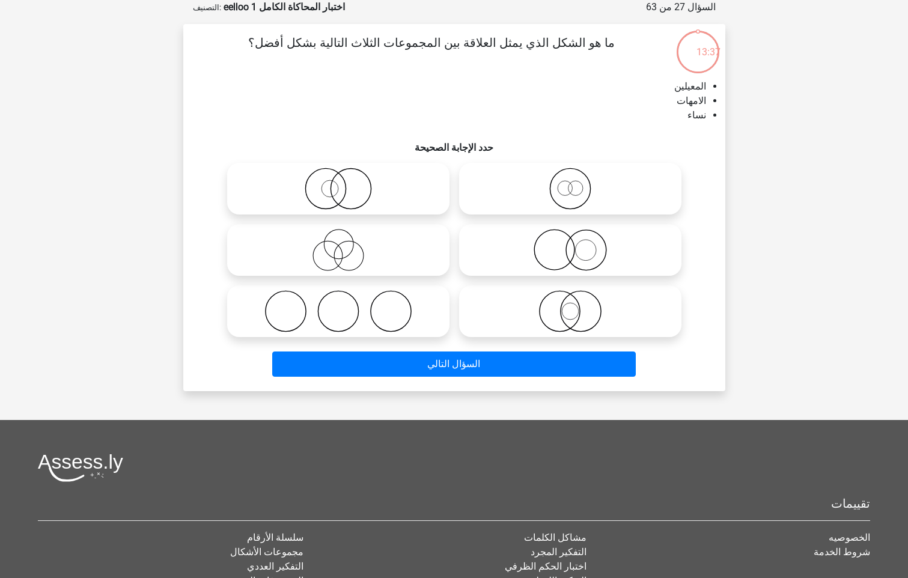
drag, startPoint x: 369, startPoint y: 259, endPoint x: 368, endPoint y: 272, distance: 13.3
click at [369, 260] on icon at bounding box center [338, 250] width 213 height 42
click at [346, 244] on input "radio" at bounding box center [342, 240] width 8 height 8
radio input "true"
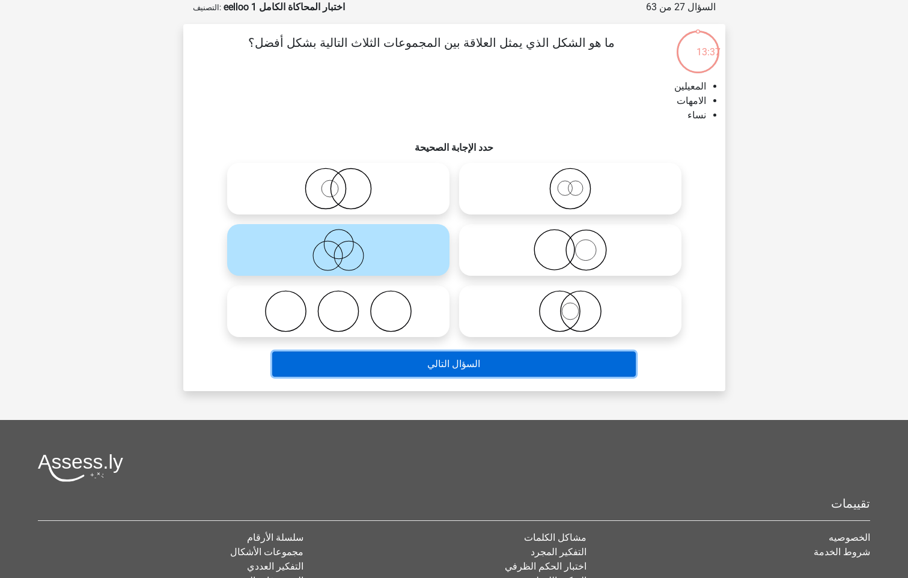
drag, startPoint x: 397, startPoint y: 374, endPoint x: 410, endPoint y: 361, distance: 17.8
click at [397, 373] on button "السؤال التالي" at bounding box center [453, 363] width 363 height 25
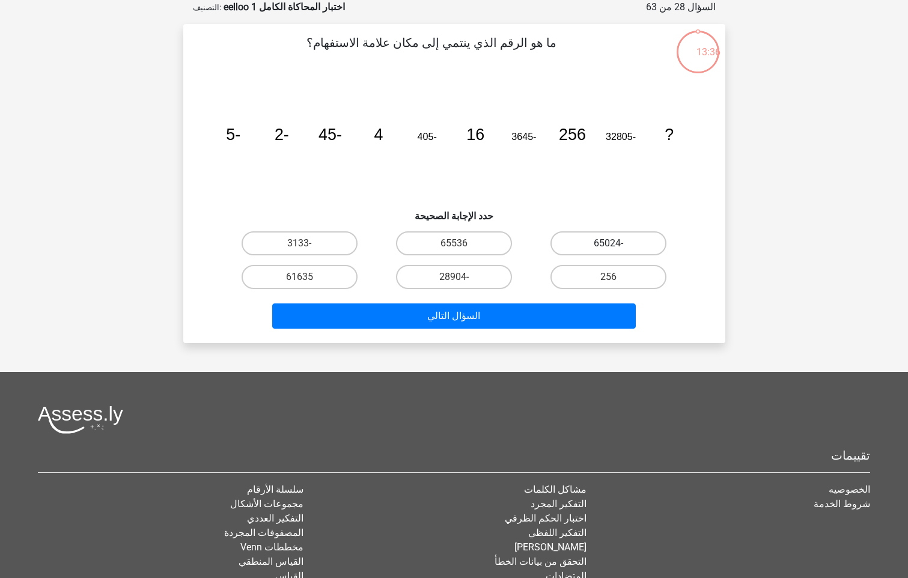
click at [655, 236] on label "-65024" at bounding box center [608, 243] width 116 height 24
click at [616, 243] on input "-65024" at bounding box center [613, 247] width 8 height 8
radio input "true"
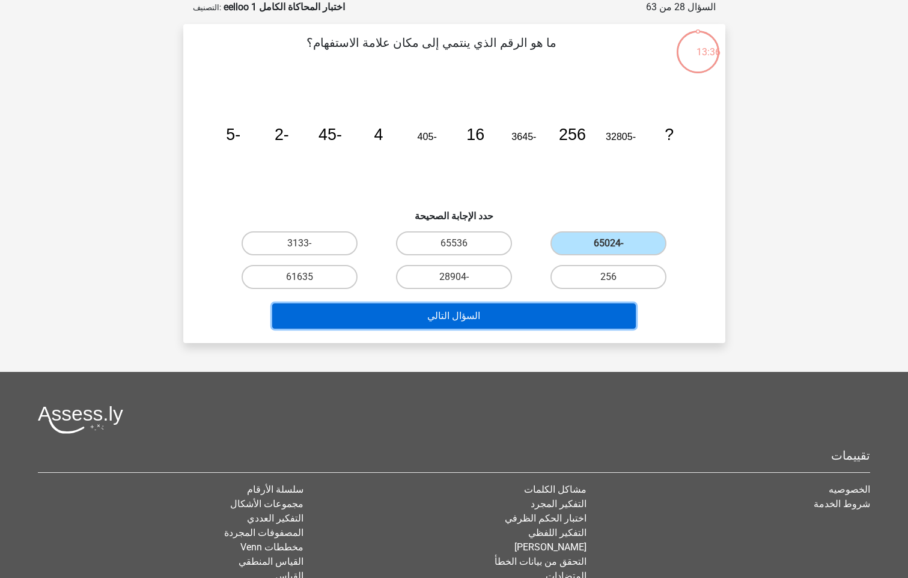
click at [530, 318] on button "السؤال التالي" at bounding box center [453, 315] width 363 height 25
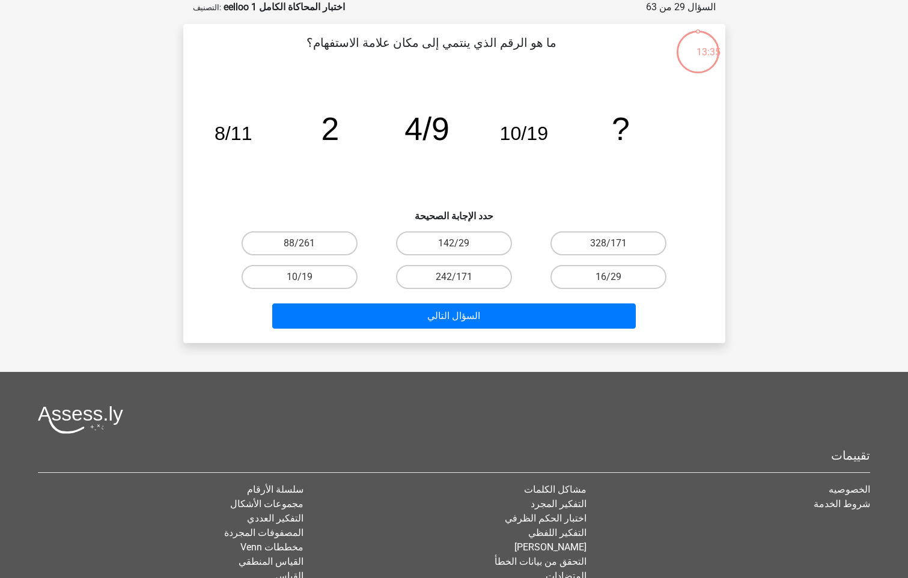
click at [377, 224] on div "ما هو الرقم الذي ينتمي إلى مكان علامة الاستفهام؟ image/svg+xml 8/11 2 4/9 10/19…" at bounding box center [454, 184] width 532 height 300
drag, startPoint x: 339, startPoint y: 248, endPoint x: 336, endPoint y: 258, distance: 10.8
click at [336, 248] on div "88/261" at bounding box center [299, 243] width 145 height 24
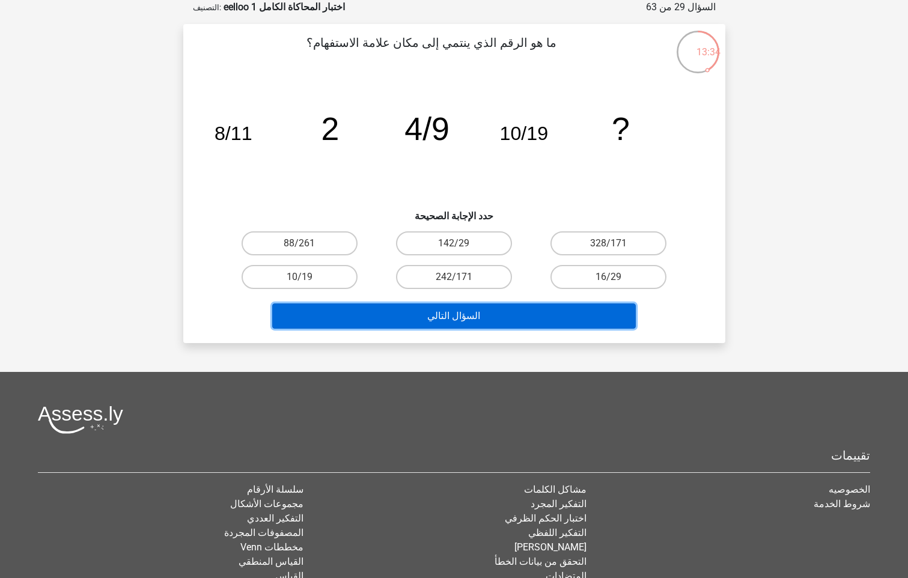
click at [392, 309] on button "السؤال التالي" at bounding box center [453, 315] width 363 height 25
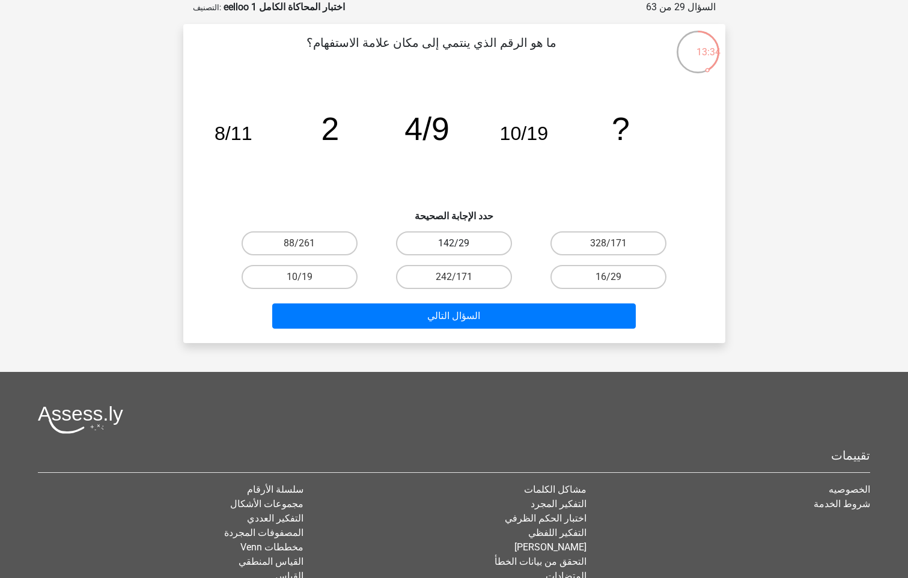
click at [476, 238] on label "142/29" at bounding box center [454, 243] width 116 height 24
click at [461, 243] on input "142/29" at bounding box center [458, 247] width 8 height 8
radio input "true"
click at [464, 294] on div "السؤال التالي" at bounding box center [453, 314] width 503 height 40
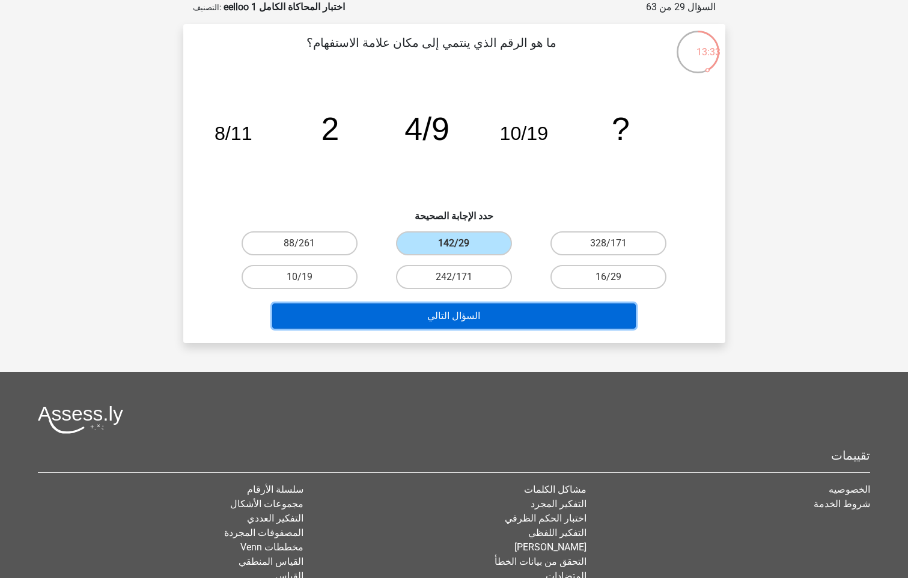
click at [471, 314] on button "السؤال التالي" at bounding box center [453, 315] width 363 height 25
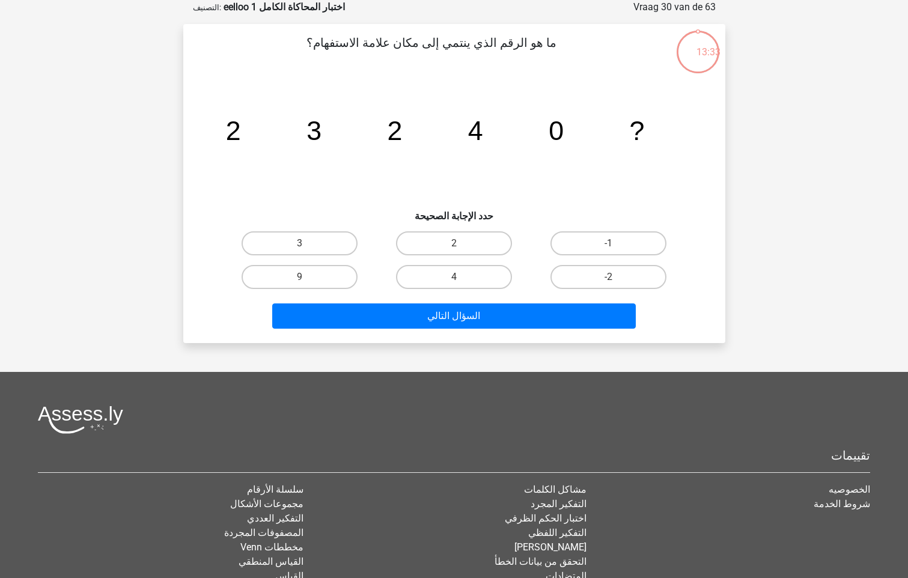
click at [304, 243] on input "3" at bounding box center [303, 247] width 8 height 8
radio input "true"
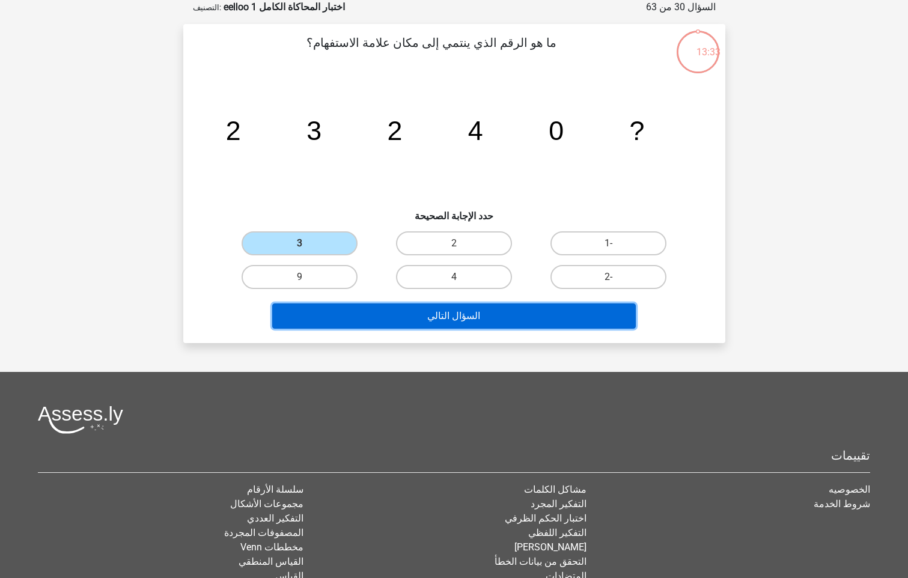
click at [344, 311] on button "السؤال التالي" at bounding box center [453, 315] width 363 height 25
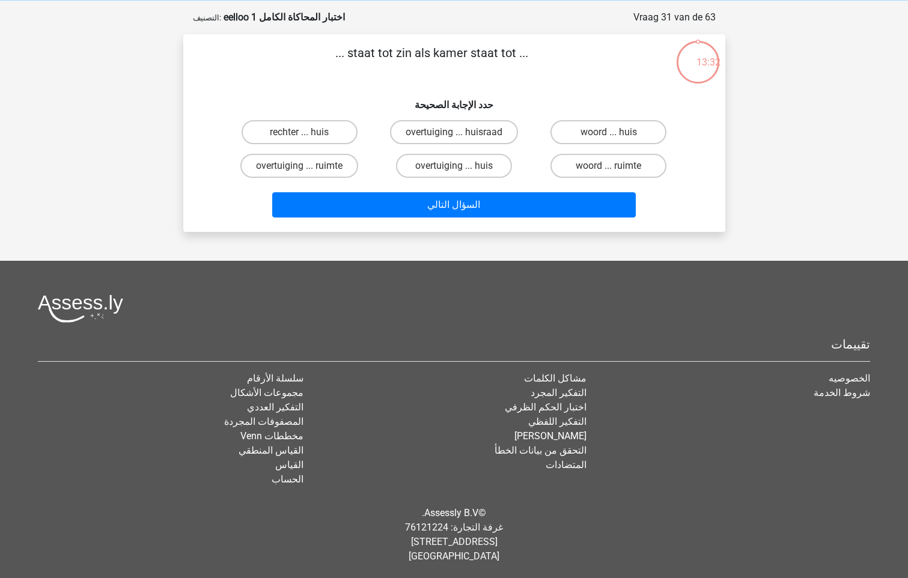
scroll to position [50, 0]
click at [321, 177] on label "اعتقاد... فضاء" at bounding box center [299, 166] width 116 height 24
click at [307, 174] on input "اعتقاد... فضاء" at bounding box center [303, 170] width 8 height 8
radio input "true"
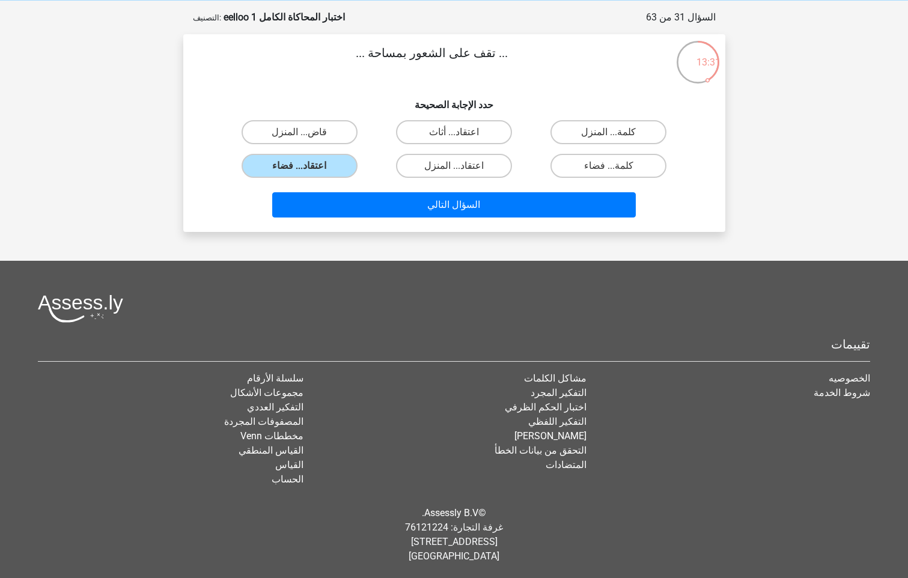
click at [344, 222] on div "السؤال التالي" at bounding box center [454, 207] width 464 height 30
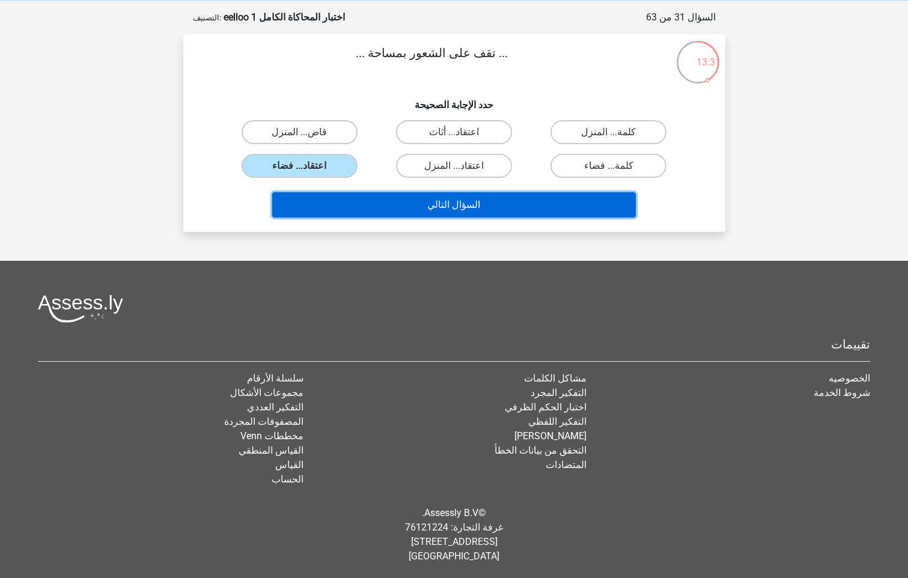
click at [344, 200] on button "السؤال التالي" at bounding box center [453, 204] width 363 height 25
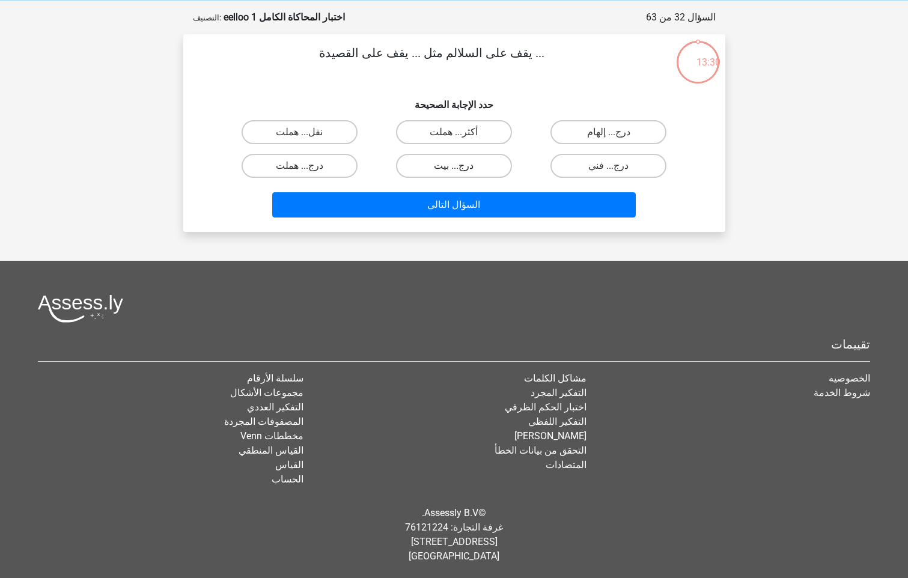
click at [463, 167] on label "درج... بيت" at bounding box center [454, 166] width 116 height 24
click at [461, 167] on input "درج... بيت" at bounding box center [458, 170] width 8 height 8
radio input "true"
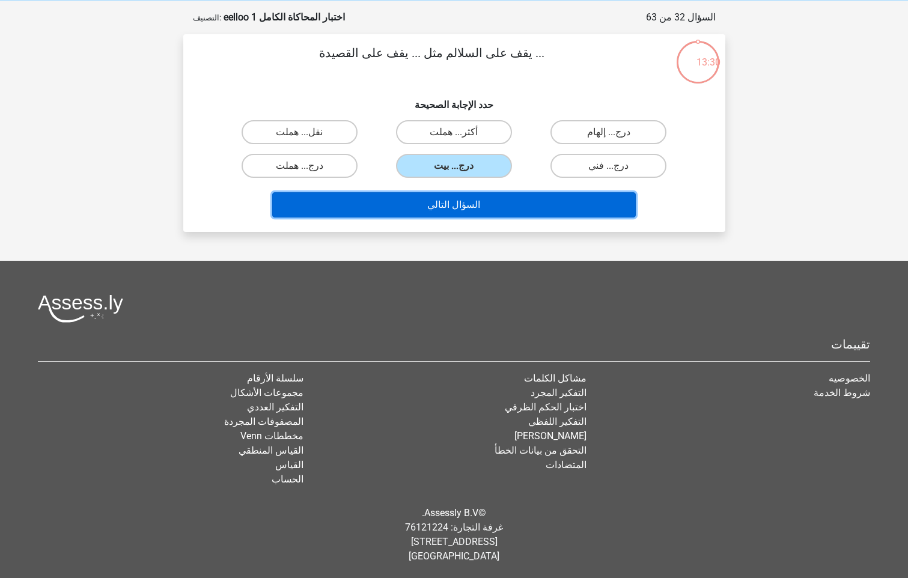
click at [452, 201] on button "السؤال التالي" at bounding box center [453, 204] width 363 height 25
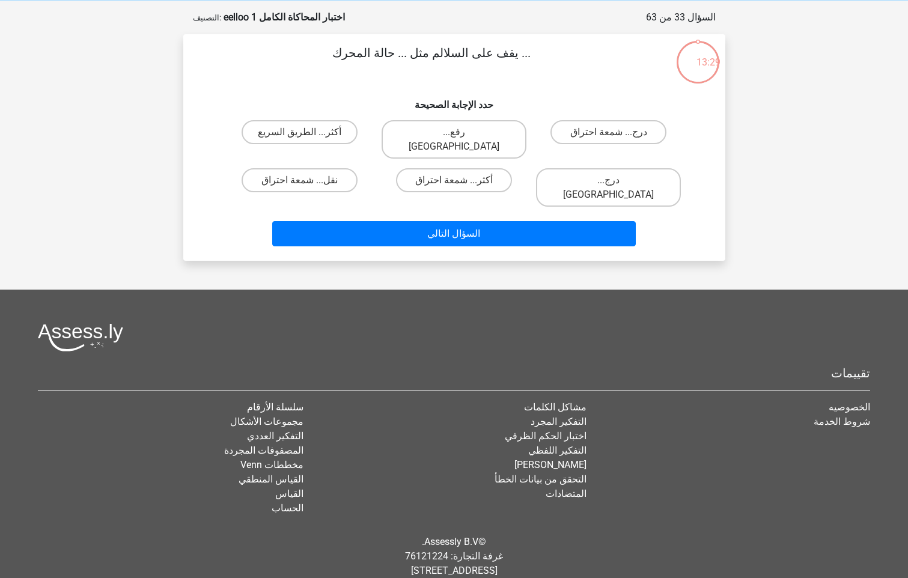
click at [477, 168] on label "أكثر... شمعة احتراق" at bounding box center [454, 180] width 116 height 24
click at [461, 180] on input "أكثر... شمعة احتراق" at bounding box center [458, 184] width 8 height 8
radio input "true"
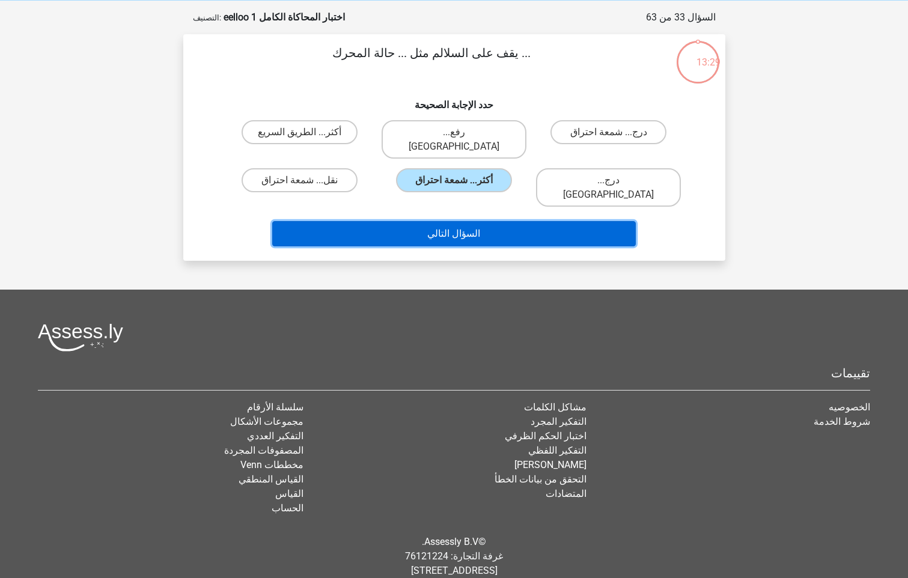
click at [462, 221] on button "السؤال التالي" at bounding box center [453, 233] width 363 height 25
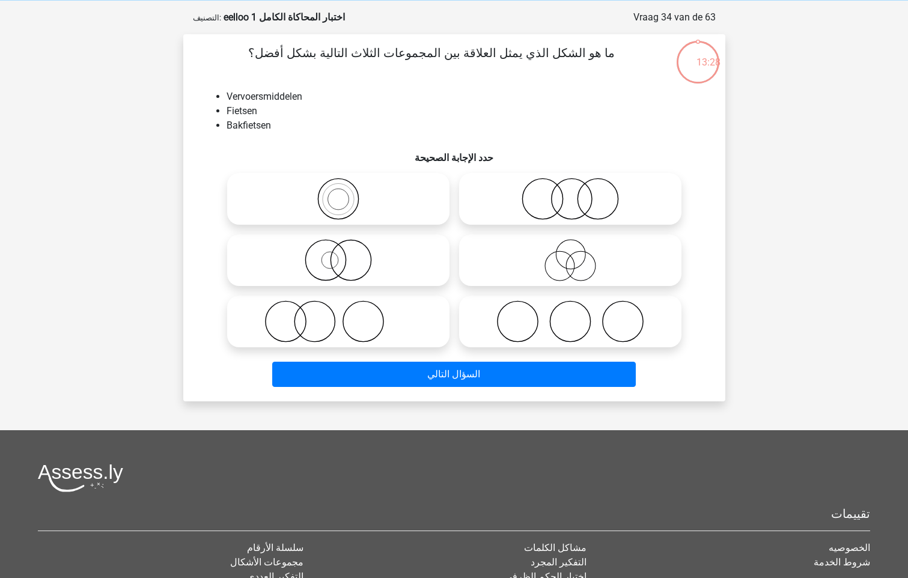
scroll to position [60, 0]
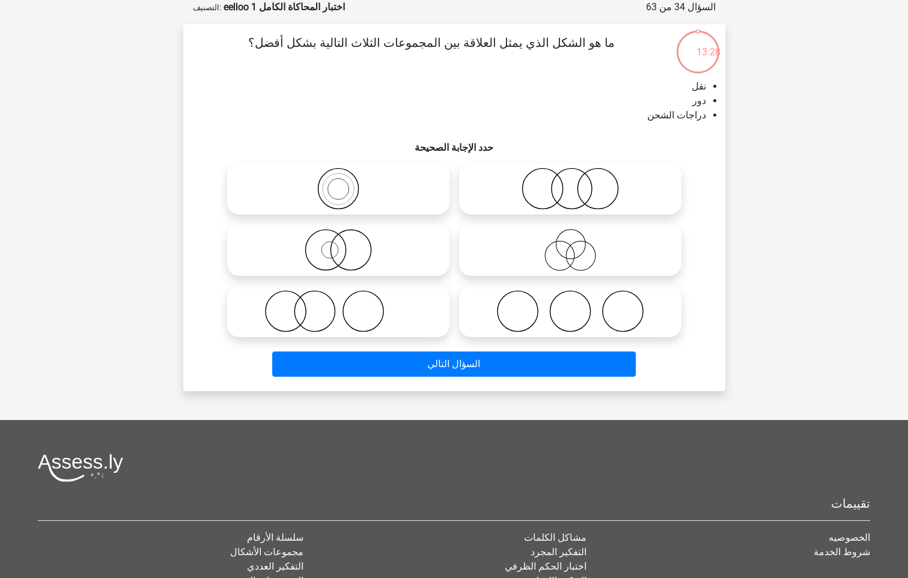
click at [478, 183] on icon at bounding box center [570, 189] width 213 height 42
click at [570, 183] on input "radio" at bounding box center [574, 179] width 8 height 8
radio input "true"
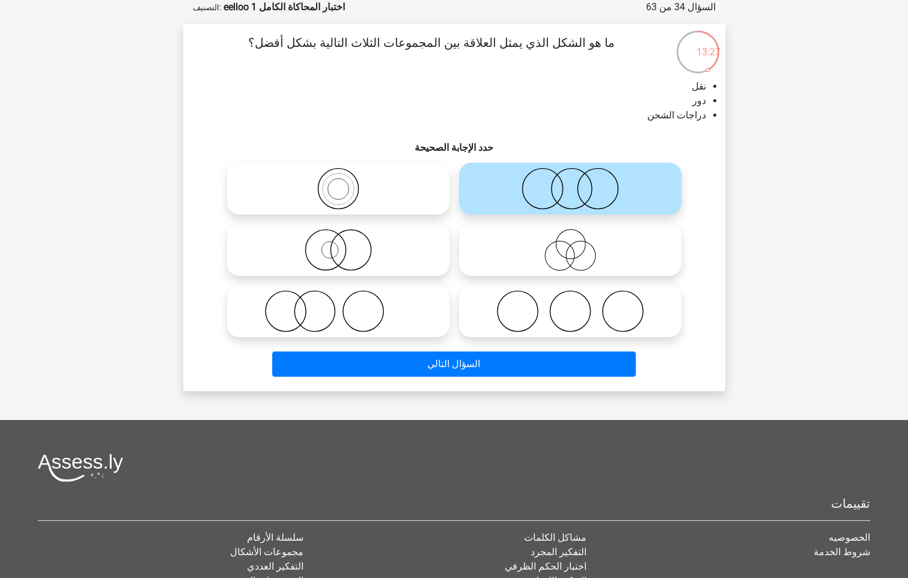
click at [467, 341] on div at bounding box center [570, 311] width 232 height 61
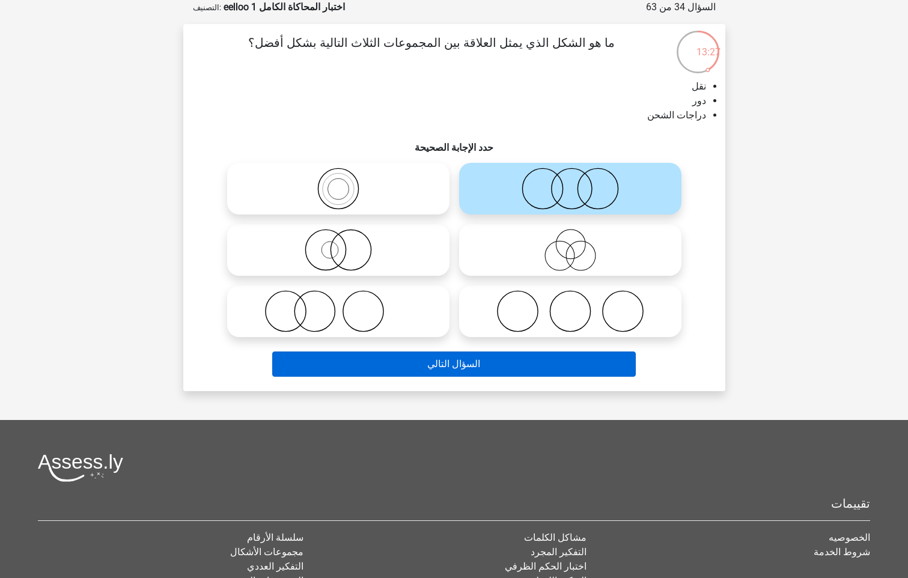
drag, startPoint x: 473, startPoint y: 350, endPoint x: 465, endPoint y: 366, distance: 17.5
click at [473, 351] on div "السؤال التالي" at bounding box center [453, 362] width 503 height 40
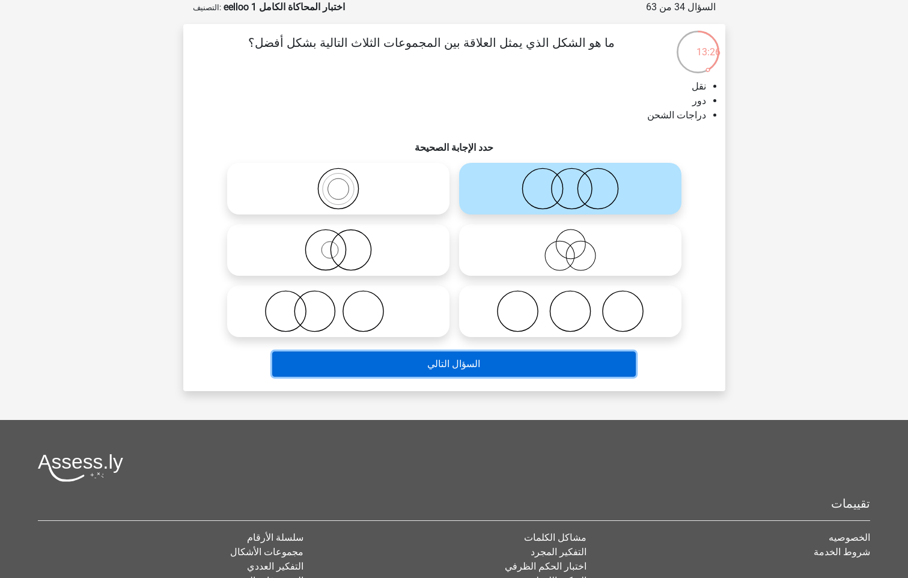
click at [464, 369] on button "السؤال التالي" at bounding box center [453, 363] width 363 height 25
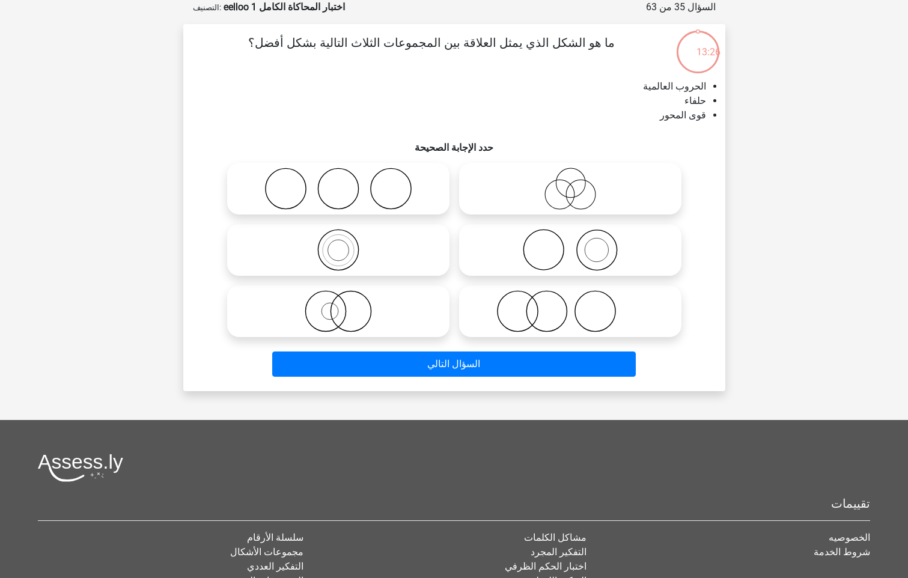
click at [583, 255] on icon at bounding box center [570, 250] width 213 height 42
click at [578, 244] on input "radio" at bounding box center [574, 240] width 8 height 8
radio input "true"
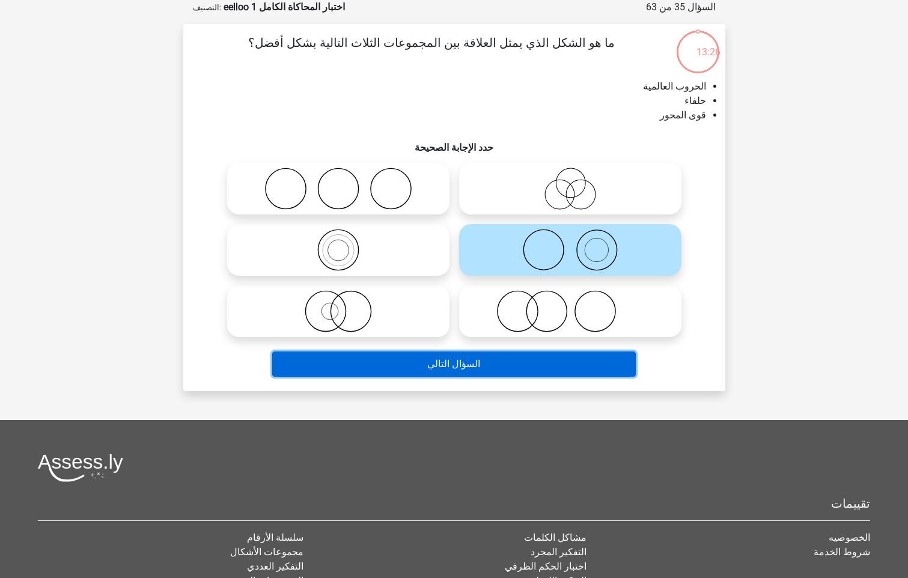
click at [479, 371] on button "السؤال التالي" at bounding box center [453, 363] width 363 height 25
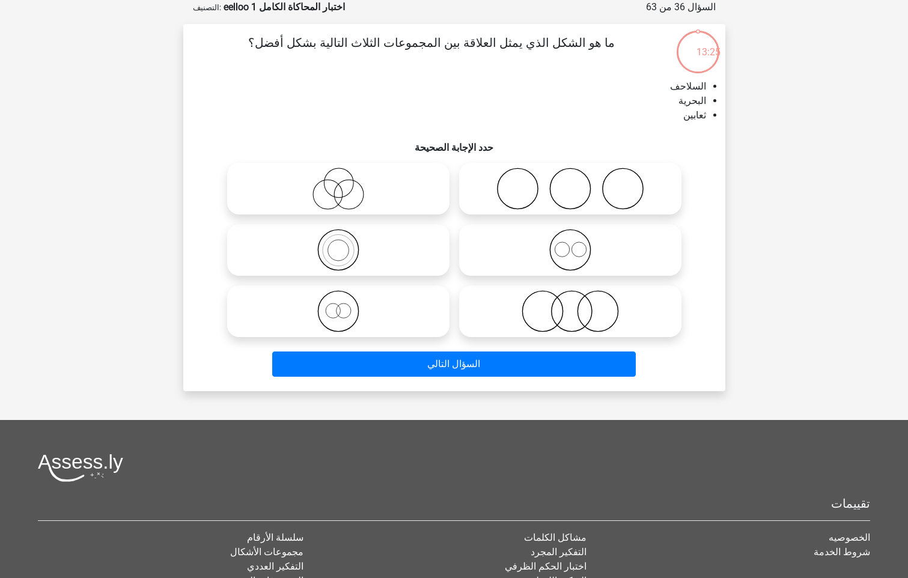
click at [585, 220] on div at bounding box center [570, 249] width 232 height 61
click at [560, 264] on icon at bounding box center [570, 250] width 213 height 42
click at [570, 244] on input "radio" at bounding box center [574, 240] width 8 height 8
radio input "true"
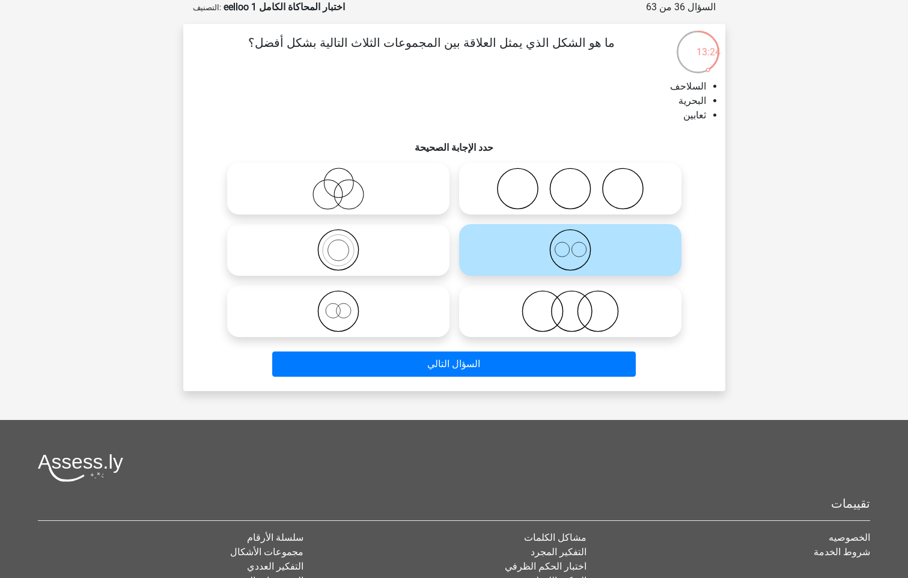
drag, startPoint x: 521, startPoint y: 344, endPoint x: 514, endPoint y: 348, distance: 7.8
click at [515, 348] on div "ما هو الشكل الذي يمثل العلاقة بين المجموعات الثلاث التالية بشكل أفضل؟ السلاحف ا…" at bounding box center [454, 208] width 532 height 348
click at [514, 349] on div "السؤال التالي" at bounding box center [453, 362] width 503 height 40
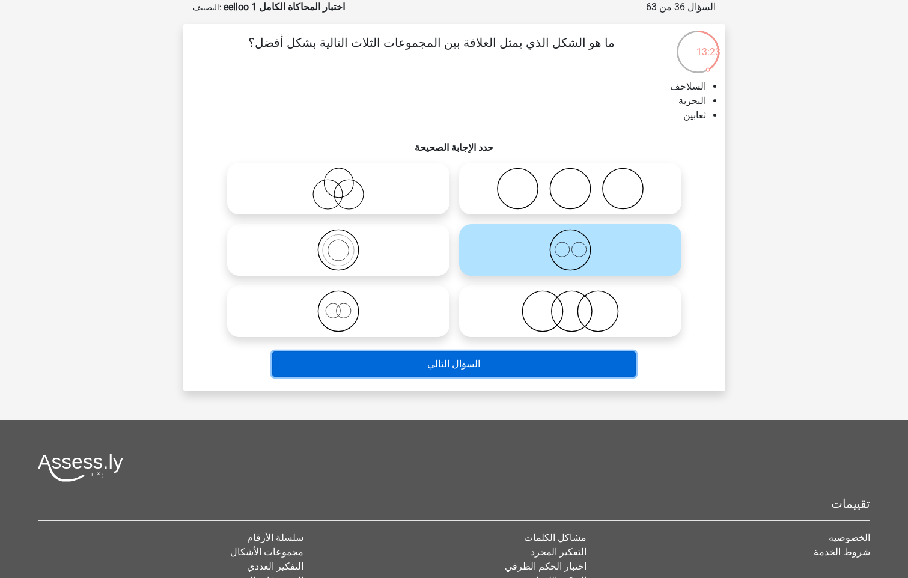
click at [514, 360] on button "السؤال التالي" at bounding box center [453, 363] width 363 height 25
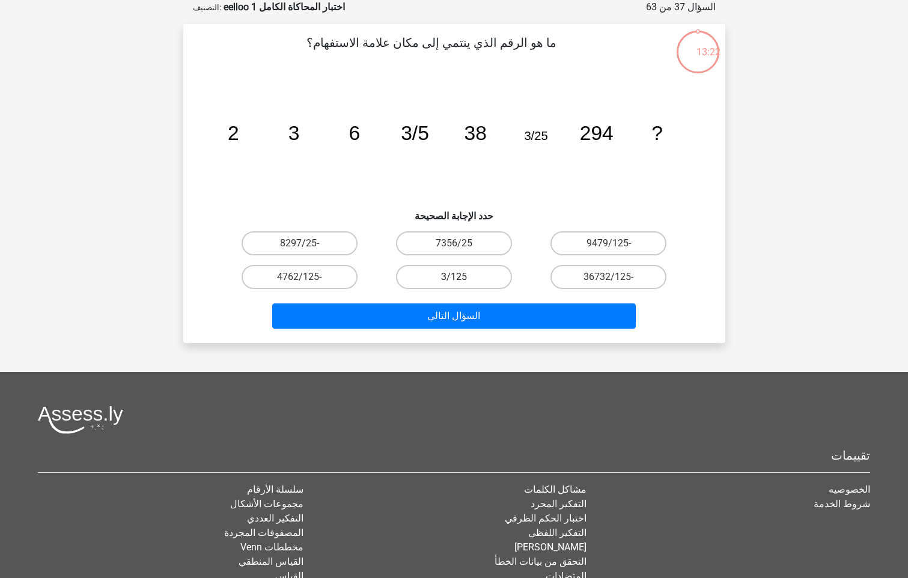
click at [476, 275] on label "3/125" at bounding box center [454, 277] width 116 height 24
click at [461, 277] on input "3/125" at bounding box center [458, 281] width 8 height 8
radio input "true"
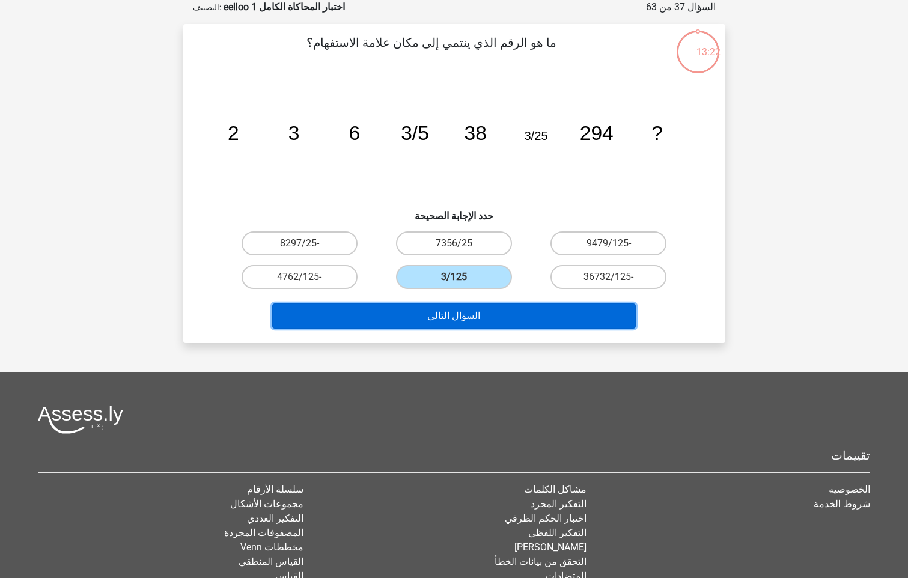
click at [475, 311] on button "السؤال التالي" at bounding box center [453, 315] width 363 height 25
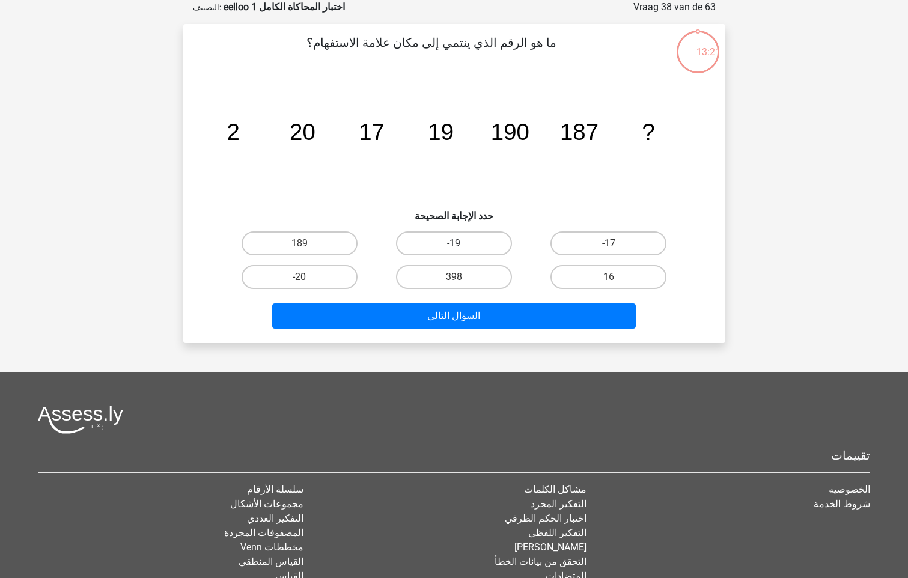
drag, startPoint x: 464, startPoint y: 235, endPoint x: 462, endPoint y: 243, distance: 7.4
click at [463, 237] on label "-19" at bounding box center [454, 243] width 116 height 24
click at [461, 243] on input "-19" at bounding box center [458, 247] width 8 height 8
radio input "true"
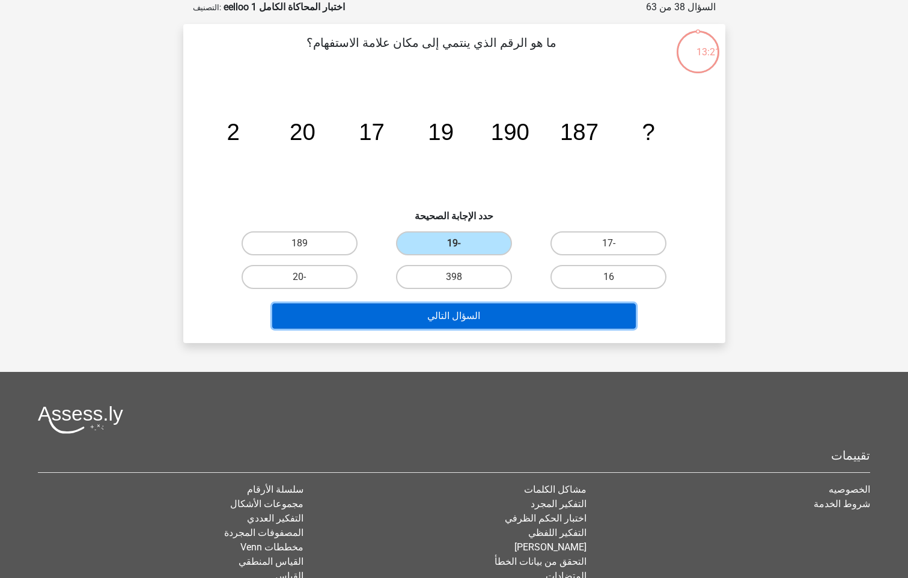
click at [458, 317] on button "السؤال التالي" at bounding box center [453, 315] width 363 height 25
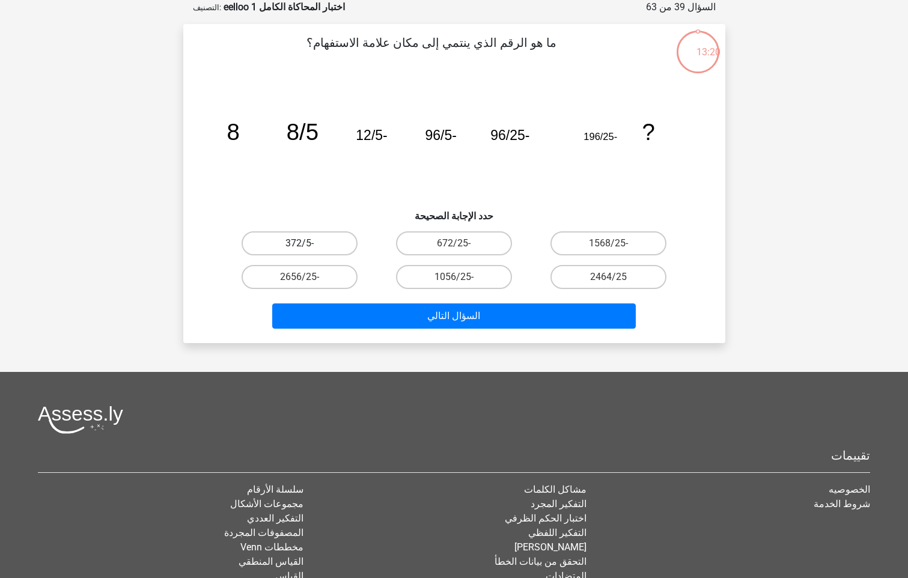
click at [321, 238] on label "-372/5" at bounding box center [299, 243] width 116 height 24
click at [307, 243] on input "-372/5" at bounding box center [303, 247] width 8 height 8
radio input "true"
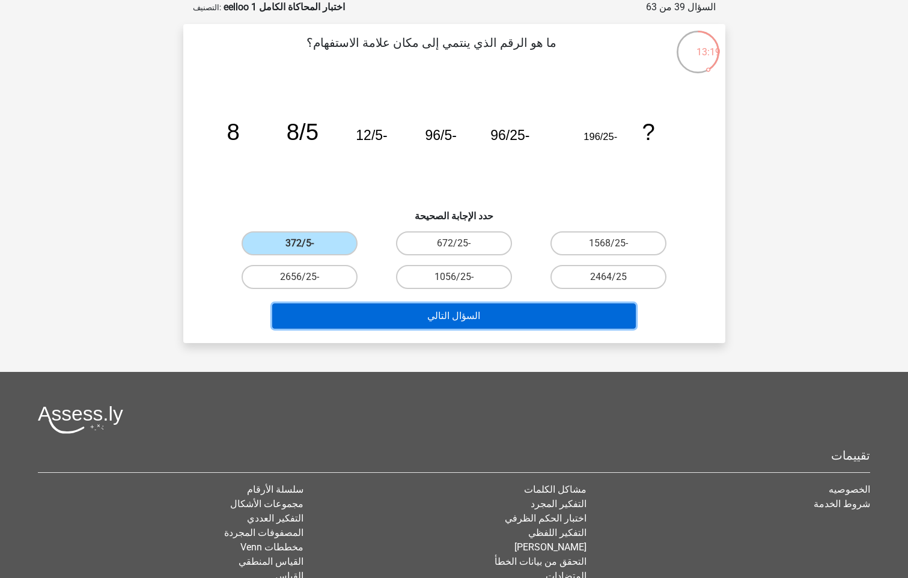
click at [364, 306] on button "السؤال التالي" at bounding box center [453, 315] width 363 height 25
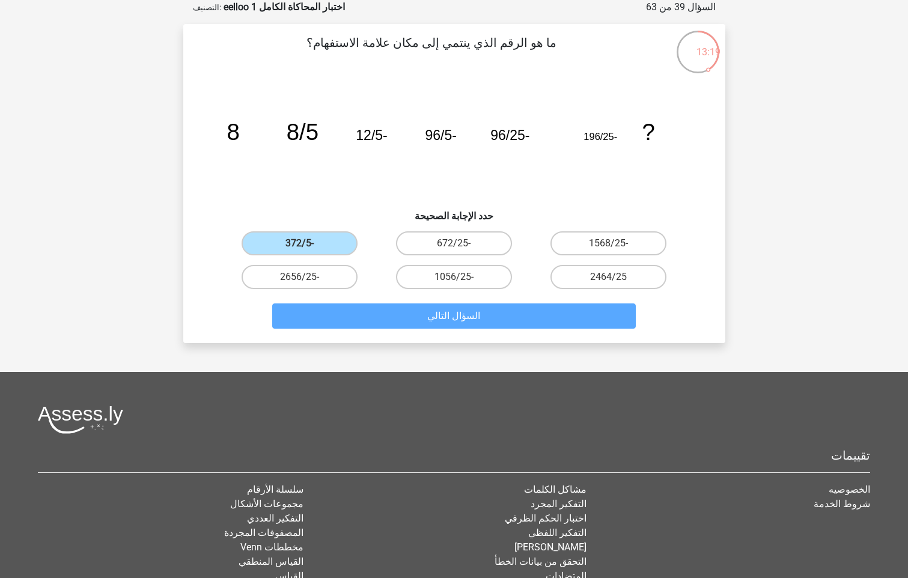
scroll to position [50, 0]
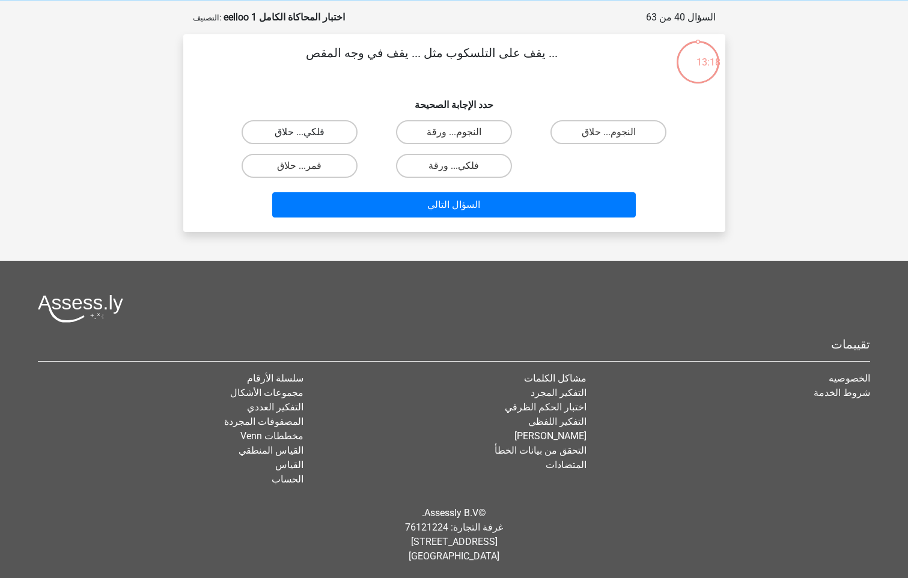
click at [309, 130] on label "فلكي... حلاق" at bounding box center [299, 132] width 116 height 24
click at [307, 132] on input "فلكي... حلاق" at bounding box center [303, 136] width 8 height 8
radio input "true"
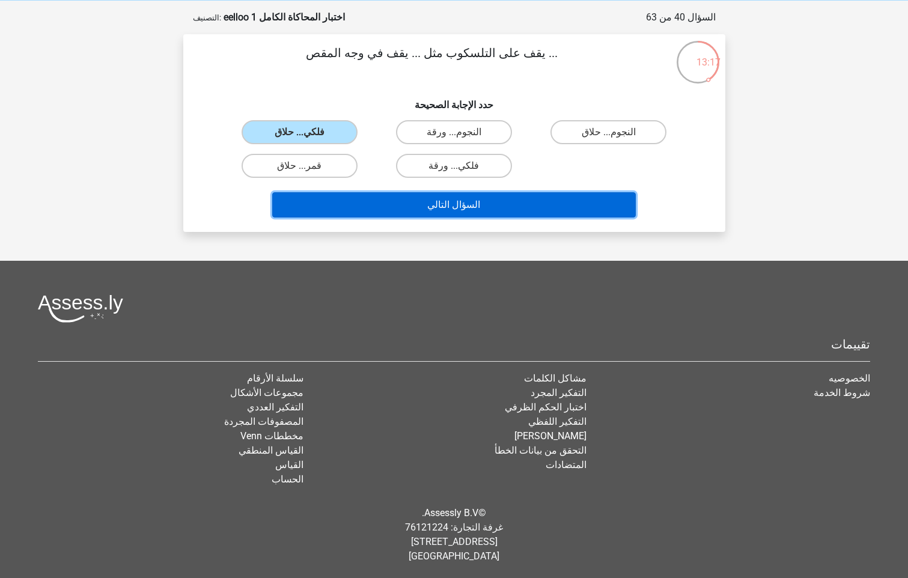
click at [342, 216] on button "السؤال التالي" at bounding box center [453, 204] width 363 height 25
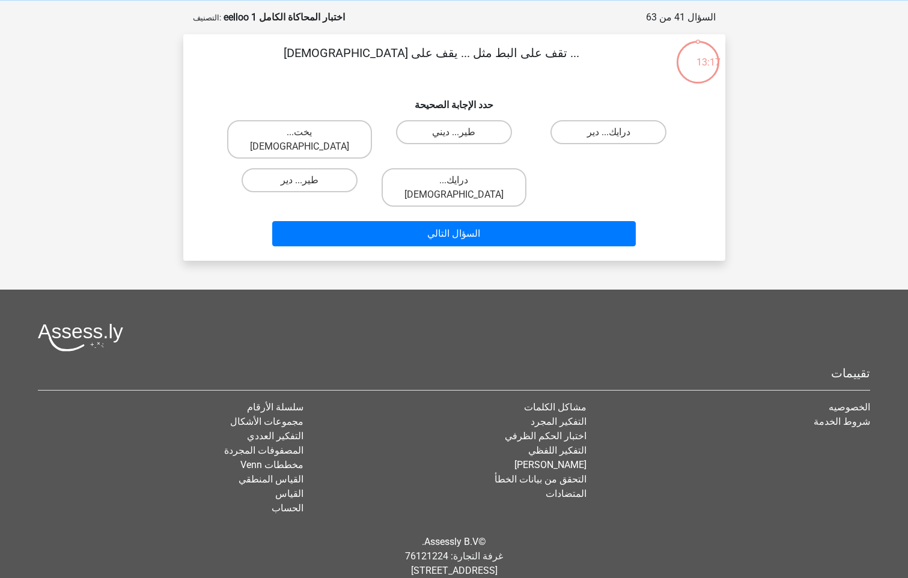
drag, startPoint x: 284, startPoint y: 109, endPoint x: 290, endPoint y: 117, distance: 10.7
click at [290, 117] on div "... تقف على البط مثل ... يقف على راهبة حدد الإجابة الصحيحة يخت... راهب طير... د…" at bounding box center [454, 147] width 532 height 207
drag, startPoint x: 290, startPoint y: 117, endPoint x: 303, endPoint y: 136, distance: 23.3
click at [301, 132] on label "يخت... راهب" at bounding box center [299, 139] width 145 height 38
click at [301, 132] on input "يخت... راهب" at bounding box center [303, 136] width 8 height 8
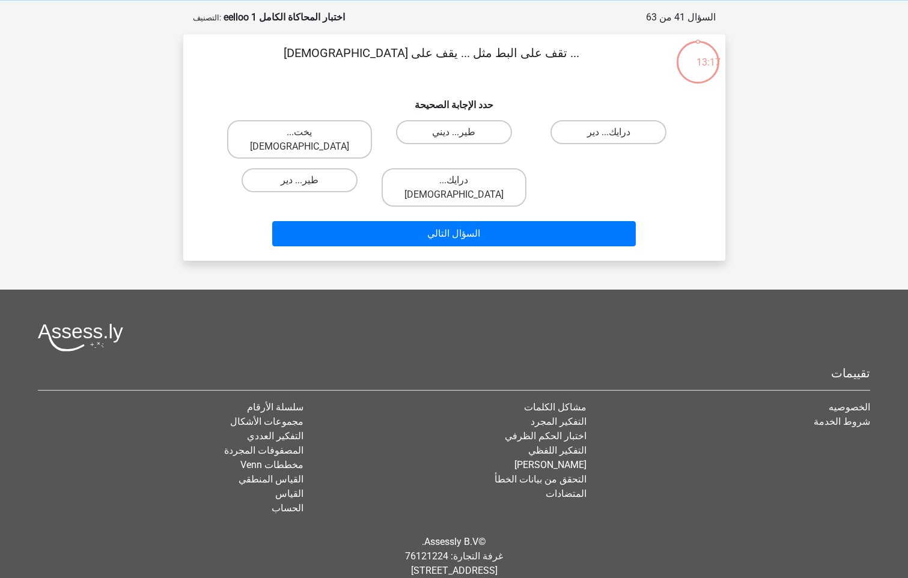
radio input "true"
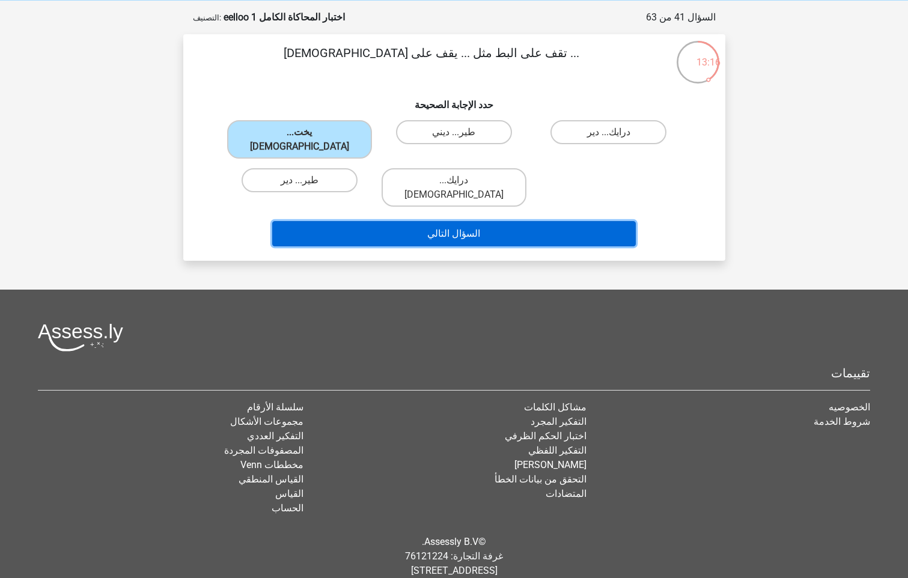
click at [332, 221] on button "السؤال التالي" at bounding box center [453, 233] width 363 height 25
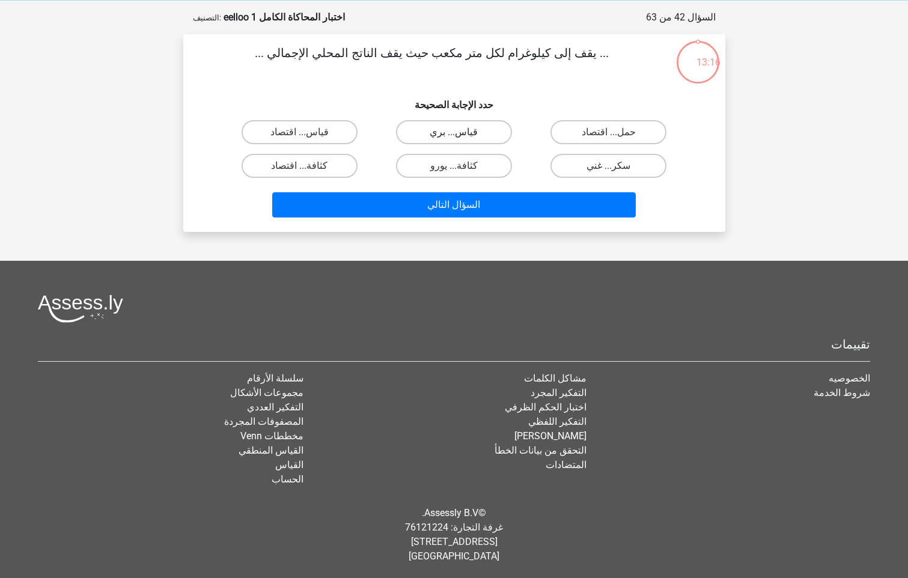
click at [459, 141] on label "قياس... بري" at bounding box center [454, 132] width 116 height 24
click at [459, 140] on input "قياس... بري" at bounding box center [458, 136] width 8 height 8
radio input "true"
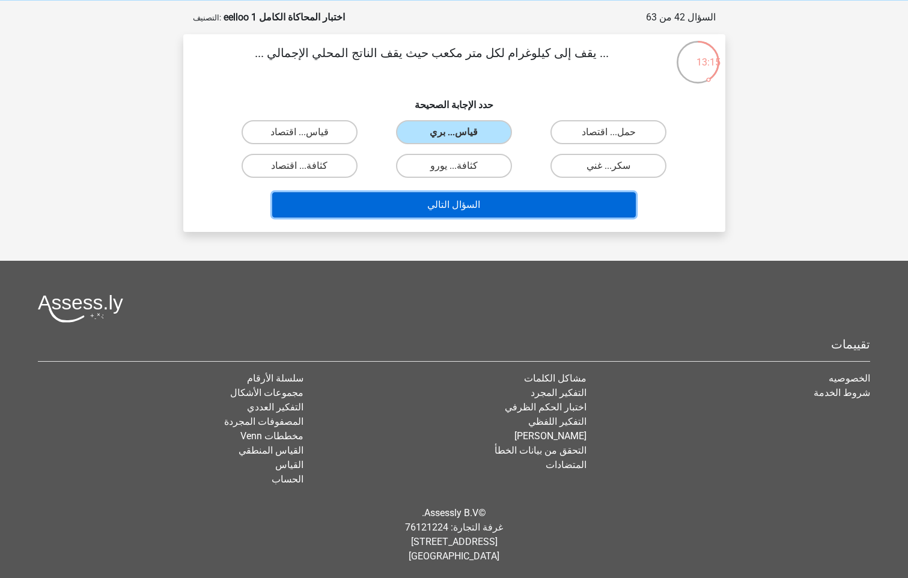
click at [470, 214] on button "السؤال التالي" at bounding box center [453, 204] width 363 height 25
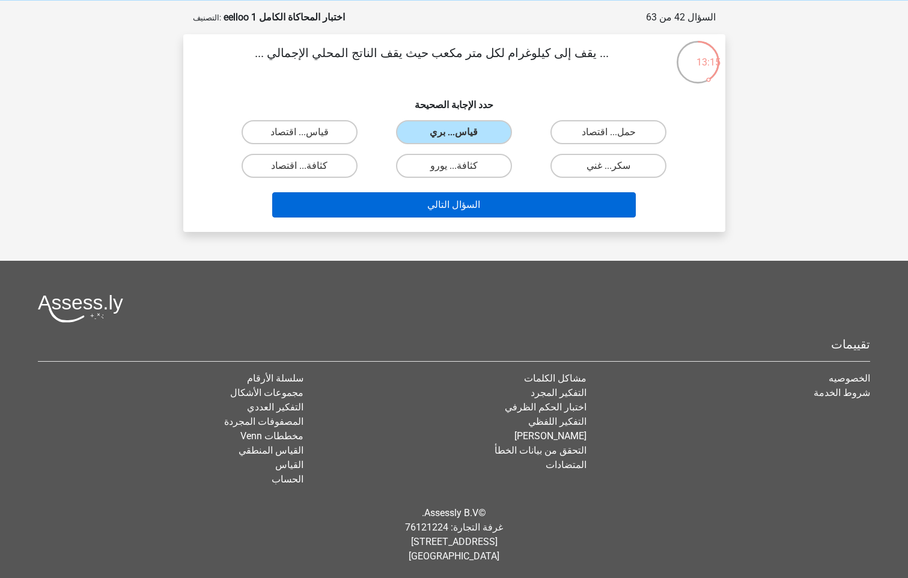
scroll to position [60, 0]
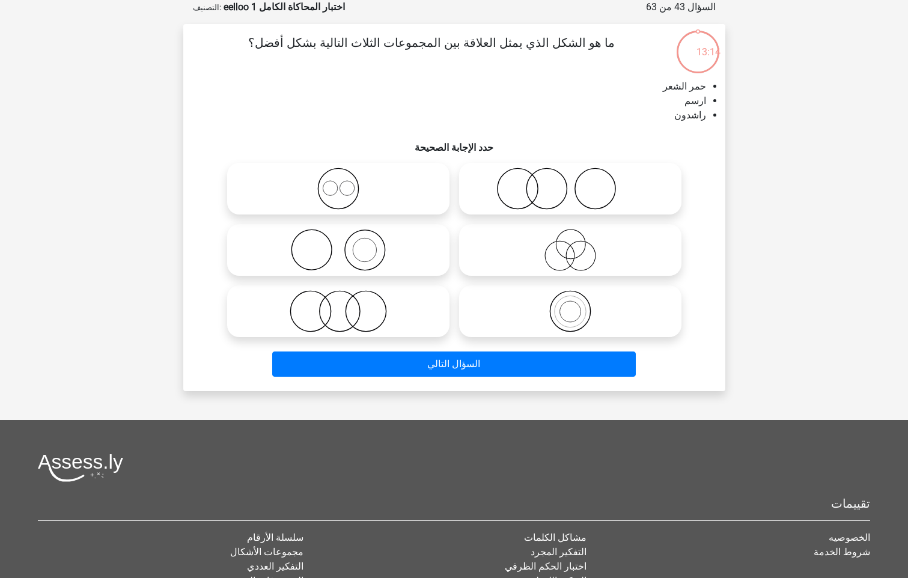
click at [460, 205] on label at bounding box center [570, 189] width 222 height 52
click at [570, 183] on input "radio" at bounding box center [574, 179] width 8 height 8
radio input "true"
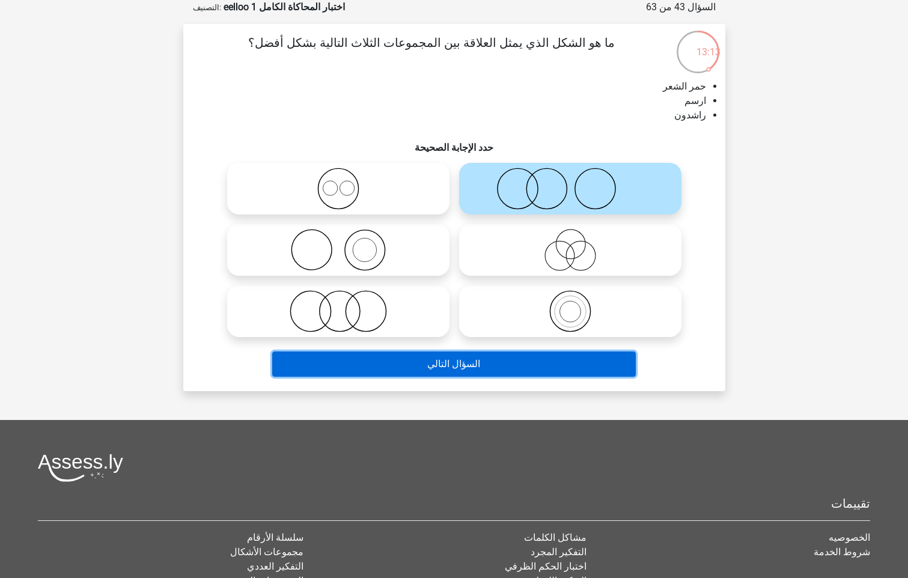
click at [455, 365] on button "السؤال التالي" at bounding box center [453, 363] width 363 height 25
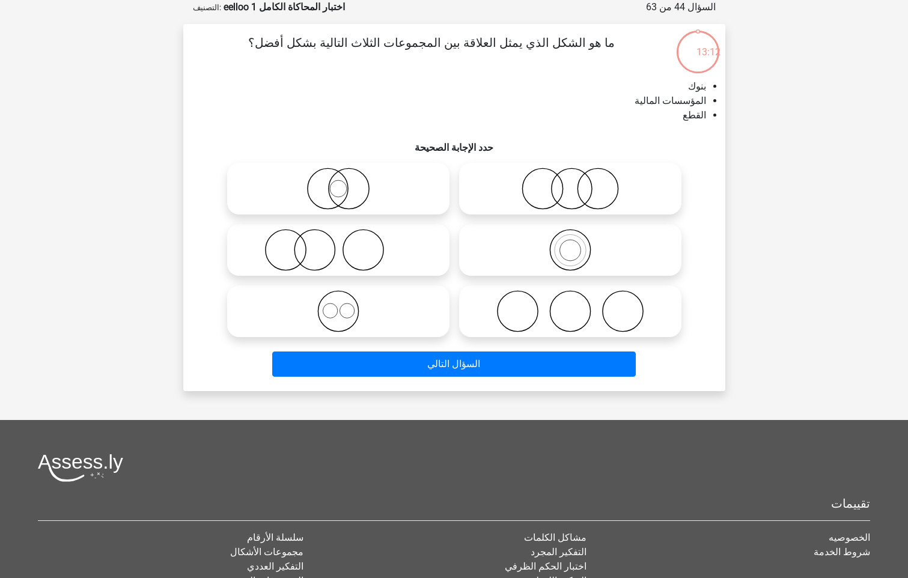
click at [428, 225] on label at bounding box center [338, 250] width 222 height 52
click at [346, 236] on input "radio" at bounding box center [342, 240] width 8 height 8
radio input "true"
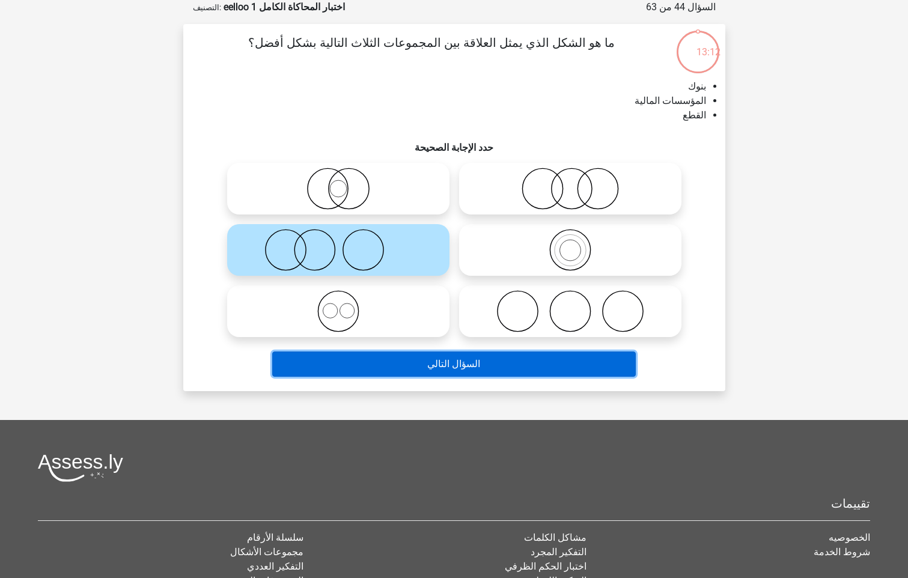
click at [466, 359] on button "السؤال التالي" at bounding box center [453, 363] width 363 height 25
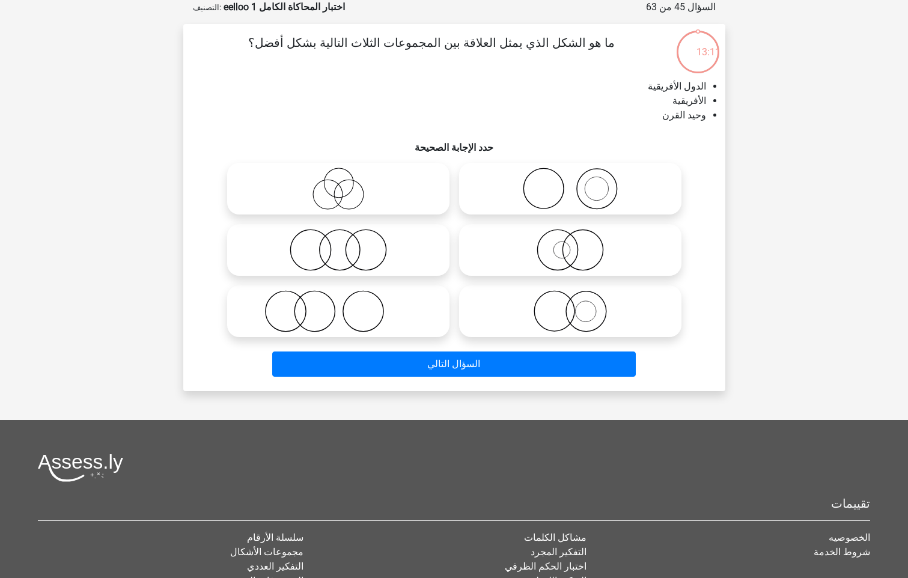
click at [399, 216] on div at bounding box center [338, 188] width 232 height 61
click at [393, 261] on icon at bounding box center [338, 250] width 213 height 42
click at [346, 244] on input "radio" at bounding box center [342, 240] width 8 height 8
radio input "true"
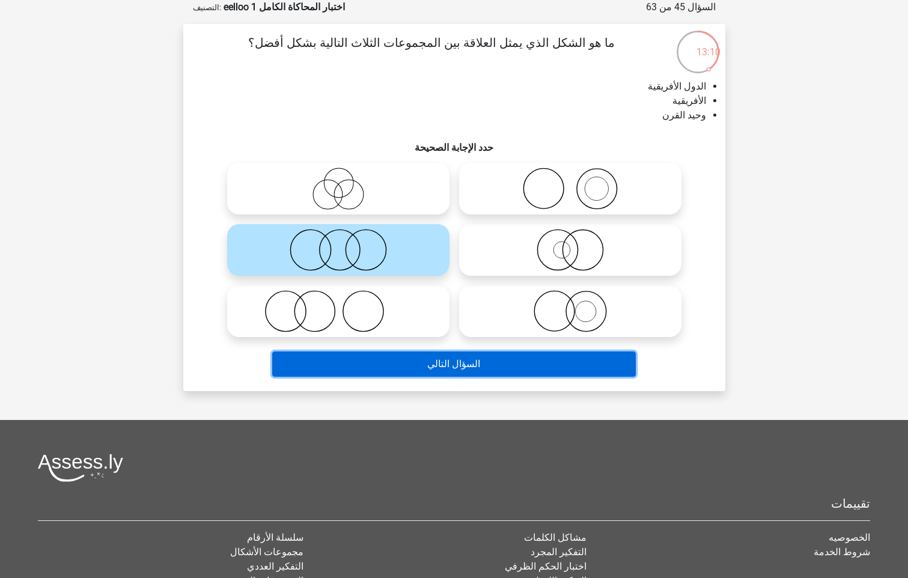
click at [422, 364] on button "السؤال التالي" at bounding box center [453, 363] width 363 height 25
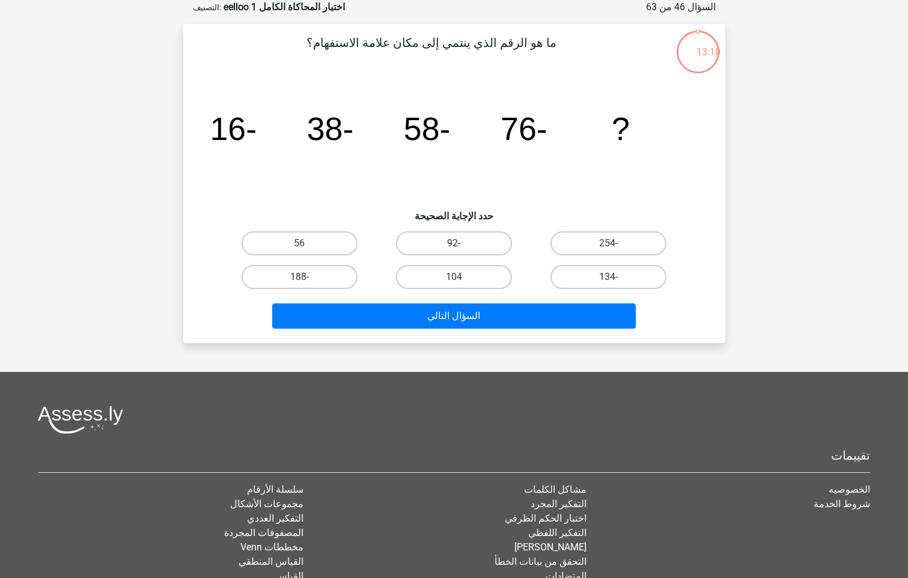
click at [443, 240] on label "-92" at bounding box center [454, 243] width 116 height 24
click at [454, 243] on input "-92" at bounding box center [458, 247] width 8 height 8
radio input "true"
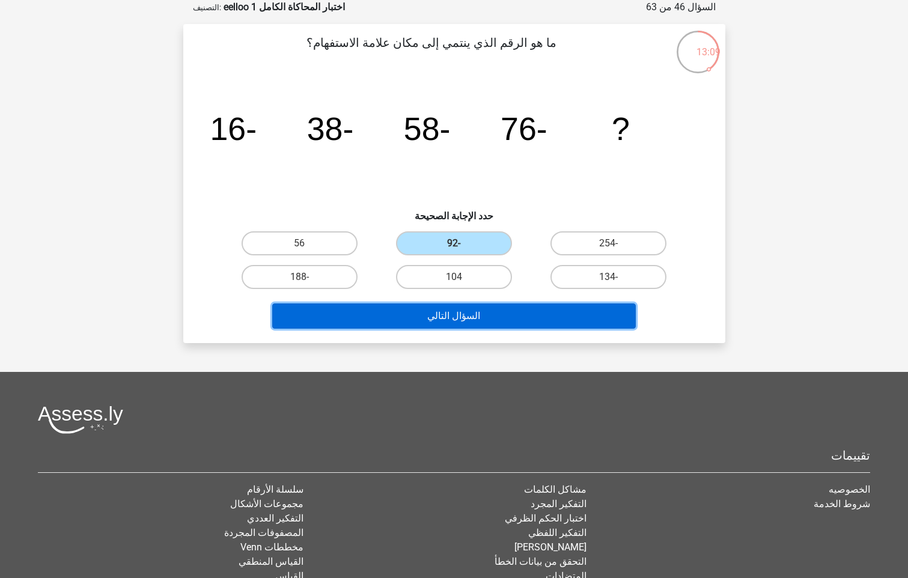
click at [446, 326] on button "السؤال التالي" at bounding box center [453, 315] width 363 height 25
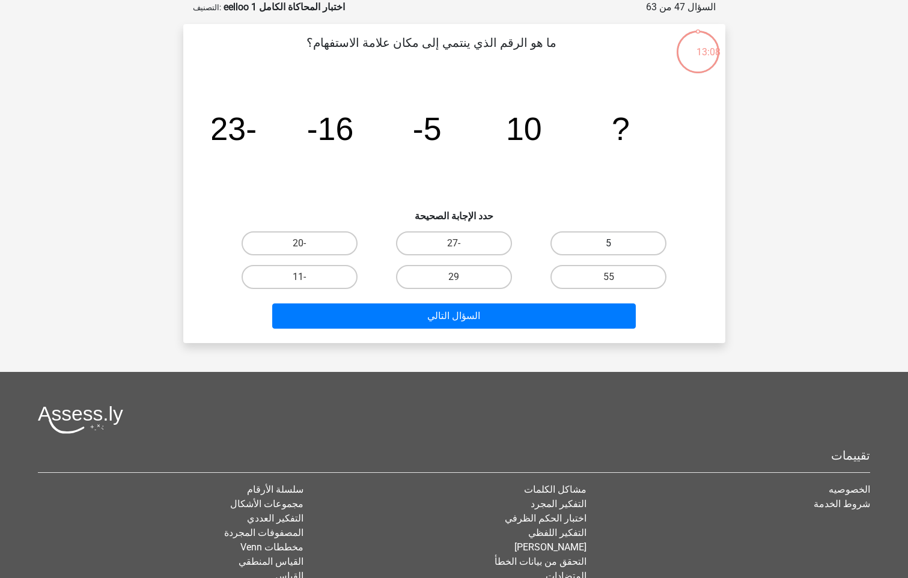
click at [613, 252] on label "5" at bounding box center [608, 243] width 116 height 24
click at [613, 251] on input "5" at bounding box center [613, 247] width 8 height 8
radio input "true"
drag, startPoint x: 186, startPoint y: 145, endPoint x: 238, endPoint y: 133, distance: 53.5
click at [238, 133] on div "ما هو الرقم الذي ينتمي إلى مكان علامة الاستفهام؟ image/svg+xml -23 -16 -5 10 ? …" at bounding box center [454, 183] width 542 height 319
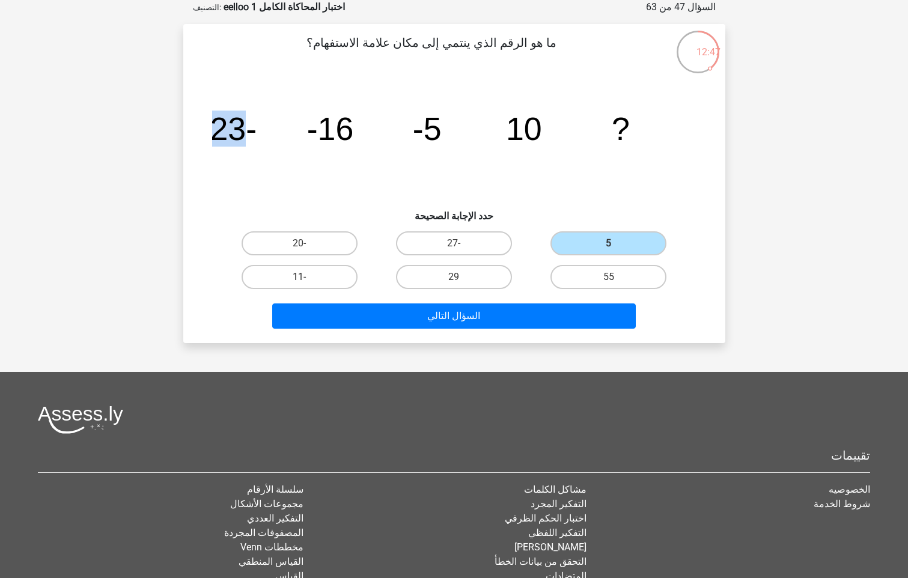
click at [202, 125] on div "image/svg+xml -23 -16 -5 10 ?" at bounding box center [453, 139] width 503 height 121
drag, startPoint x: 295, startPoint y: 139, endPoint x: 332, endPoint y: 155, distance: 39.8
click at [306, 146] on icon "image/svg+xml -23 -16 -5 10 ?" at bounding box center [454, 139] width 484 height 121
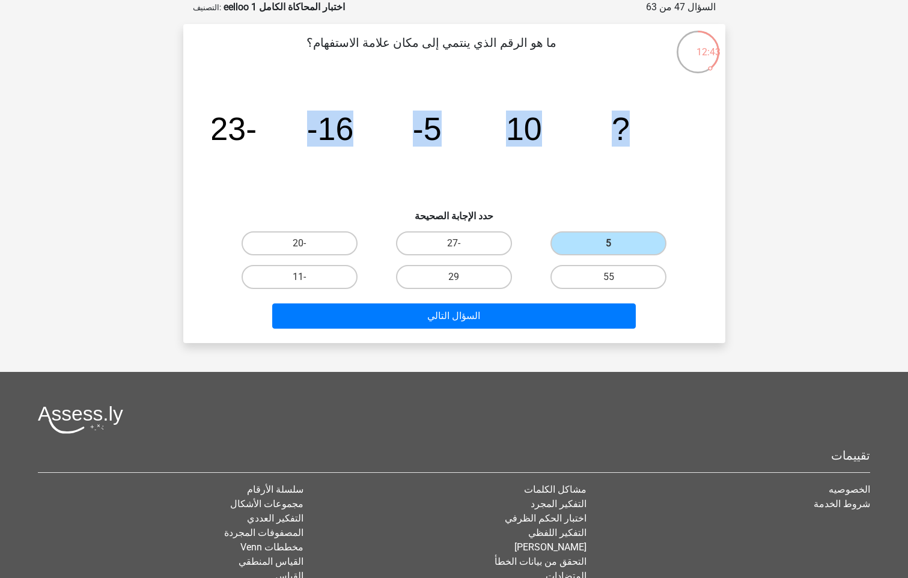
drag, startPoint x: 680, startPoint y: 121, endPoint x: 215, endPoint y: 124, distance: 464.9
click at [216, 133] on icon "image/svg+xml -23 -16 -5 10 ?" at bounding box center [454, 139] width 484 height 121
click at [215, 124] on tspan "-23" at bounding box center [233, 129] width 47 height 36
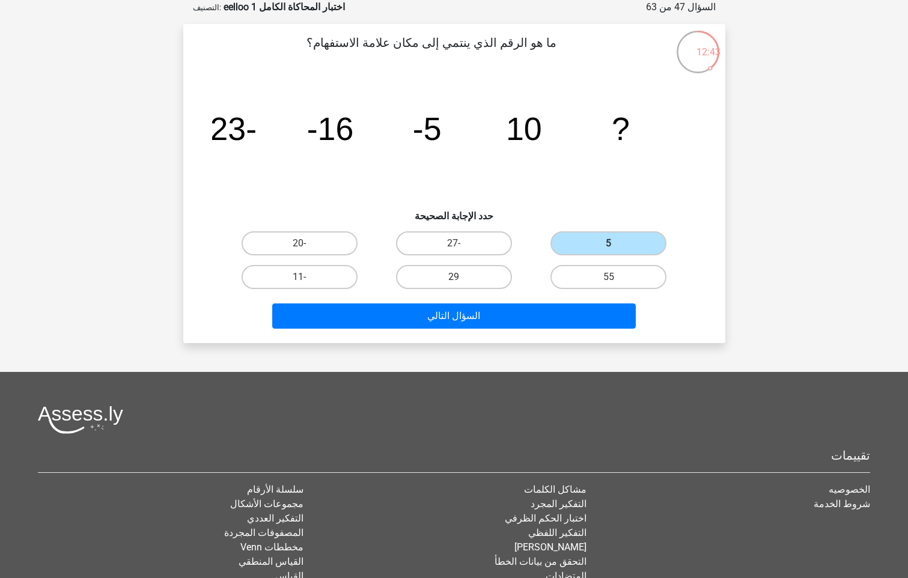
click at [215, 124] on tspan "-23" at bounding box center [233, 129] width 47 height 36
click at [214, 124] on tspan "-23" at bounding box center [233, 129] width 47 height 36
drag, startPoint x: 214, startPoint y: 124, endPoint x: 201, endPoint y: 133, distance: 16.3
click at [202, 133] on div "image/svg+xml -23 -16 -5 10 ?" at bounding box center [453, 139] width 503 height 121
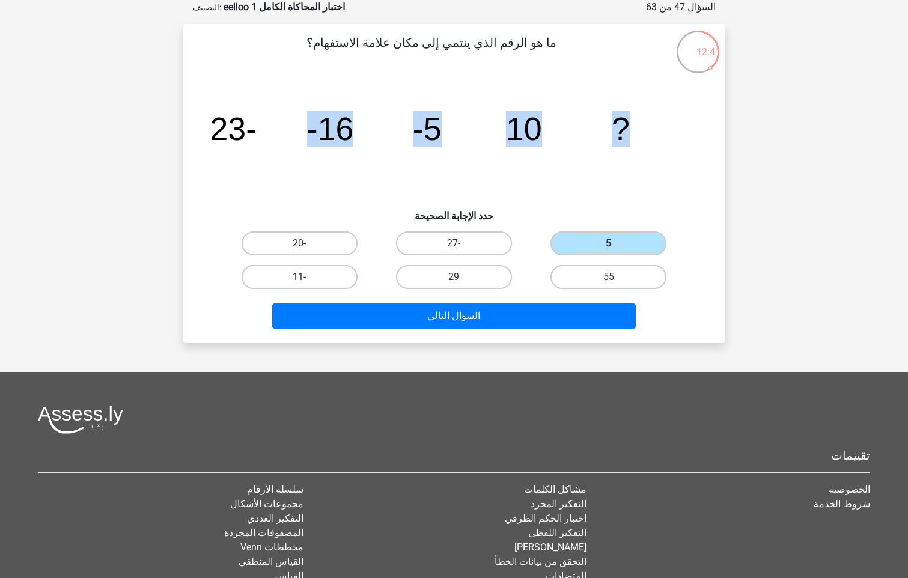
drag, startPoint x: 201, startPoint y: 130, endPoint x: 649, endPoint y: 145, distance: 448.4
click at [649, 145] on div "ما هو الرقم الذي ينتمي إلى مكان علامة الاستفهام؟ image/svg+xml -23 -16 -5 10 ? …" at bounding box center [454, 184] width 532 height 300
drag, startPoint x: 649, startPoint y: 145, endPoint x: 655, endPoint y: 135, distance: 11.8
click at [651, 138] on icon "image/svg+xml -23 -16 -5 10 ?" at bounding box center [454, 139] width 484 height 121
click at [637, 129] on icon "image/svg+xml -23 -16 -5 10 ?" at bounding box center [454, 139] width 484 height 121
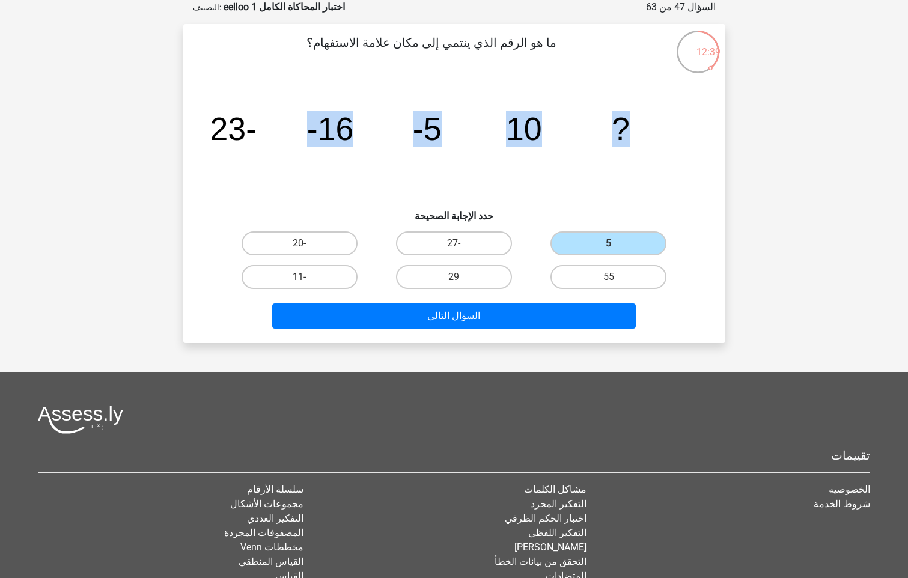
click at [642, 126] on icon "image/svg+xml -23 -16 -5 10 ?" at bounding box center [454, 139] width 484 height 121
drag, startPoint x: 652, startPoint y: 129, endPoint x: 222, endPoint y: 134, distance: 430.1
click at [222, 134] on icon "image/svg+xml -23 -16 -5 10 ?" at bounding box center [454, 139] width 484 height 121
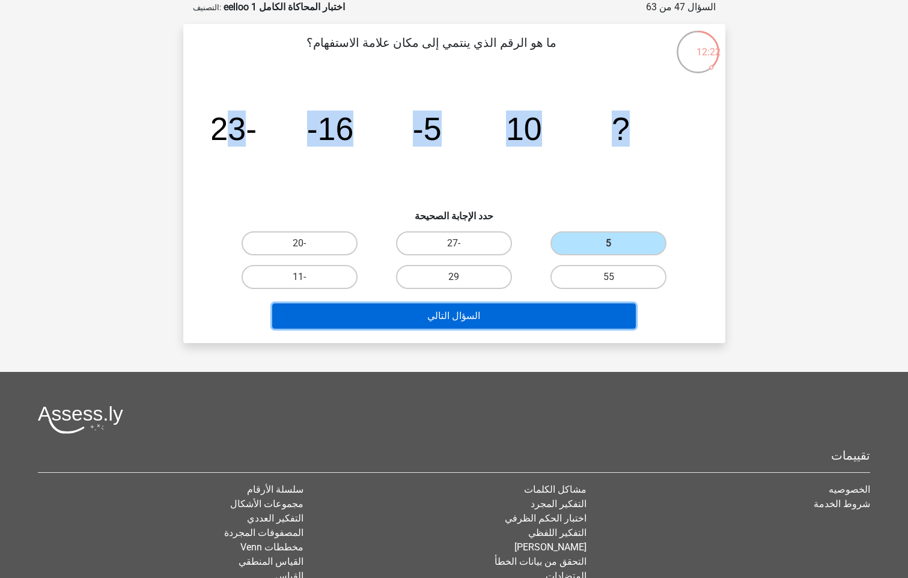
click at [443, 314] on button "السؤال التالي" at bounding box center [453, 315] width 363 height 25
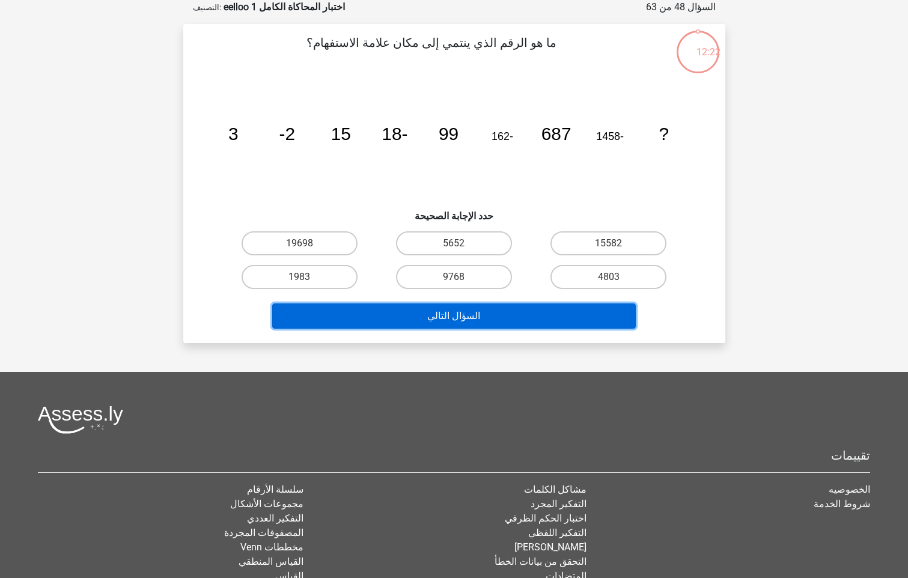
click at [443, 314] on button "السؤال التالي" at bounding box center [453, 315] width 363 height 25
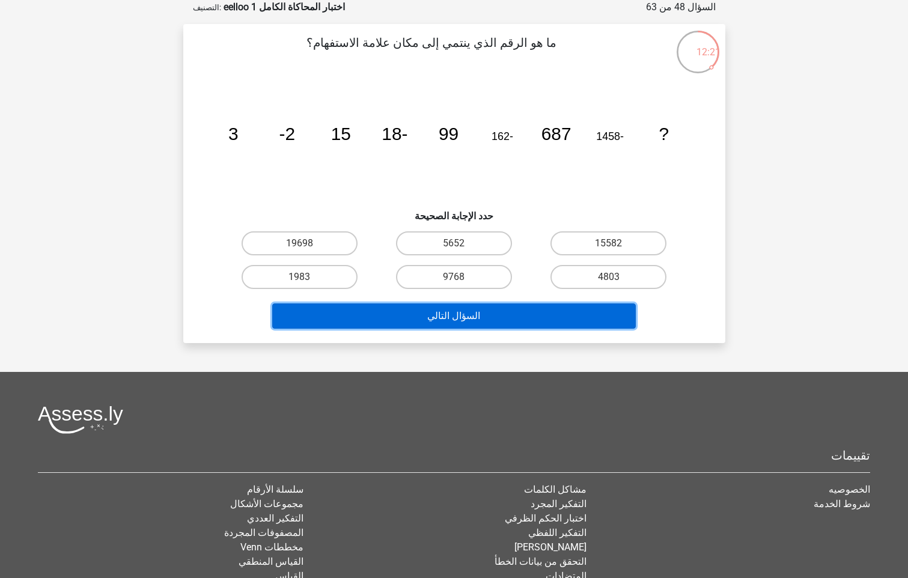
click at [443, 314] on button "السؤال التالي" at bounding box center [453, 315] width 363 height 25
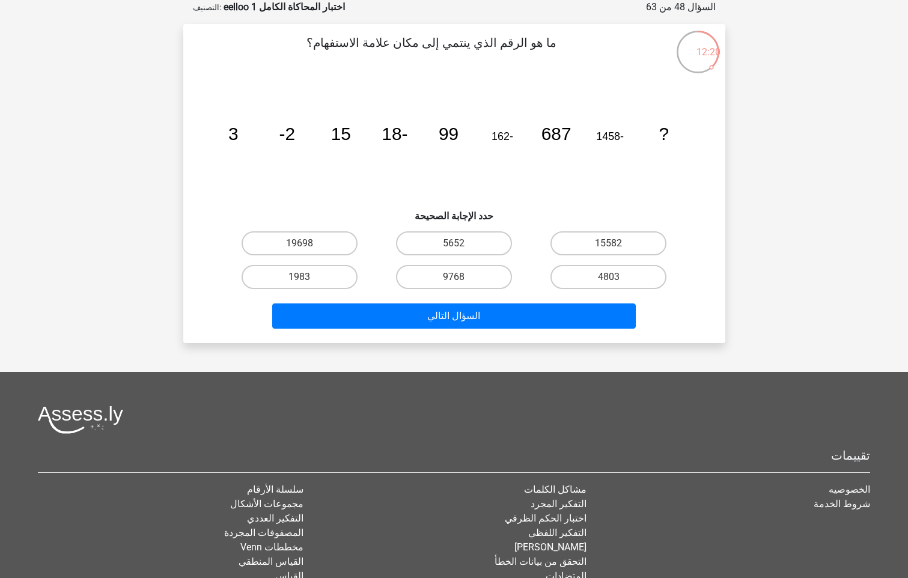
click at [458, 283] on input "9768" at bounding box center [458, 281] width 8 height 8
radio input "true"
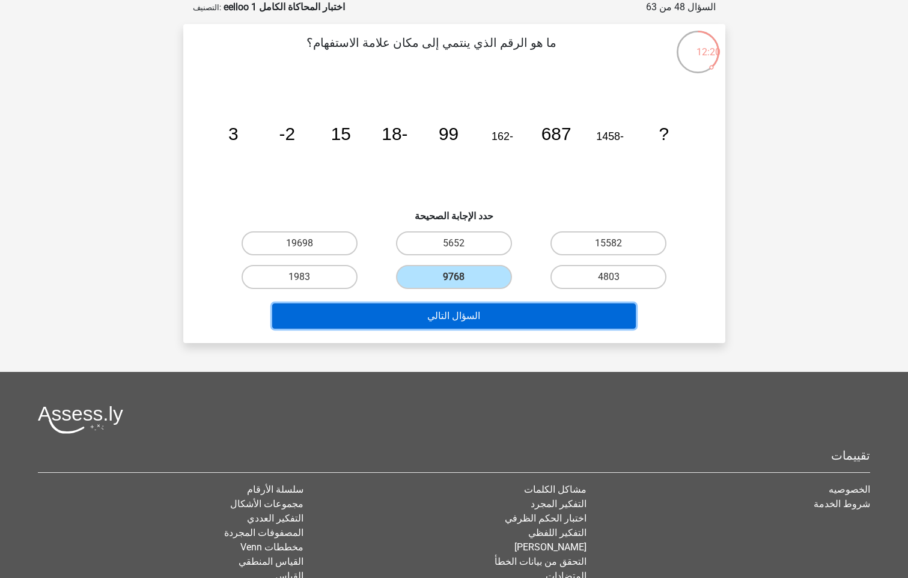
click at [451, 309] on button "السؤال التالي" at bounding box center [453, 315] width 363 height 25
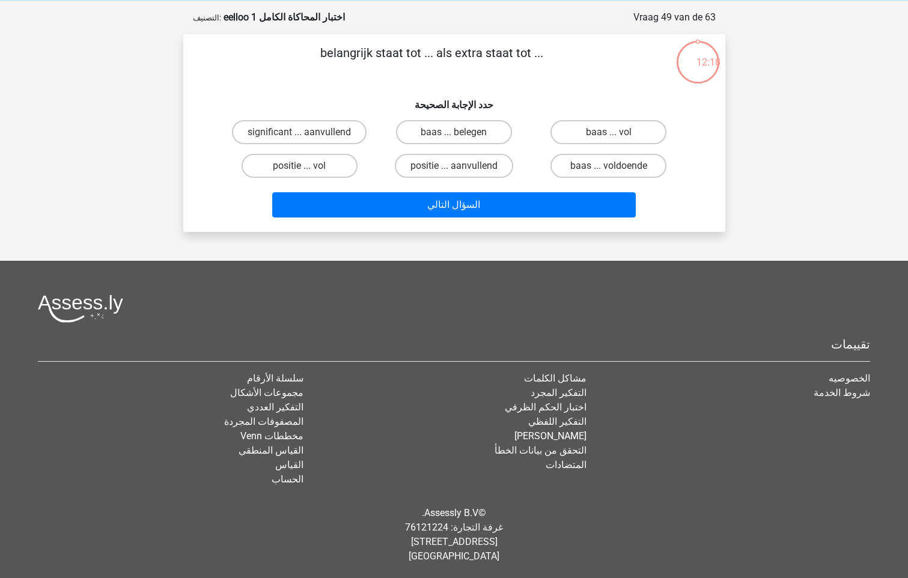
scroll to position [50, 0]
click at [470, 130] on label "مدير... ناضج" at bounding box center [454, 132] width 116 height 24
click at [461, 132] on input "مدير... ناضج" at bounding box center [458, 136] width 8 height 8
radio input "true"
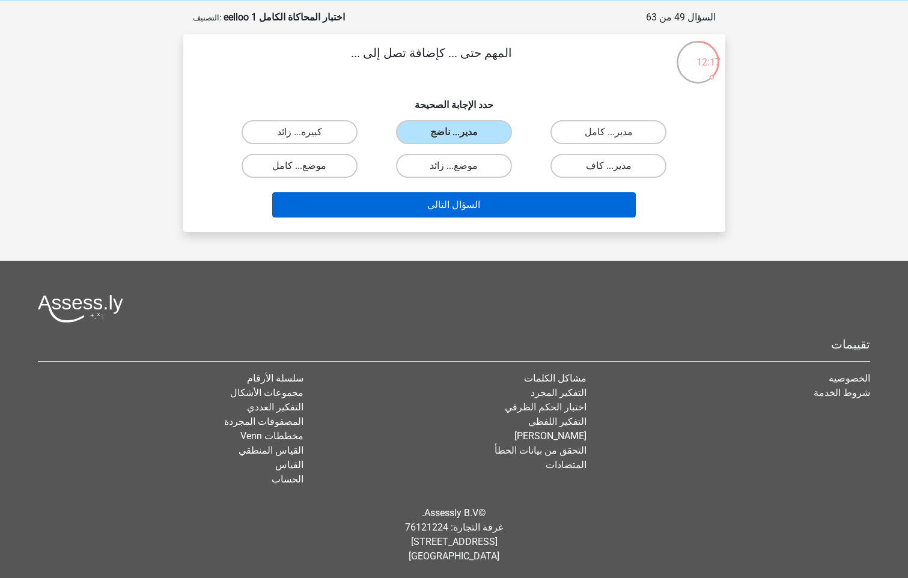
click at [455, 193] on div "السؤال التالي" at bounding box center [453, 203] width 503 height 40
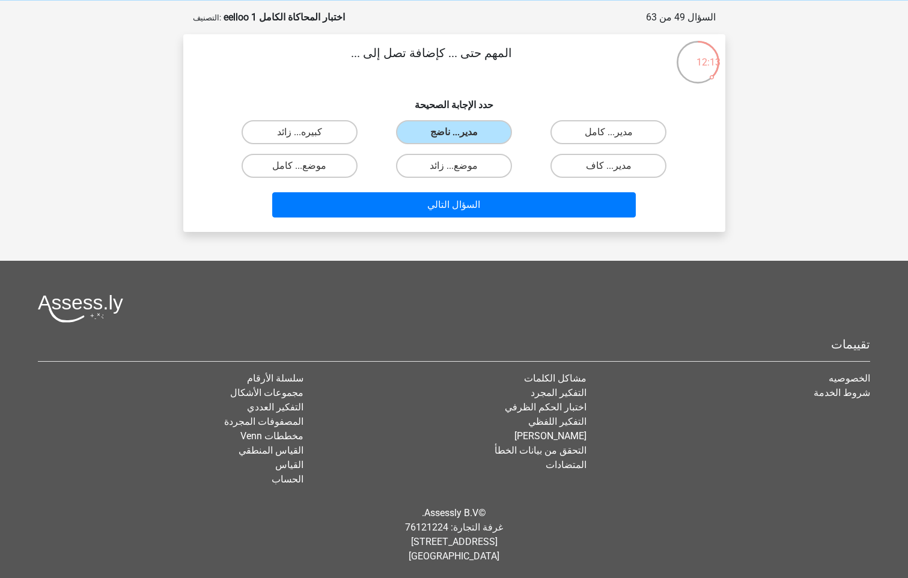
drag, startPoint x: 369, startPoint y: 82, endPoint x: 423, endPoint y: 192, distance: 122.2
click at [423, 192] on div "السؤال التالي" at bounding box center [453, 203] width 503 height 40
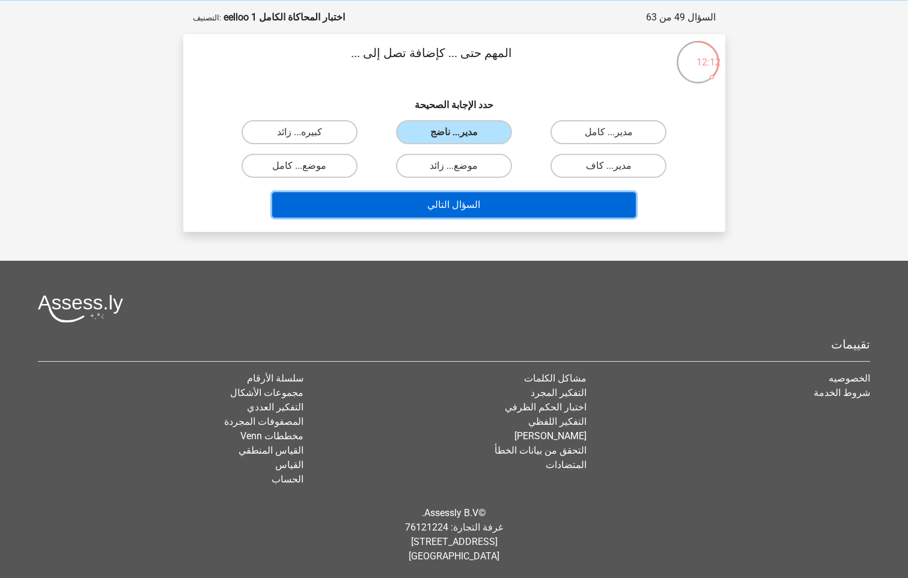
click at [425, 193] on button "السؤال التالي" at bounding box center [453, 204] width 363 height 25
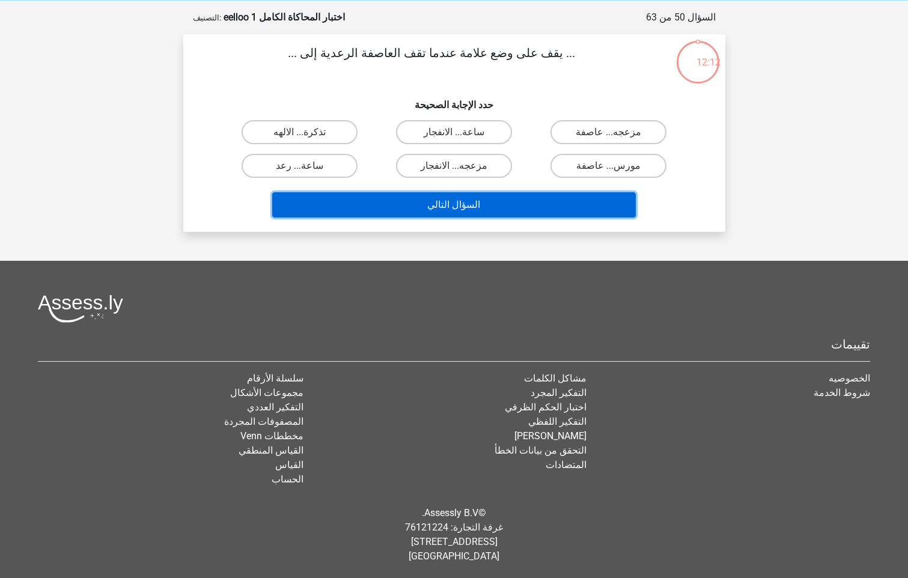
click at [398, 211] on button "السؤال التالي" at bounding box center [453, 204] width 363 height 25
click at [395, 210] on button "السؤال التالي" at bounding box center [453, 204] width 363 height 25
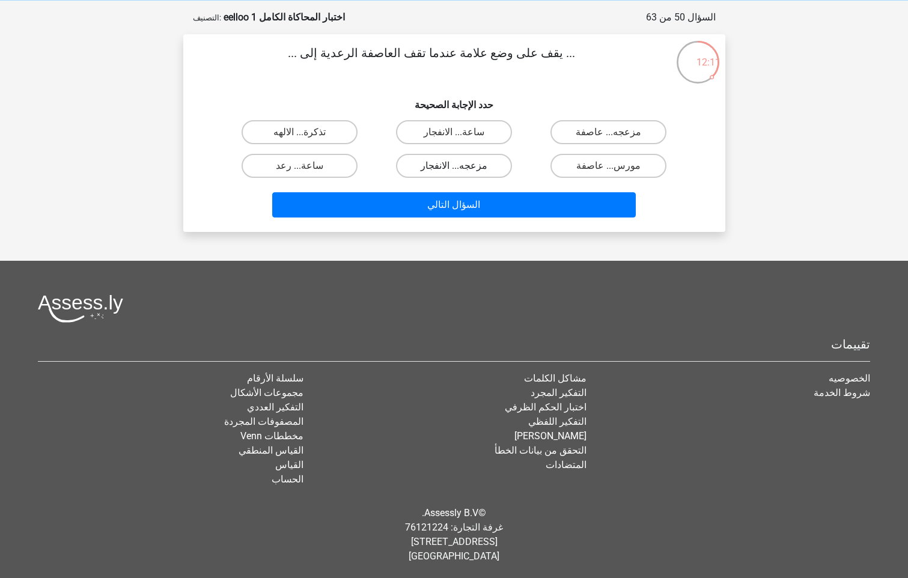
click at [434, 169] on label "مزعجه... الانفجار" at bounding box center [454, 166] width 116 height 24
click at [454, 169] on input "مزعجه... الانفجار" at bounding box center [458, 170] width 8 height 8
radio input "true"
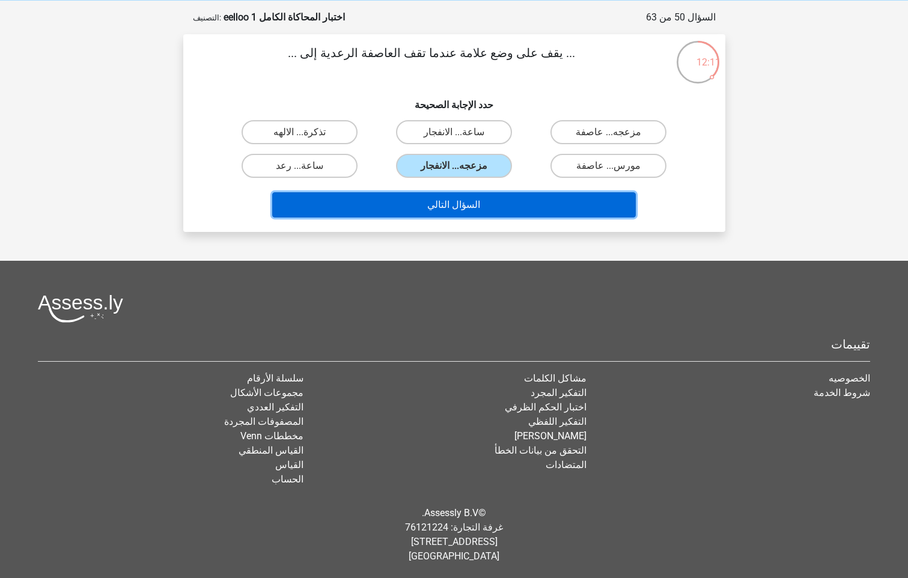
click at [419, 202] on button "السؤال التالي" at bounding box center [453, 204] width 363 height 25
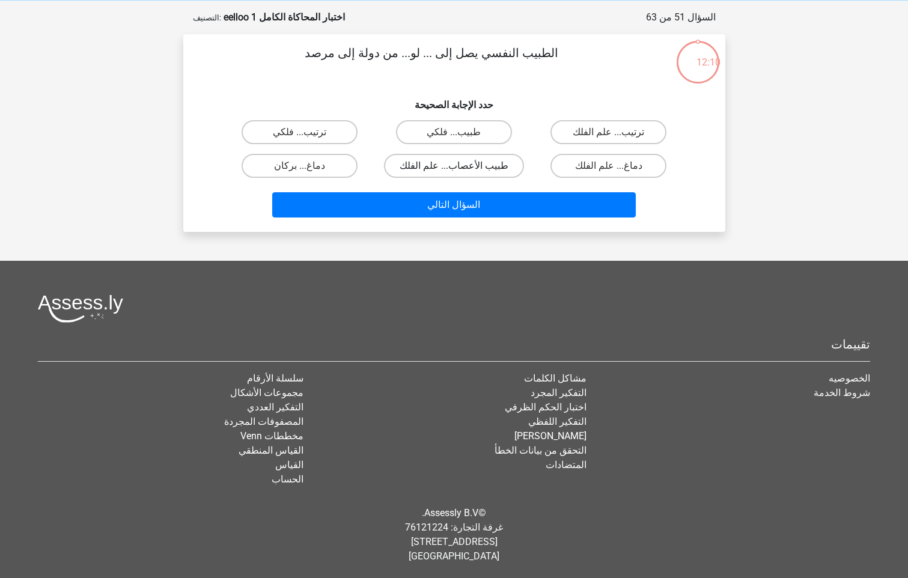
click at [456, 174] on label "طبيب الأعصاب... علم الفلك" at bounding box center [454, 166] width 140 height 24
click at [456, 174] on input "طبيب الأعصاب... علم الفلك" at bounding box center [458, 170] width 8 height 8
radio input "true"
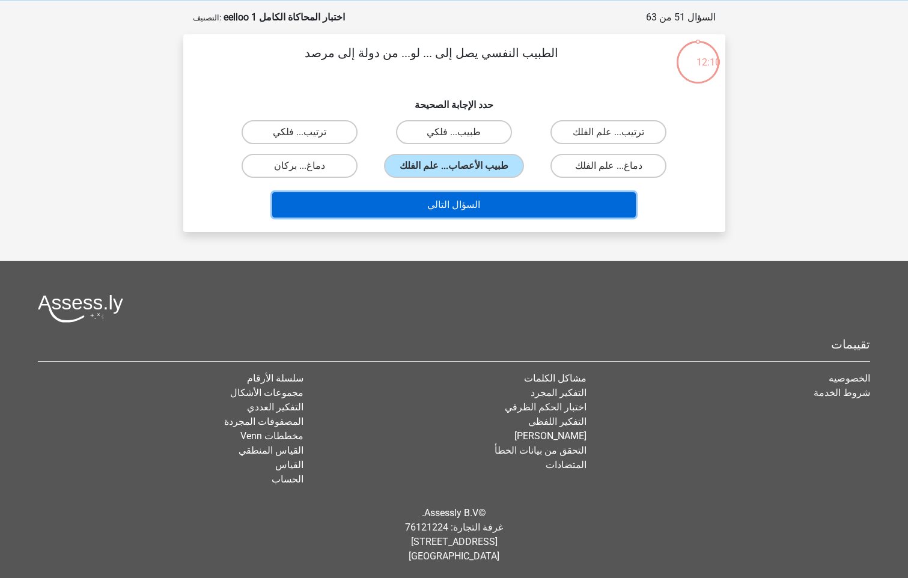
click at [444, 195] on button "السؤال التالي" at bounding box center [453, 204] width 363 height 25
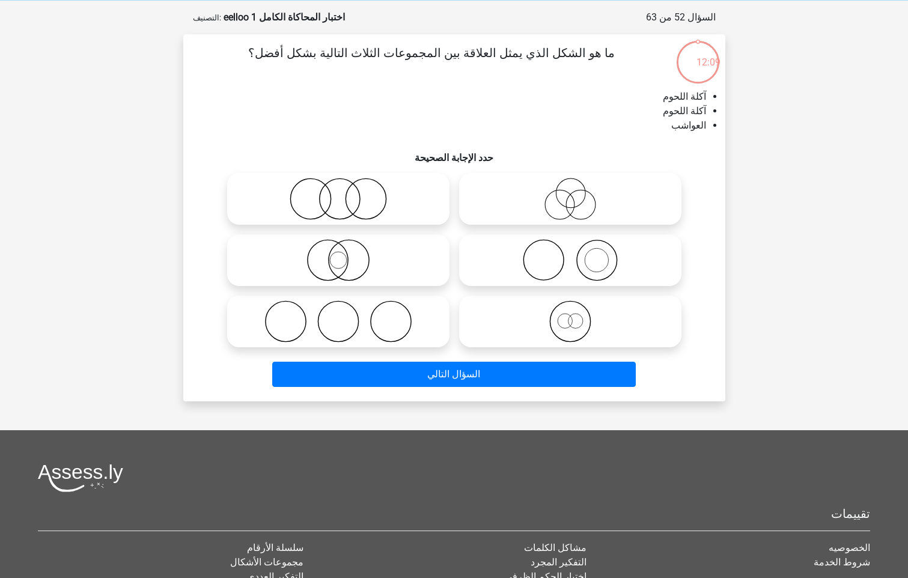
scroll to position [60, 0]
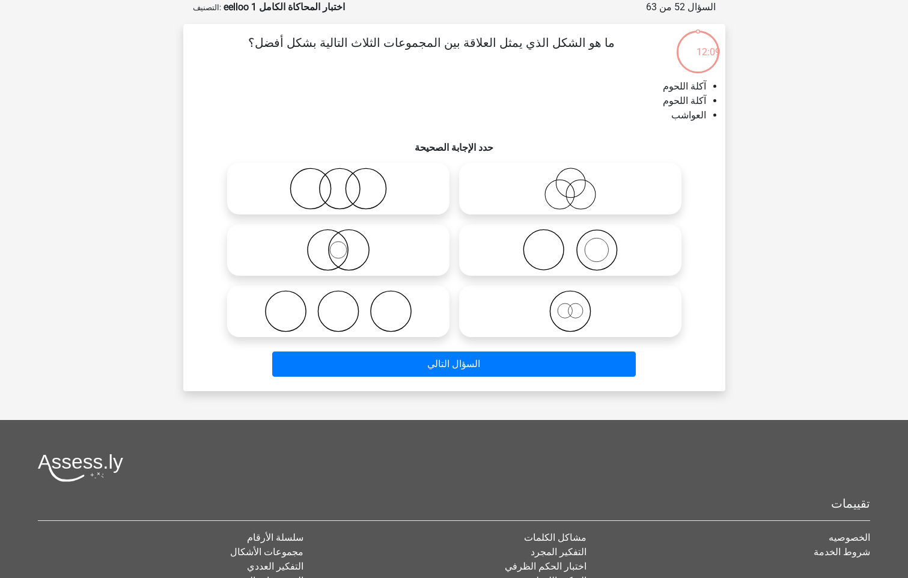
click at [419, 190] on icon at bounding box center [338, 189] width 213 height 42
click at [346, 183] on input "radio" at bounding box center [342, 179] width 8 height 8
radio input "true"
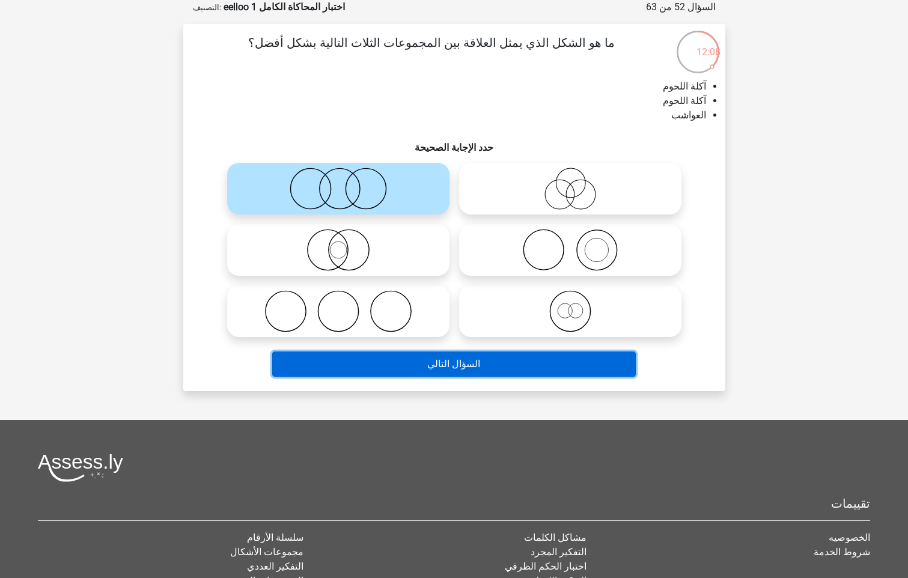
click at [382, 362] on button "السؤال التالي" at bounding box center [453, 363] width 363 height 25
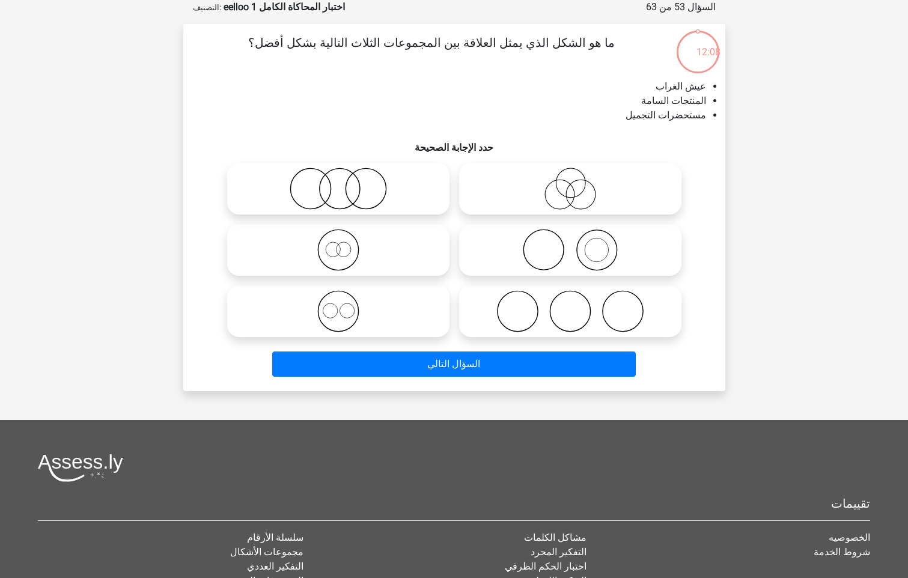
click at [565, 229] on icon at bounding box center [570, 250] width 213 height 42
click at [570, 236] on input "radio" at bounding box center [574, 240] width 8 height 8
radio input "true"
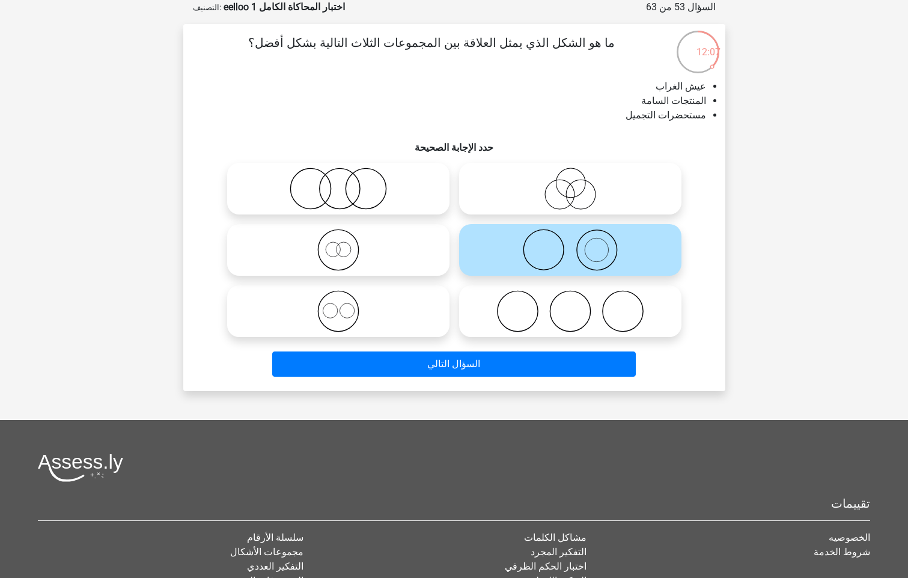
click at [442, 383] on div "ما هو الشكل الذي يمثل العلاقة بين المجموعات الثلاث التالية بشكل أفضل؟ عيش الغرا…" at bounding box center [454, 207] width 542 height 367
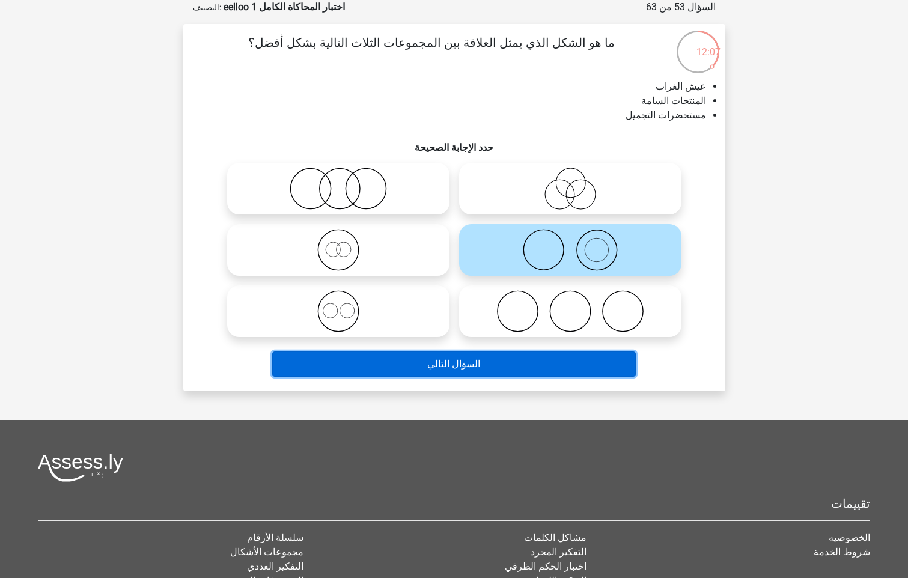
click at [439, 368] on button "السؤال التالي" at bounding box center [453, 363] width 363 height 25
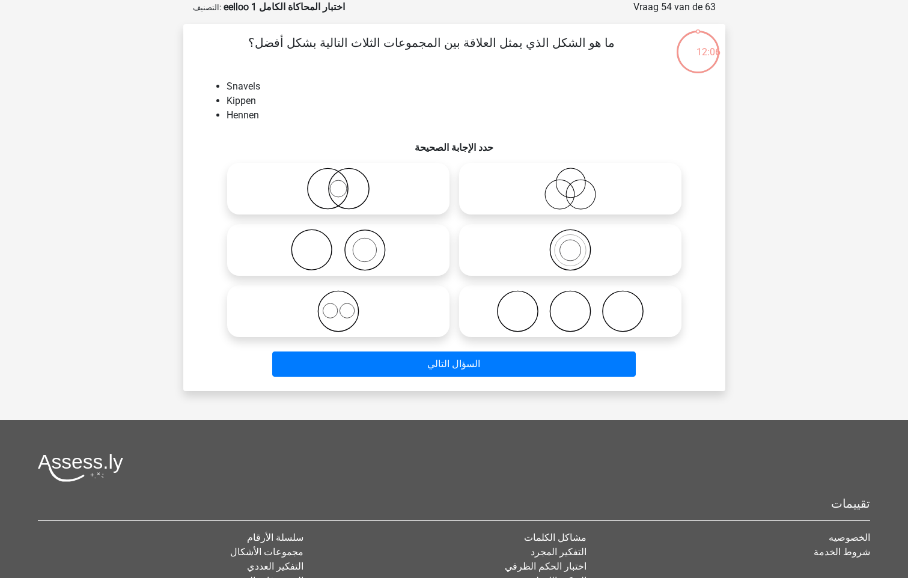
click at [388, 253] on icon at bounding box center [338, 250] width 213 height 42
click at [346, 244] on input "radio" at bounding box center [342, 240] width 8 height 8
radio input "true"
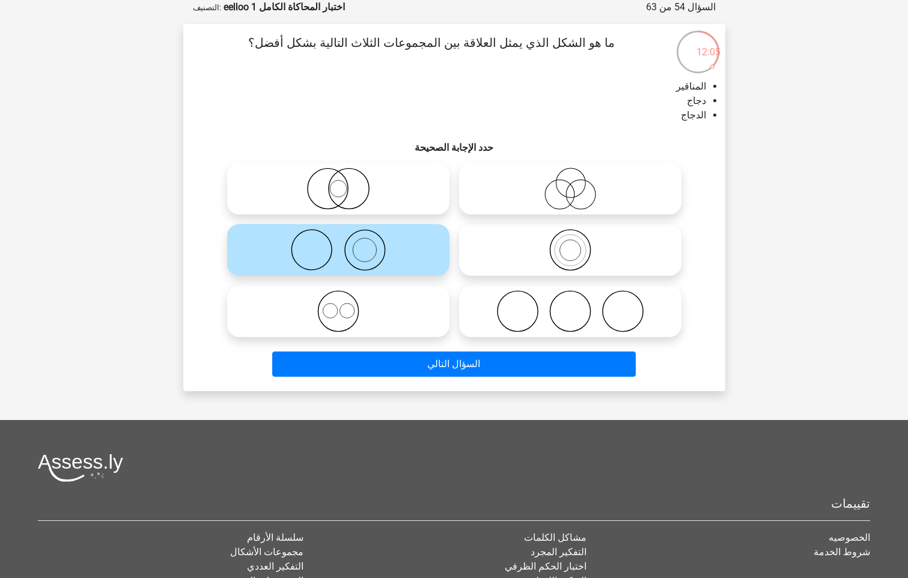
click at [380, 351] on div "السؤال التالي" at bounding box center [453, 362] width 503 height 40
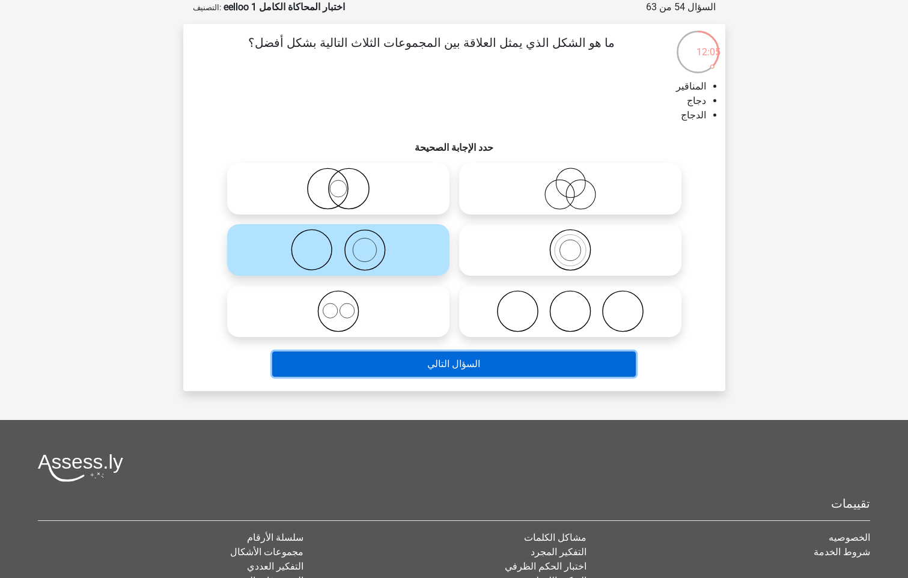
click at [376, 366] on button "السؤال التالي" at bounding box center [453, 363] width 363 height 25
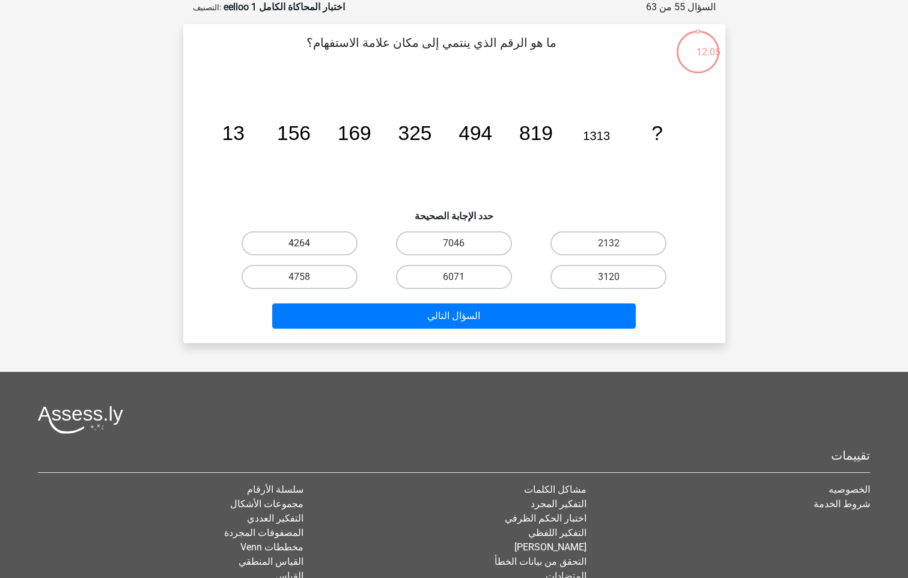
click at [353, 243] on label "4264" at bounding box center [299, 243] width 116 height 24
click at [307, 243] on input "4264" at bounding box center [303, 247] width 8 height 8
radio input "true"
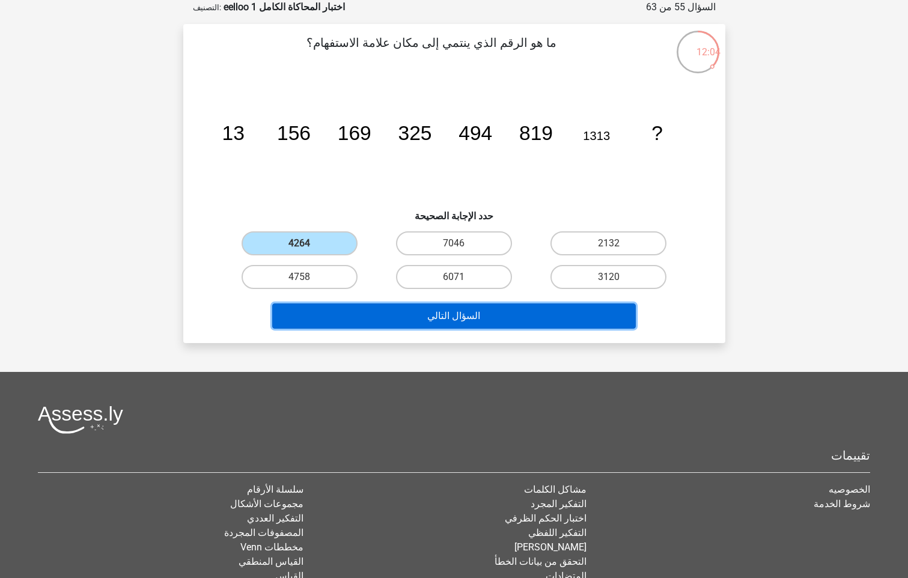
click at [345, 322] on button "السؤال التالي" at bounding box center [453, 315] width 363 height 25
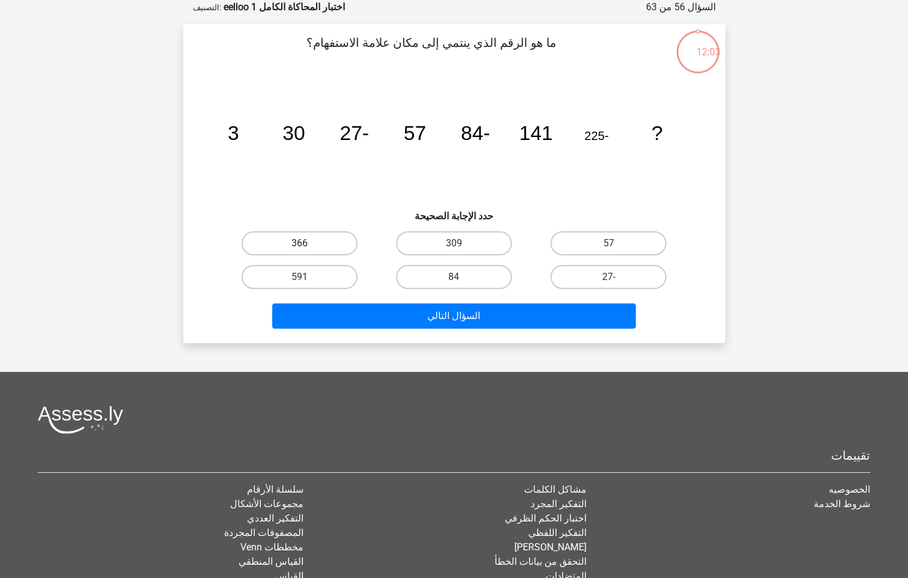
click at [330, 240] on label "366" at bounding box center [299, 243] width 116 height 24
click at [307, 243] on input "366" at bounding box center [303, 247] width 8 height 8
radio input "true"
click at [324, 294] on div "السؤال التالي" at bounding box center [453, 314] width 503 height 40
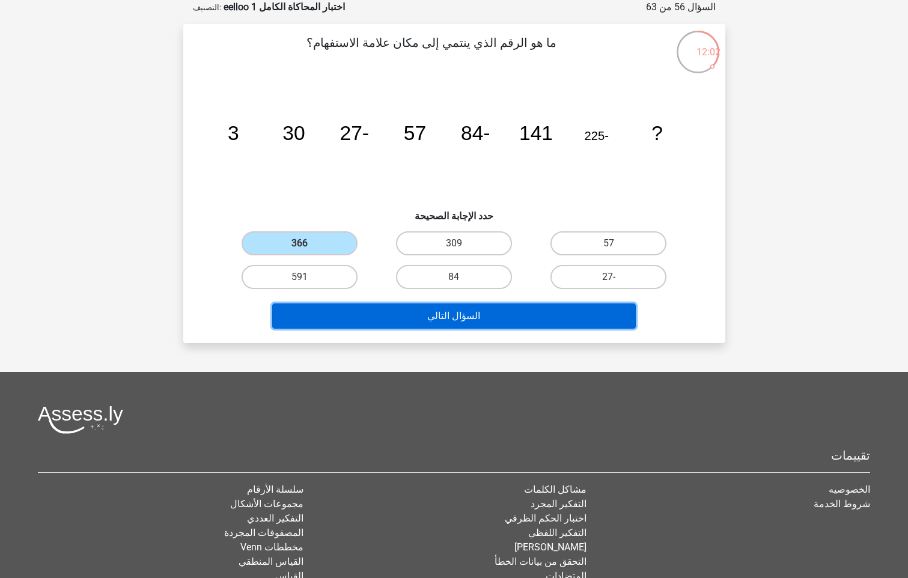
click at [328, 312] on button "السؤال التالي" at bounding box center [453, 315] width 363 height 25
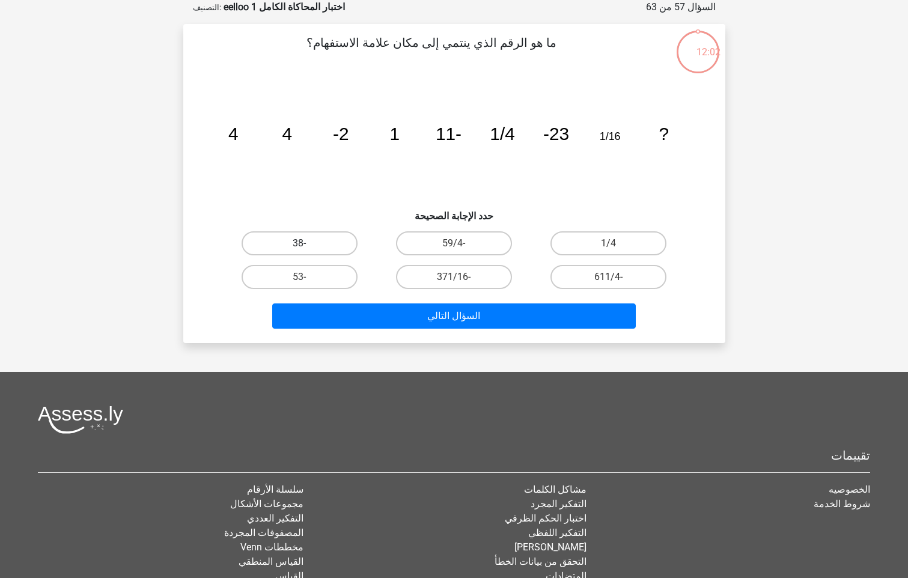
click at [301, 242] on label "-38" at bounding box center [299, 243] width 116 height 24
click at [301, 243] on input "-38" at bounding box center [303, 247] width 8 height 8
radio input "true"
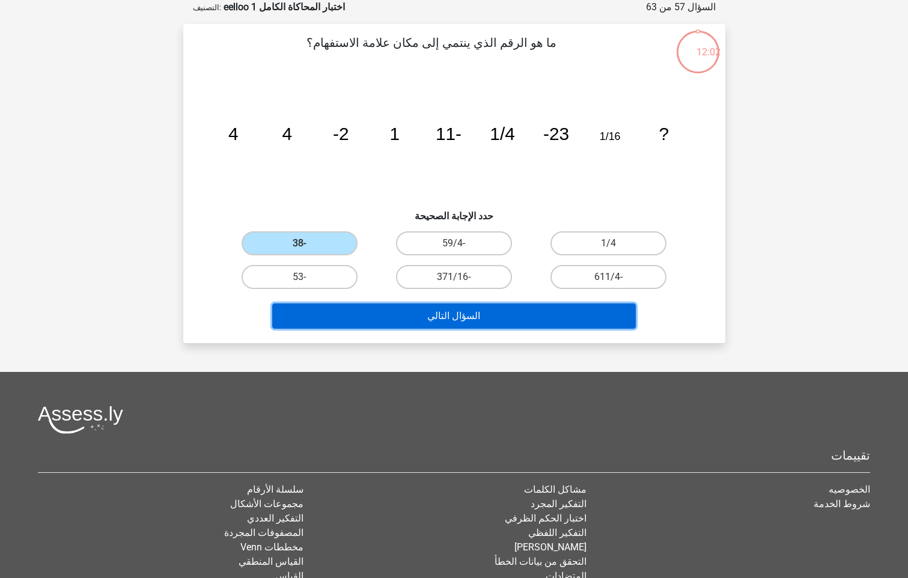
click at [306, 317] on button "السؤال التالي" at bounding box center [453, 315] width 363 height 25
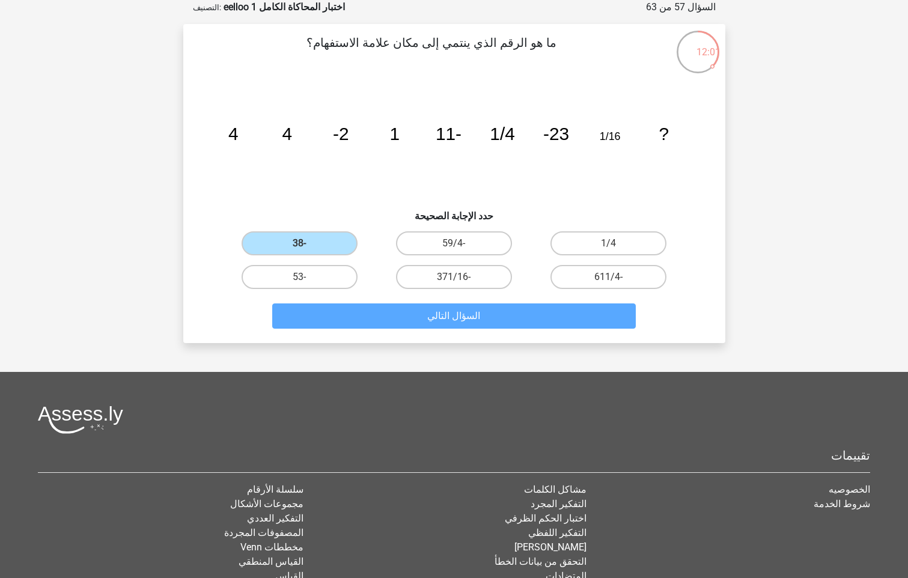
scroll to position [50, 0]
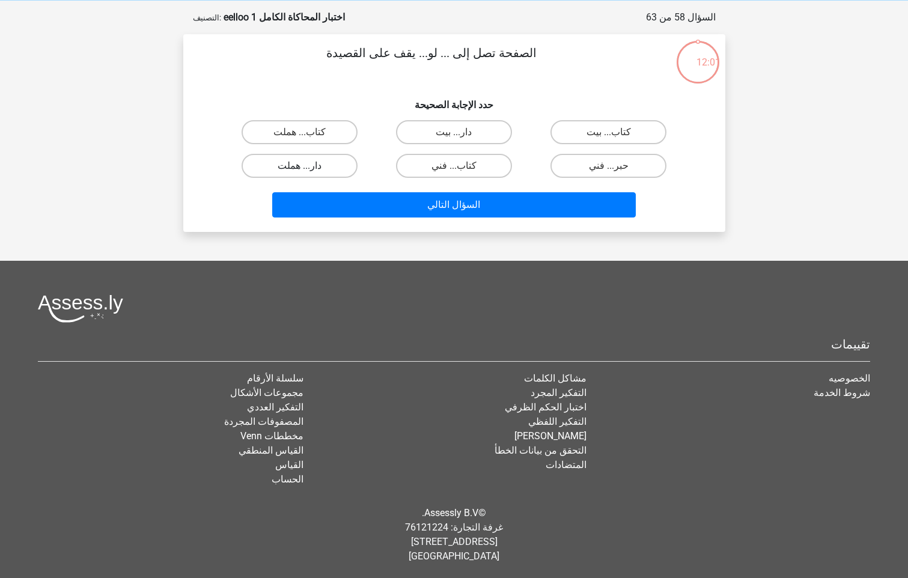
click at [311, 171] on label "دار... هملت" at bounding box center [299, 166] width 116 height 24
click at [307, 171] on input "دار... هملت" at bounding box center [303, 170] width 8 height 8
radio input "true"
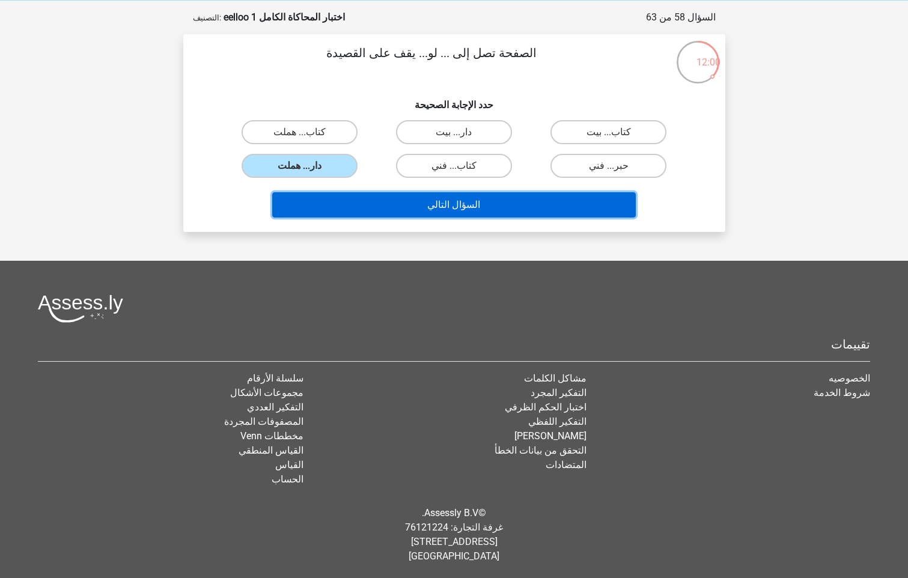
click at [317, 205] on button "السؤال التالي" at bounding box center [453, 204] width 363 height 25
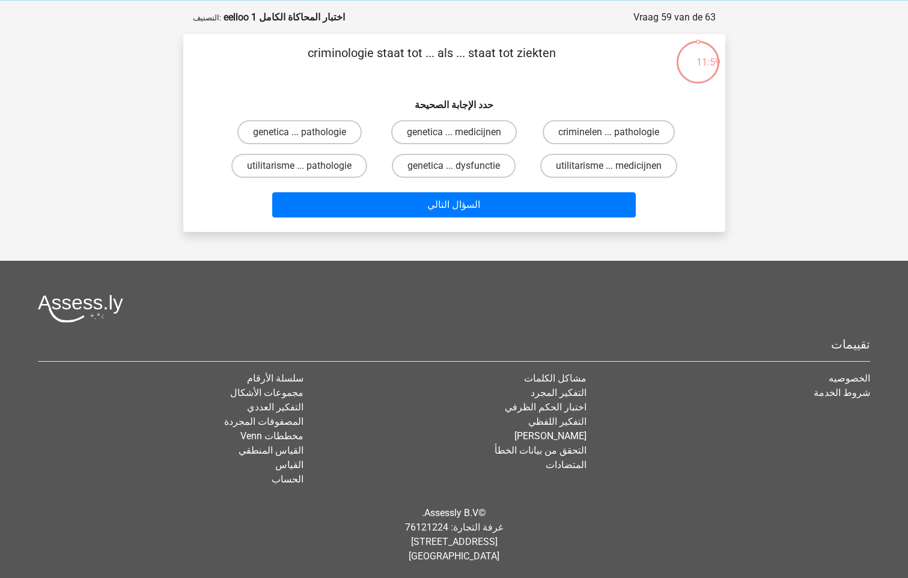
click at [287, 145] on div "genetica ... pathologie" at bounding box center [299, 132] width 154 height 34
click at [296, 166] on label "النفعيه... علم الأمراض" at bounding box center [299, 166] width 118 height 24
click at [299, 166] on input "النفعيه... علم الأمراض" at bounding box center [303, 170] width 8 height 8
radio input "true"
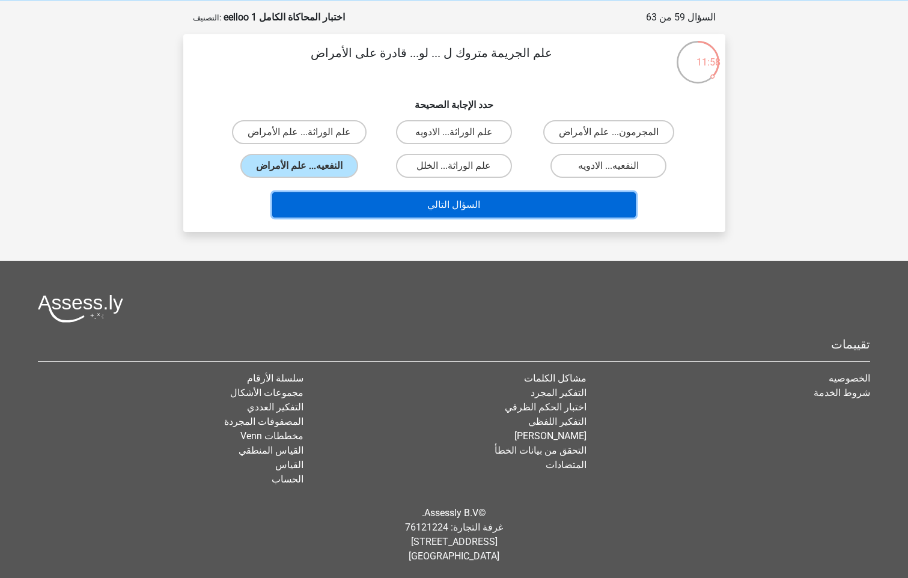
click at [320, 210] on button "السؤال التالي" at bounding box center [453, 204] width 363 height 25
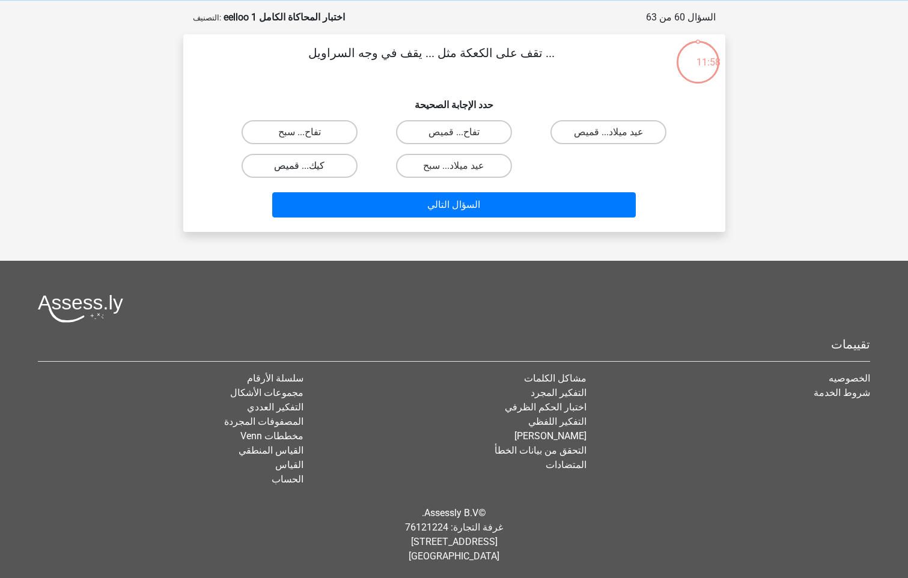
click at [303, 174] on label "كيك... قميص" at bounding box center [299, 166] width 116 height 24
click at [303, 174] on input "كيك... قميص" at bounding box center [303, 170] width 8 height 8
radio input "true"
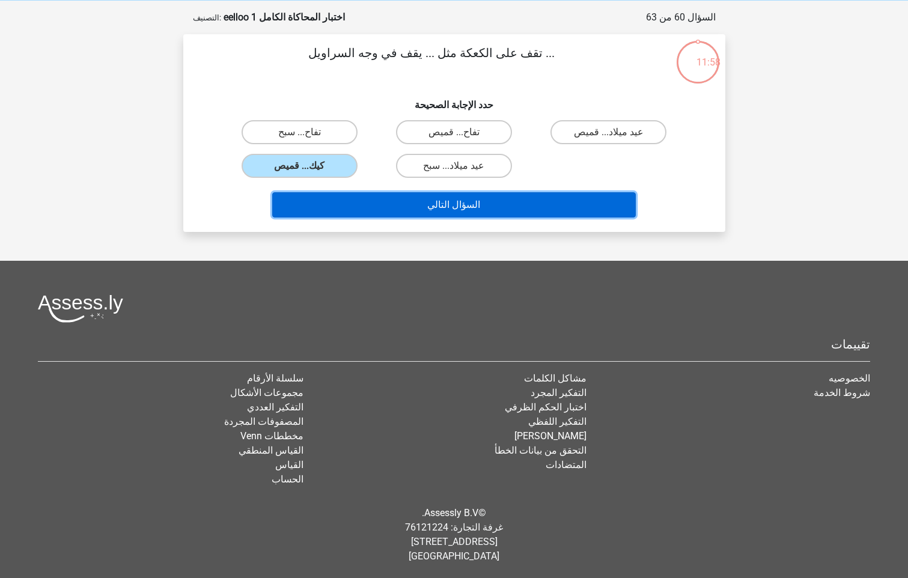
click at [306, 195] on button "السؤال التالي" at bounding box center [453, 204] width 363 height 25
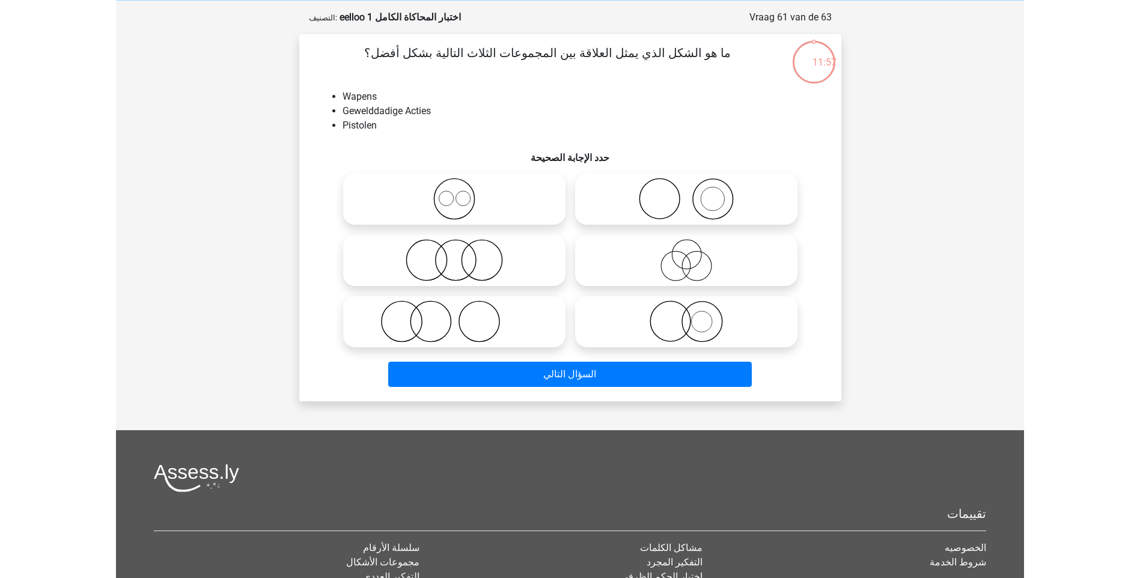
scroll to position [60, 0]
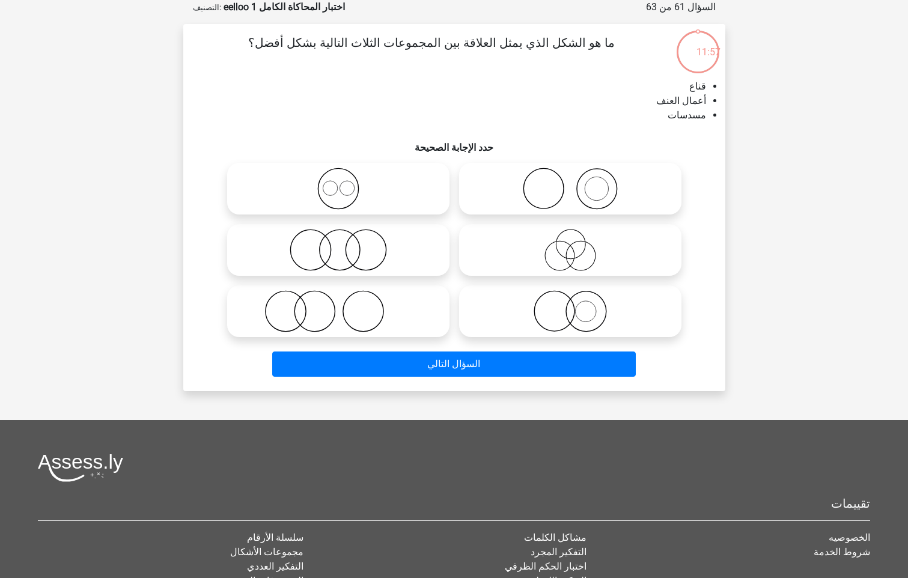
click at [306, 175] on icon at bounding box center [338, 189] width 213 height 42
click at [338, 175] on input "radio" at bounding box center [342, 179] width 8 height 8
radio input "true"
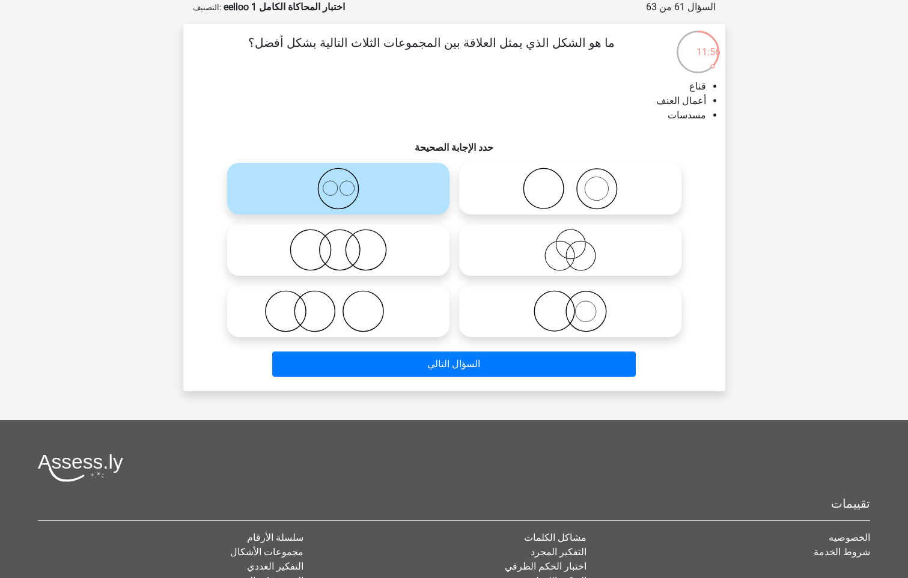
drag, startPoint x: 317, startPoint y: 392, endPoint x: 329, endPoint y: 379, distance: 17.8
click at [322, 389] on div "سجل" at bounding box center [454, 338] width 908 height 797
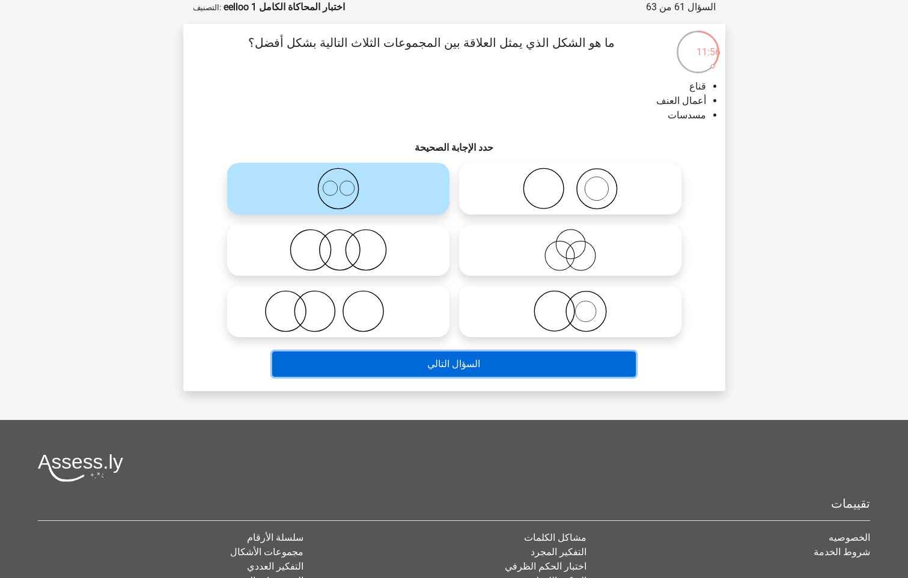
click at [346, 369] on button "السؤال التالي" at bounding box center [453, 363] width 363 height 25
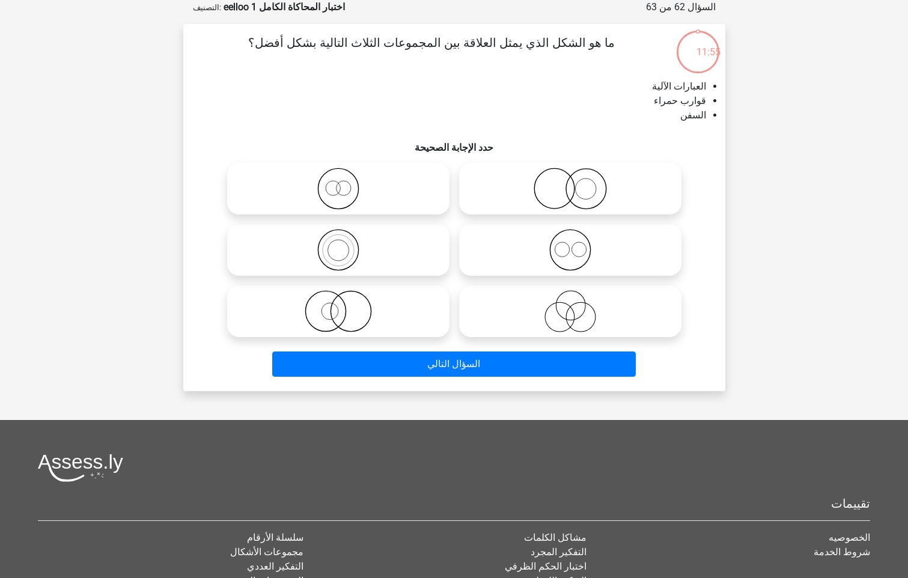
click at [342, 209] on icon at bounding box center [338, 189] width 213 height 42
click at [342, 183] on input "radio" at bounding box center [342, 179] width 8 height 8
radio input "true"
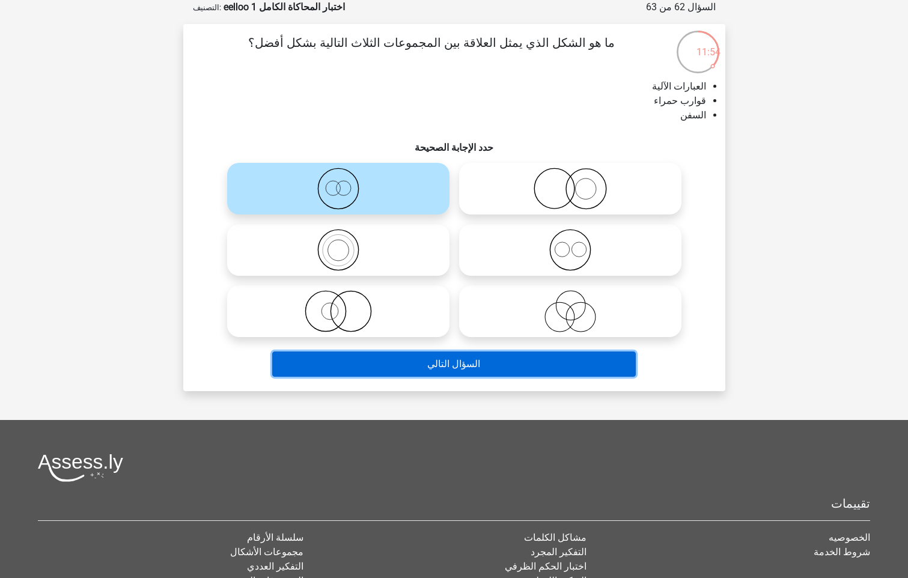
click at [384, 366] on button "السؤال التالي" at bounding box center [453, 363] width 363 height 25
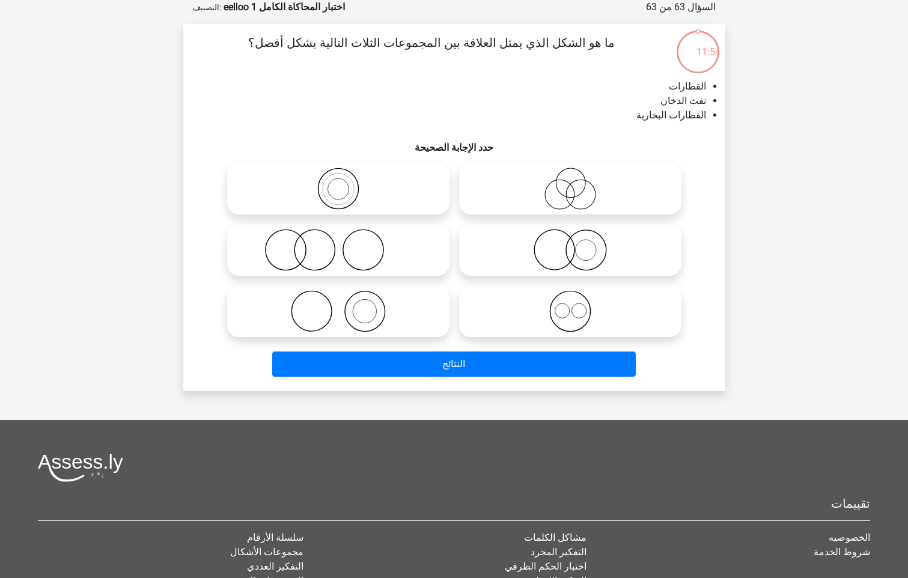
click at [356, 250] on icon at bounding box center [338, 250] width 213 height 42
click at [346, 244] on input "radio" at bounding box center [342, 240] width 8 height 8
radio input "true"
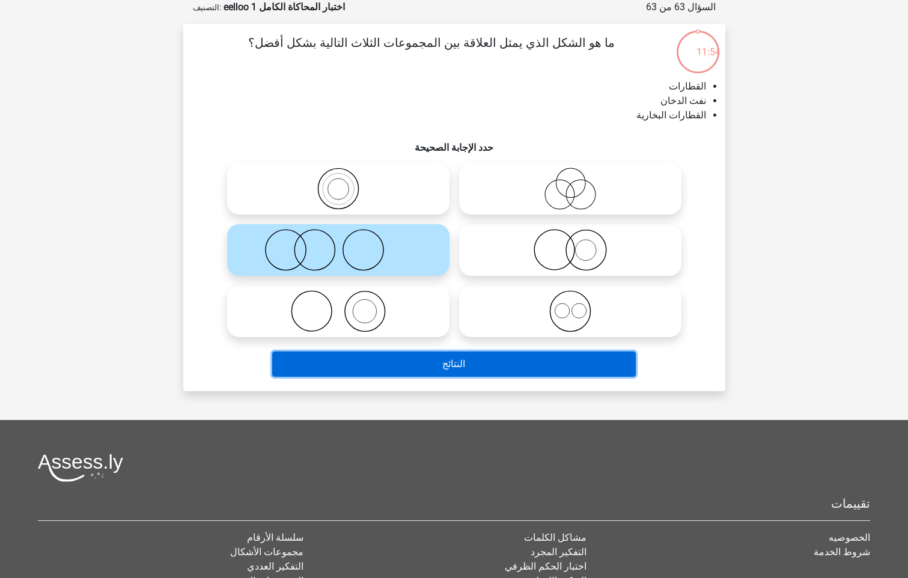
click at [365, 372] on button "النتائج" at bounding box center [453, 363] width 363 height 25
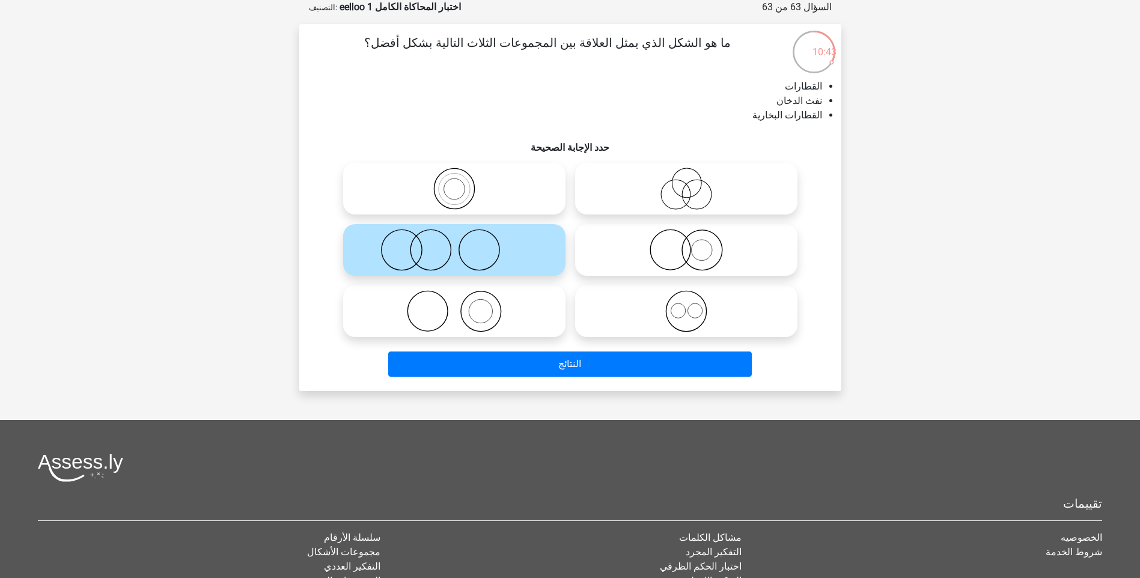
drag, startPoint x: 388, startPoint y: 210, endPoint x: 386, endPoint y: 199, distance: 11.6
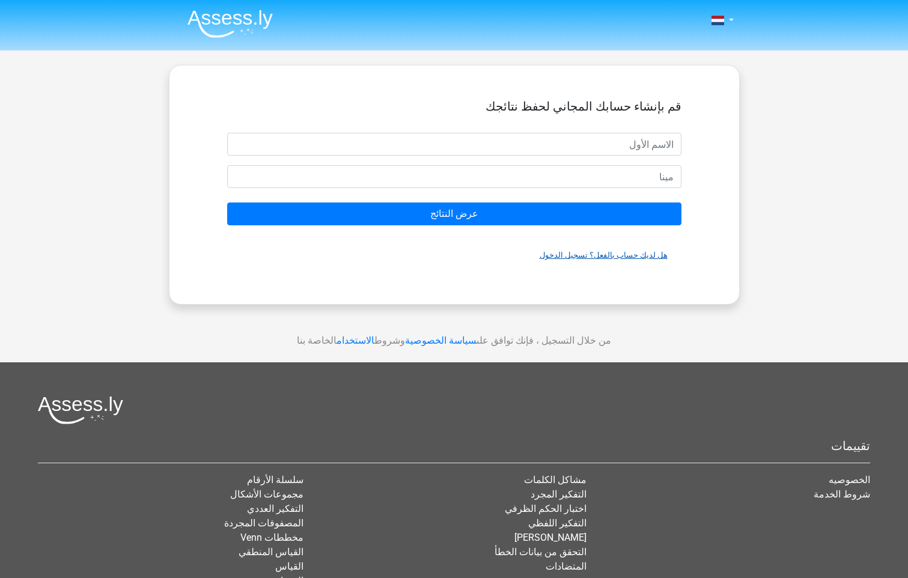
click at [623, 253] on link "هل لديك حساب بالفعل؟ تسجيل الدخول" at bounding box center [603, 254] width 128 height 9
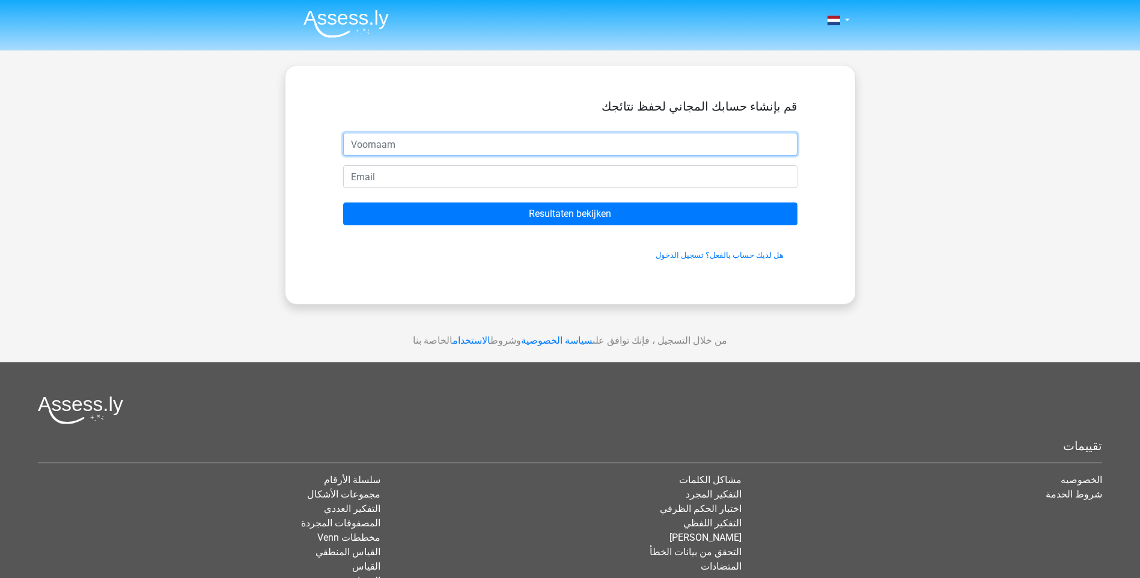
click at [365, 151] on input "text" at bounding box center [570, 144] width 454 height 23
type input "abdullah"
click at [390, 177] on input "email" at bounding box center [570, 176] width 454 height 23
type input "Abdullahalibed@gmail.com"
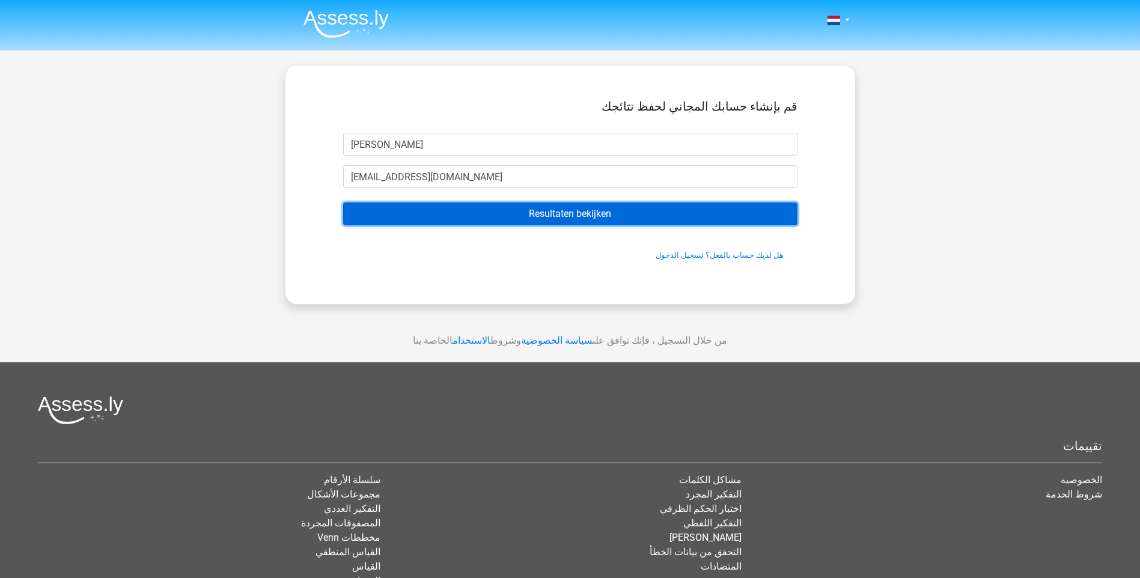
click at [393, 205] on input "عرض النتائج" at bounding box center [570, 213] width 454 height 23
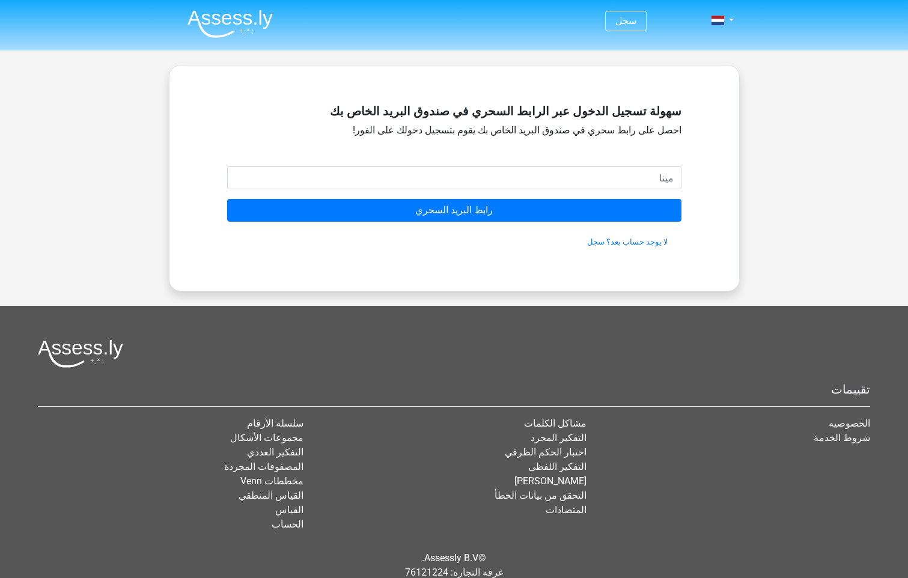
click at [613, 165] on div "سهولة تسجيل الدخول عبر الرابط السحري في صندوق البريد الخاص بك احصل على رابط سحر…" at bounding box center [454, 132] width 454 height 67
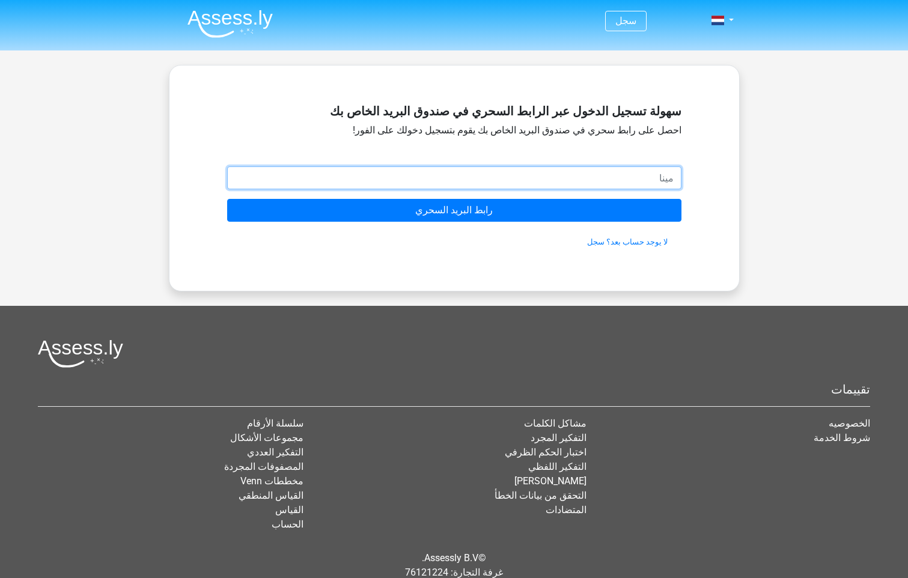
drag, startPoint x: 613, startPoint y: 165, endPoint x: 616, endPoint y: 175, distance: 11.2
click at [616, 175] on input "email" at bounding box center [454, 177] width 454 height 23
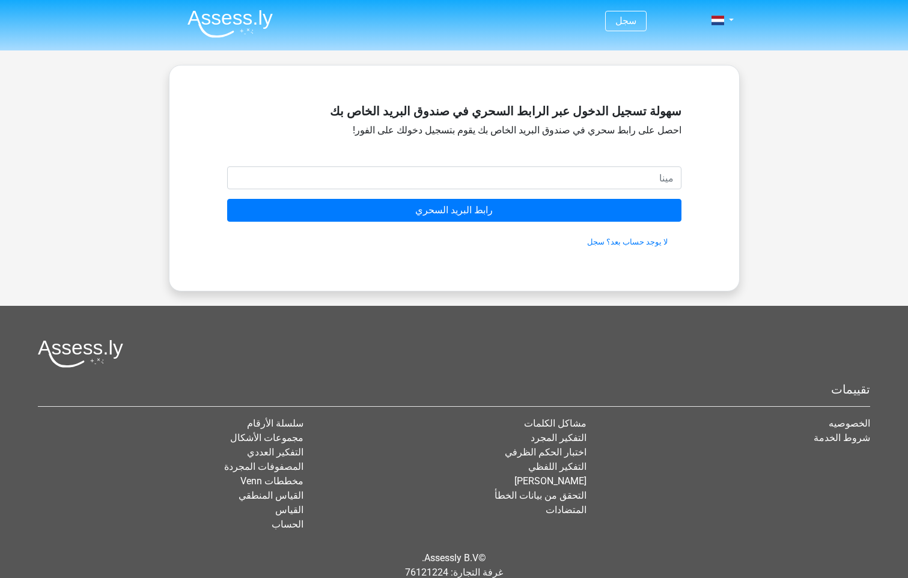
drag, startPoint x: 747, startPoint y: 204, endPoint x: 658, endPoint y: 229, distance: 92.3
click at [745, 204] on div "سجل" at bounding box center [454, 311] width 908 height 623
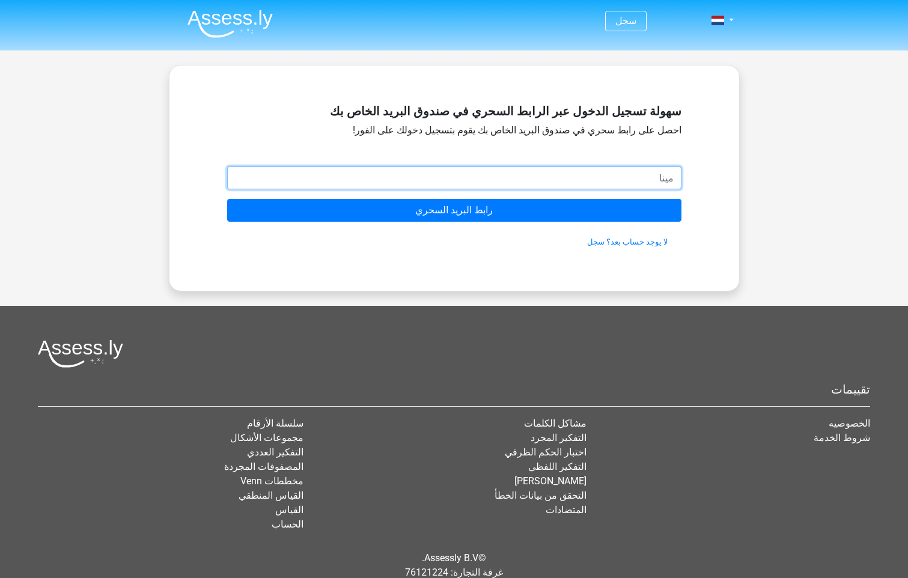
click at [648, 170] on input "email" at bounding box center [454, 177] width 454 height 23
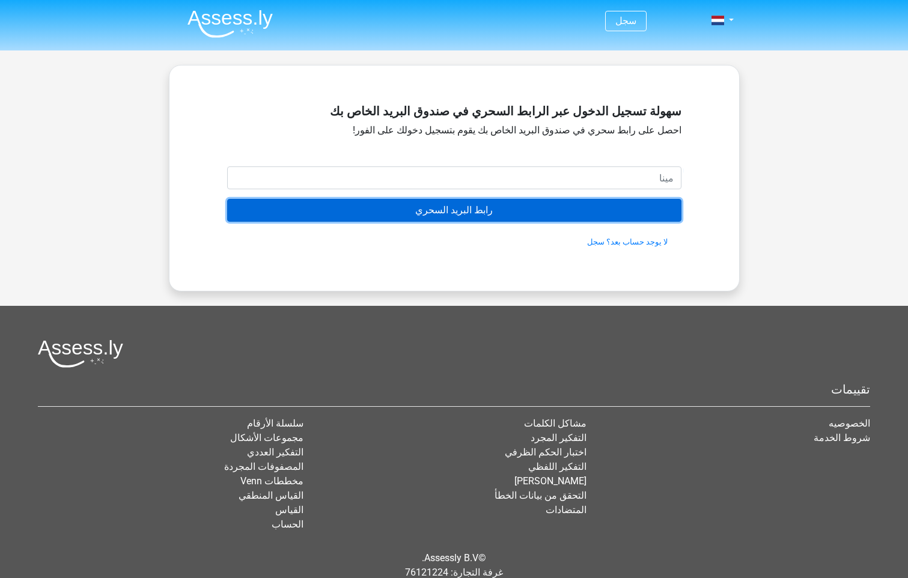
click at [428, 207] on input "رابط البريد السحري" at bounding box center [454, 210] width 454 height 23
click at [322, 208] on input "رابط البريد السحري" at bounding box center [454, 210] width 454 height 23
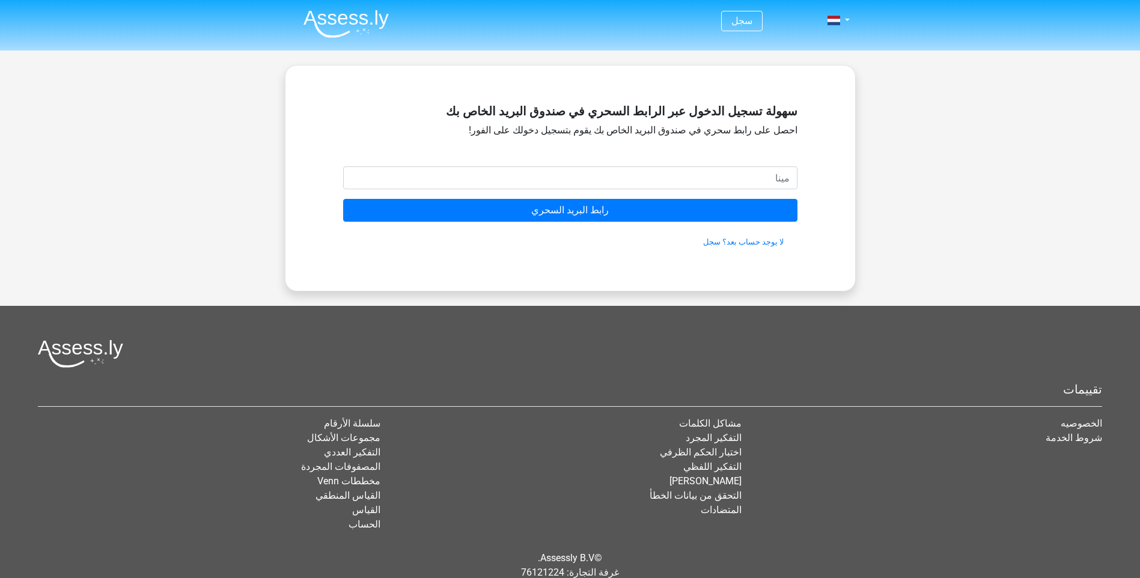
click at [368, 13] on img at bounding box center [345, 24] width 85 height 28
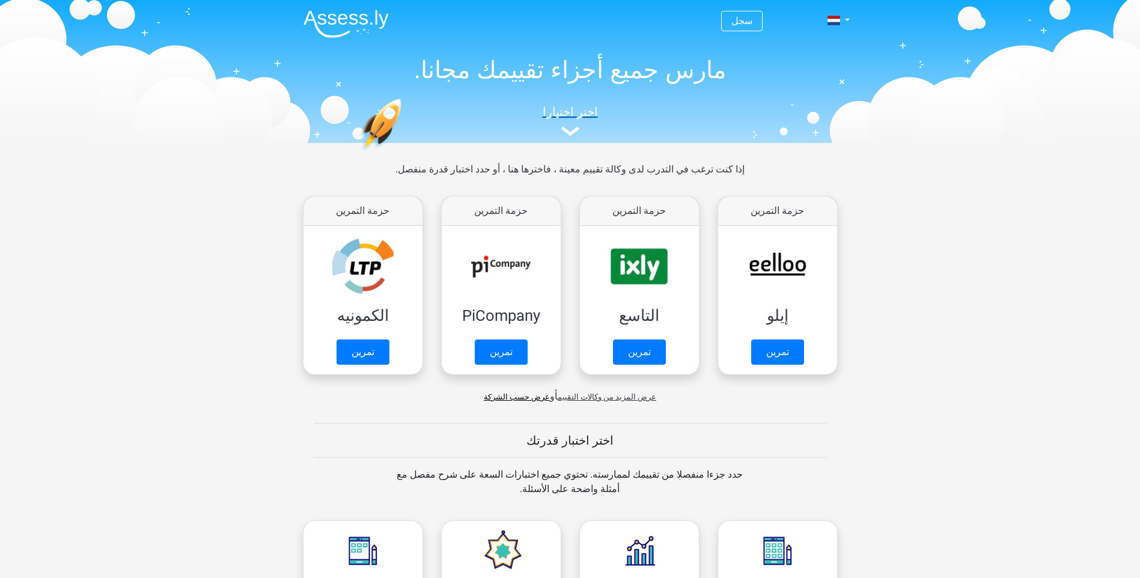
click at [576, 132] on img at bounding box center [570, 131] width 18 height 9
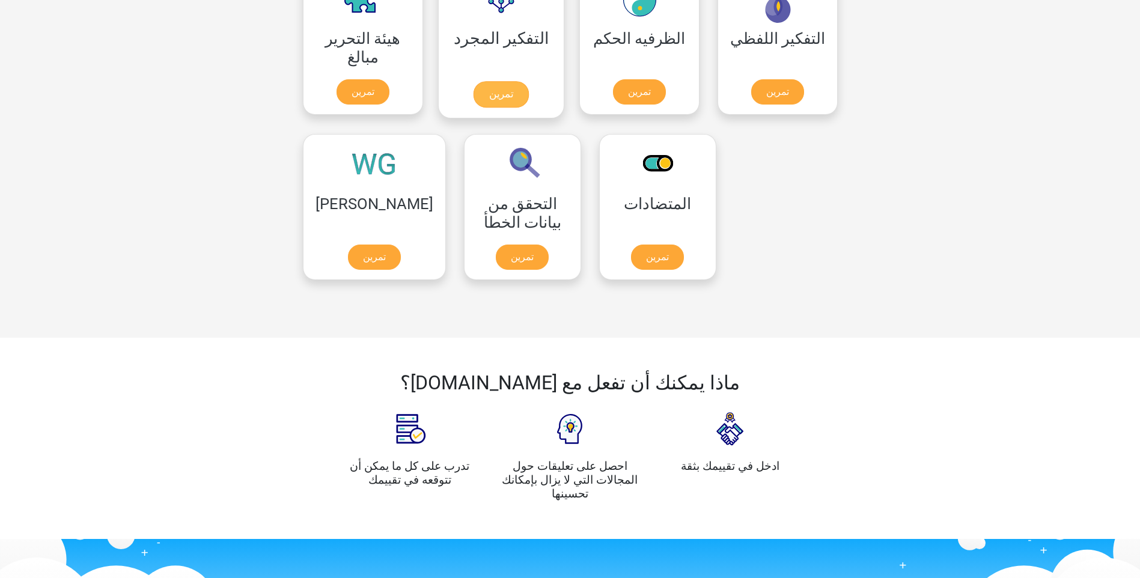
scroll to position [964, 0]
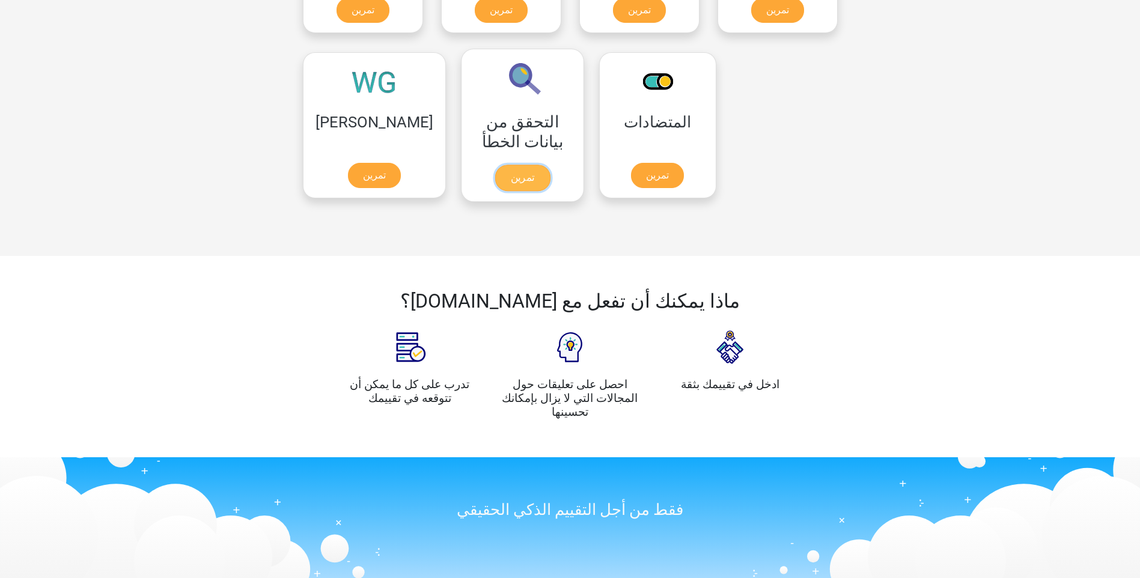
click at [506, 165] on link "تمرين" at bounding box center [521, 178] width 55 height 26
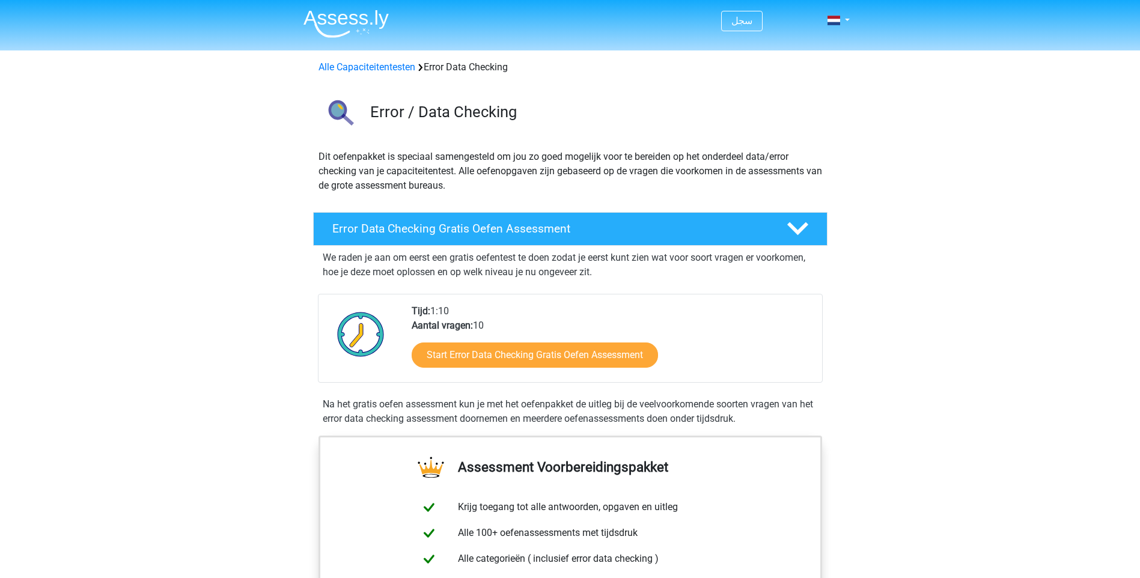
drag, startPoint x: 285, startPoint y: 106, endPoint x: 259, endPoint y: 105, distance: 26.4
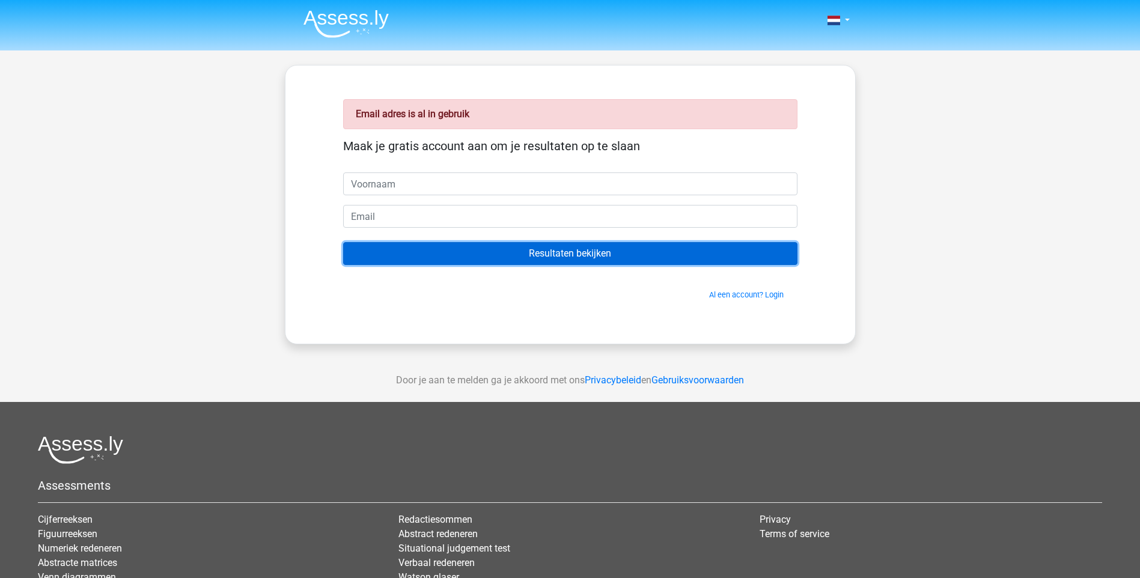
click at [640, 249] on input "Resultaten bekijken" at bounding box center [570, 253] width 454 height 23
click at [676, 255] on input "Resultaten bekijken" at bounding box center [570, 253] width 454 height 23
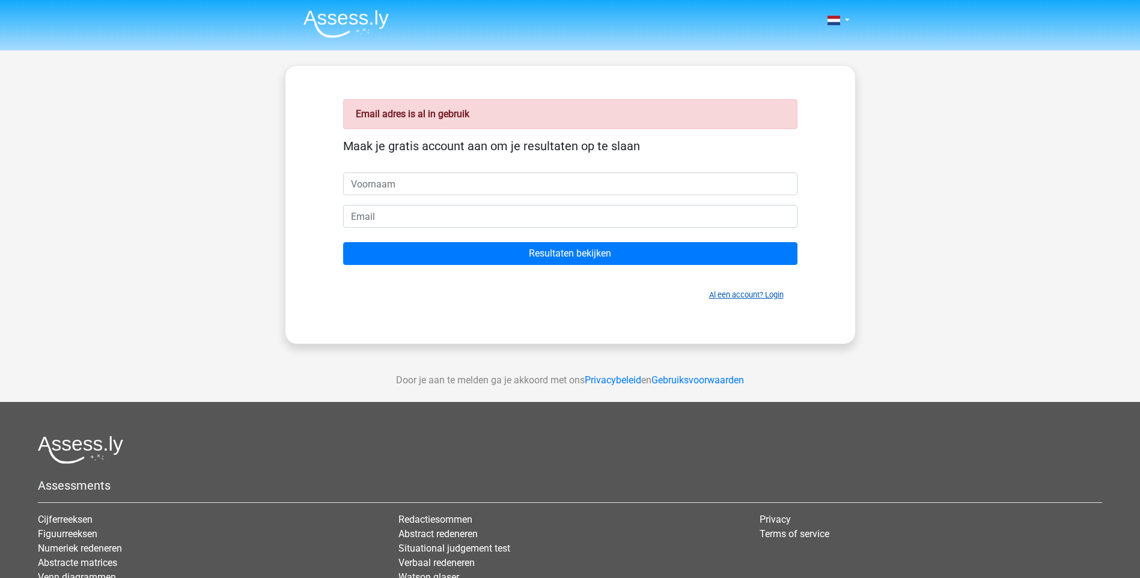
click at [737, 299] on link "Al een account? Login" at bounding box center [746, 294] width 74 height 9
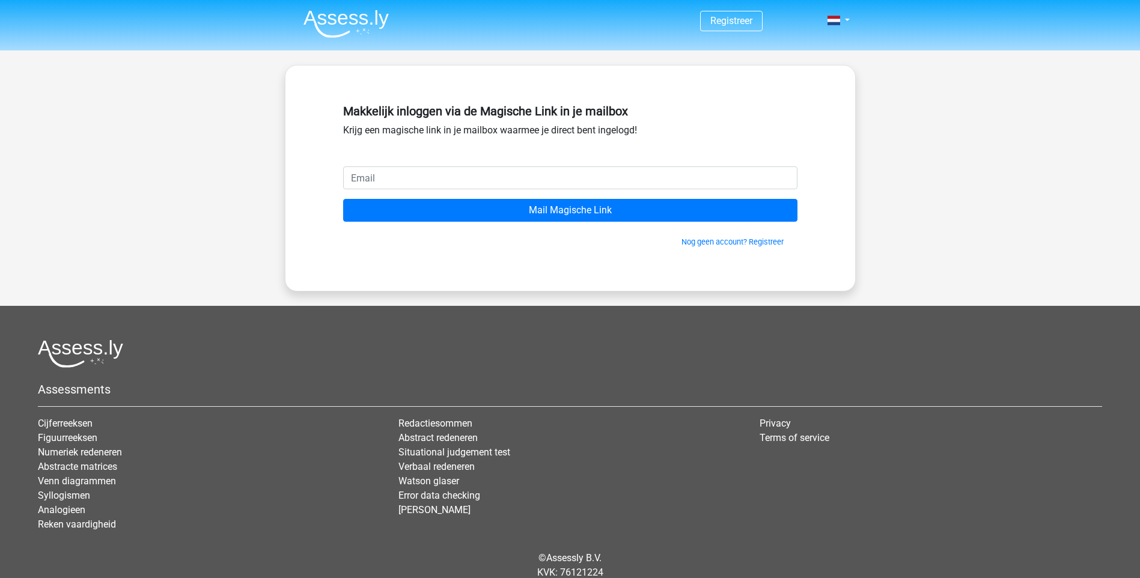
click at [563, 160] on div "Makkelijk inloggen via de Magische Link in je mailbox Krijg een magische link i…" at bounding box center [570, 132] width 454 height 67
click at [561, 175] on input "email" at bounding box center [570, 177] width 454 height 23
type input "[EMAIL_ADDRESS][DOMAIN_NAME]"
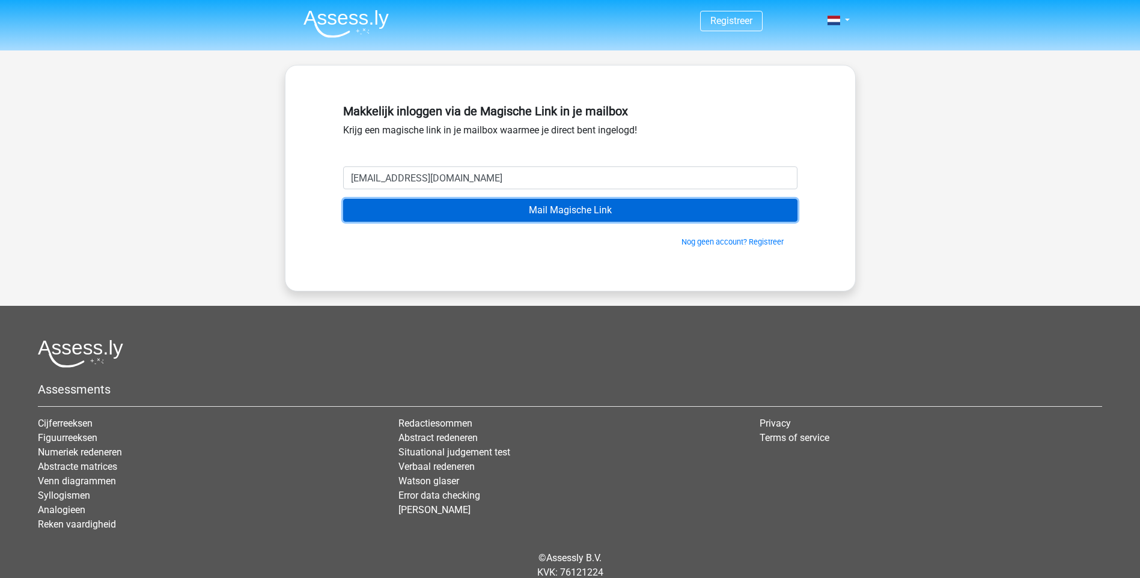
click at [534, 210] on input "Mail Magische Link" at bounding box center [570, 210] width 454 height 23
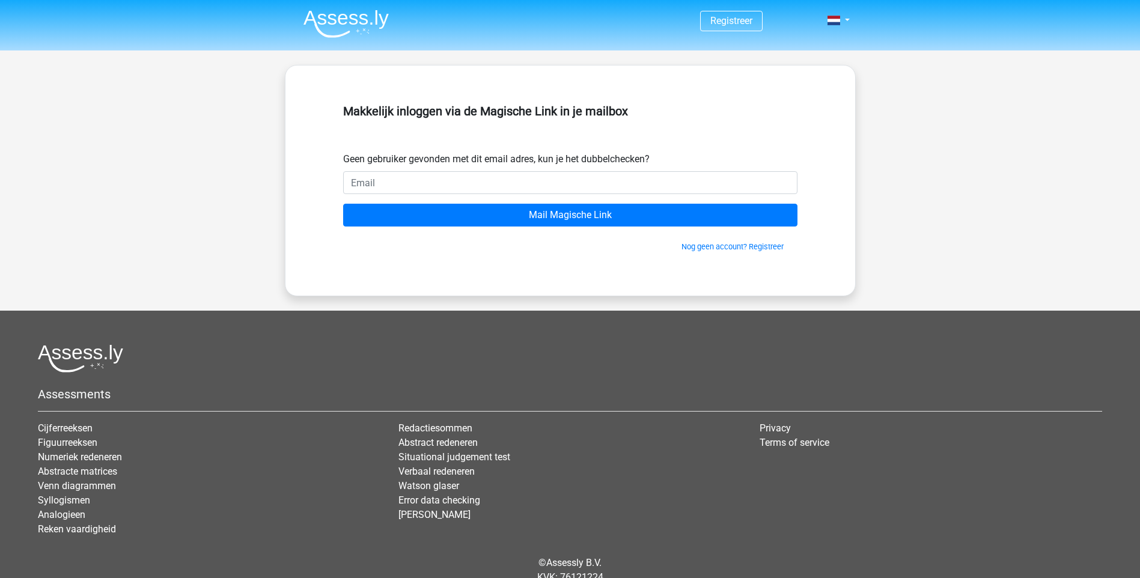
click at [523, 193] on input "email" at bounding box center [570, 182] width 454 height 23
type input "[EMAIL_ADDRESS][DOMAIN_NAME]"
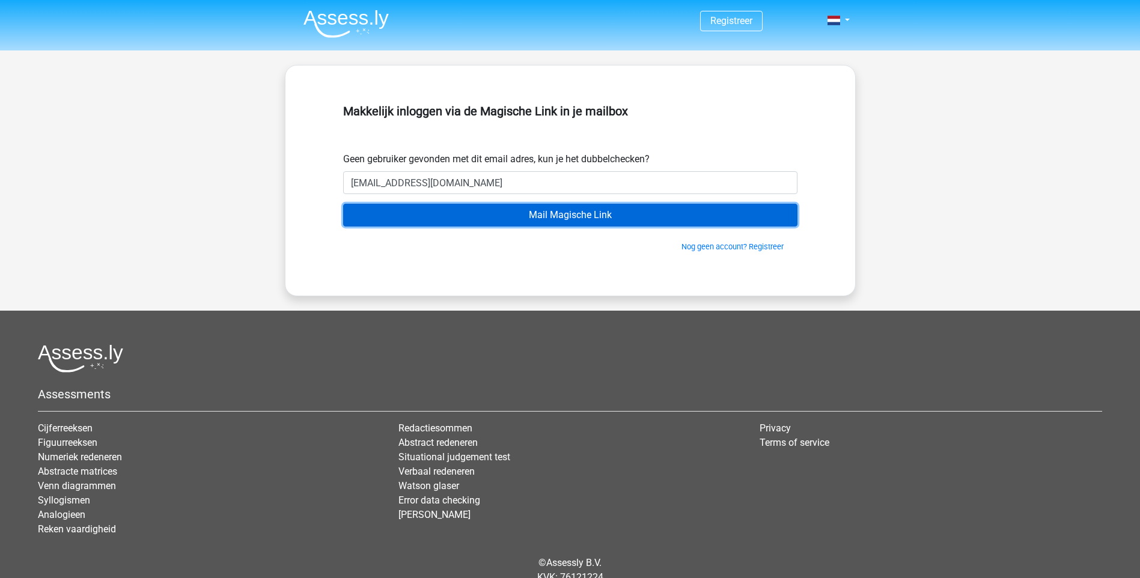
click at [547, 210] on input "Mail Magische Link" at bounding box center [570, 215] width 454 height 23
